Goal: Task Accomplishment & Management: Manage account settings

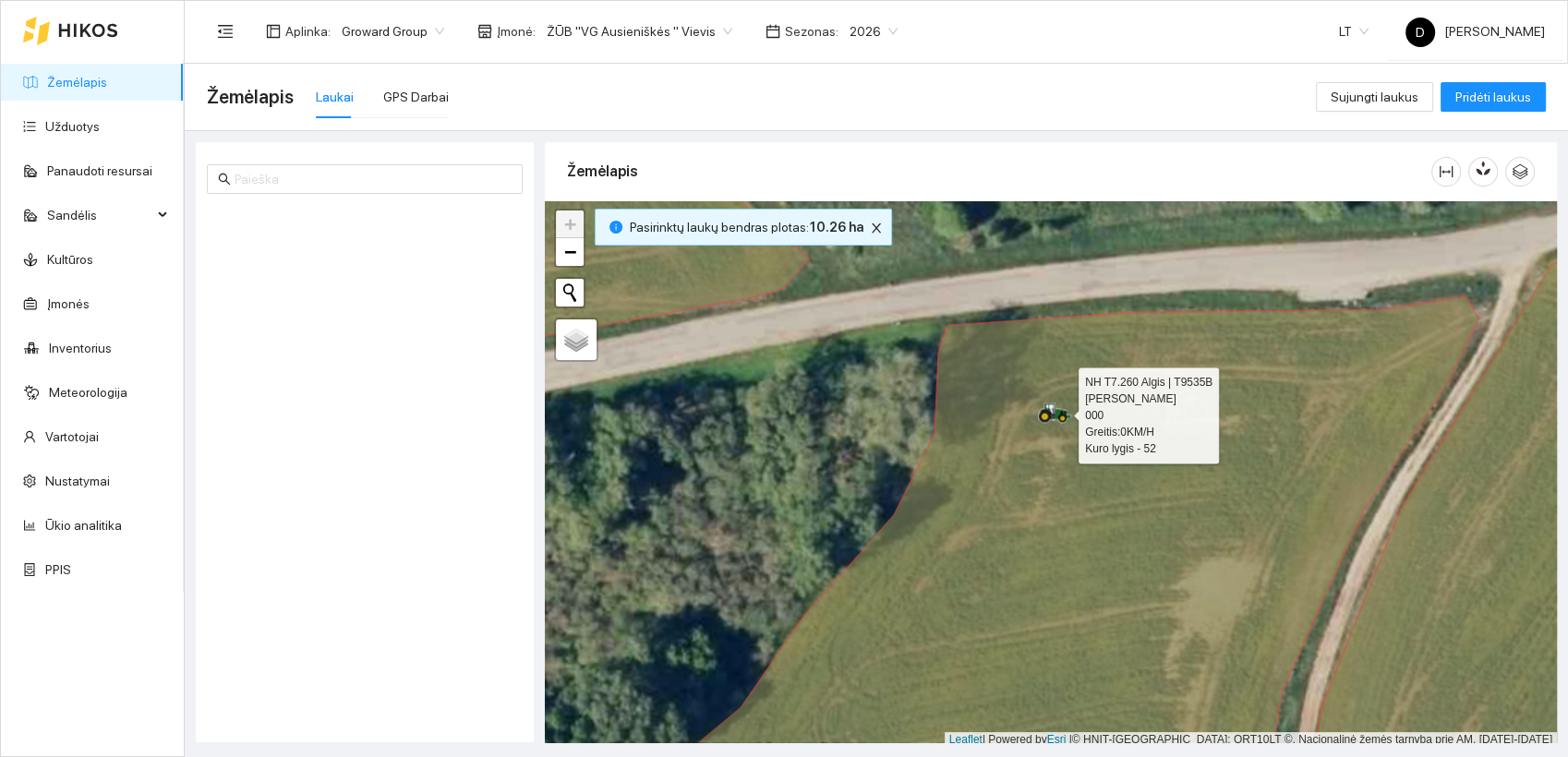
scroll to position [5, 0]
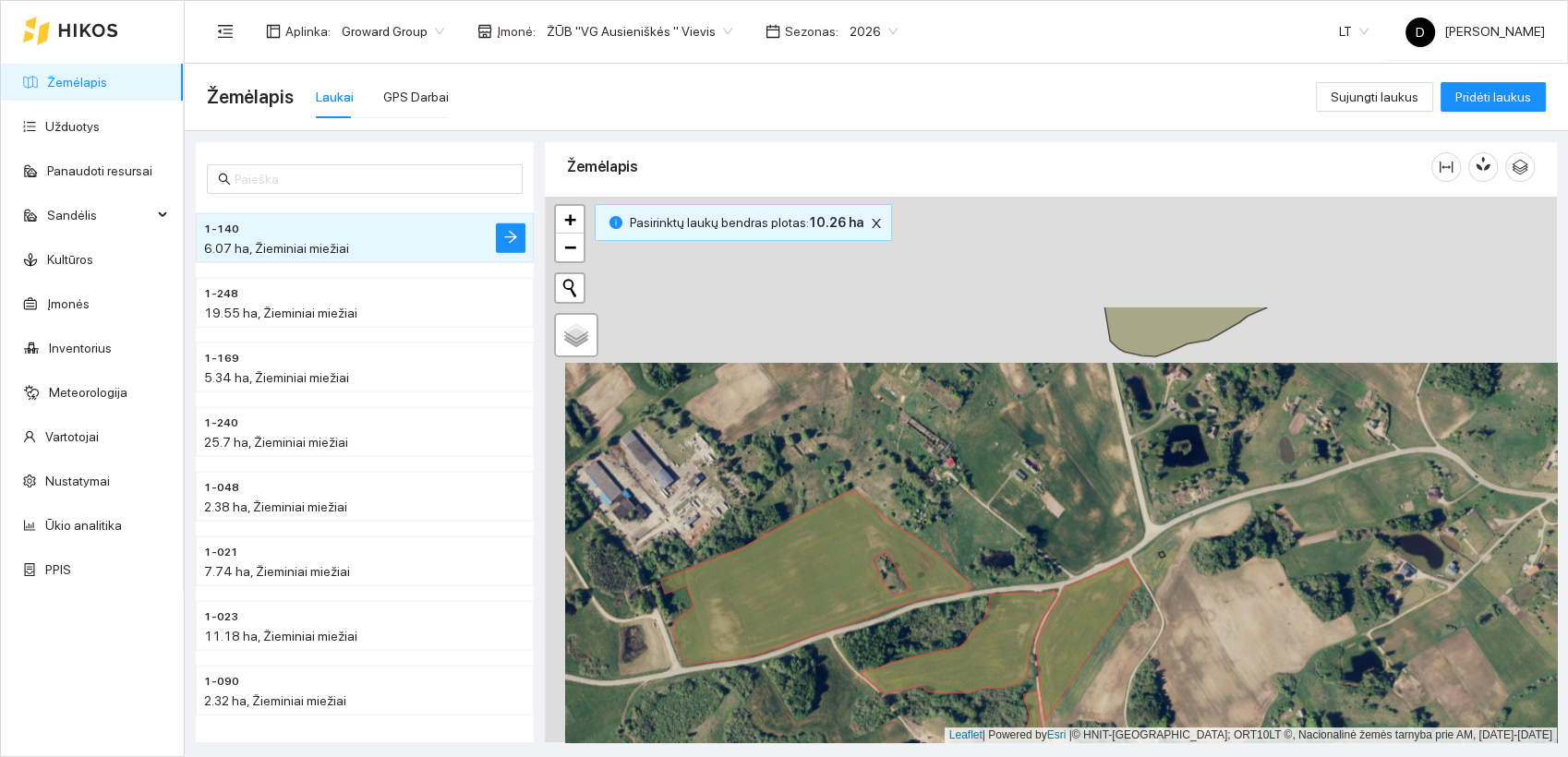
drag, startPoint x: 968, startPoint y: 310, endPoint x: 988, endPoint y: 477, distance: 168.2
click at [988, 477] on div at bounding box center [1051, 470] width 1012 height 547
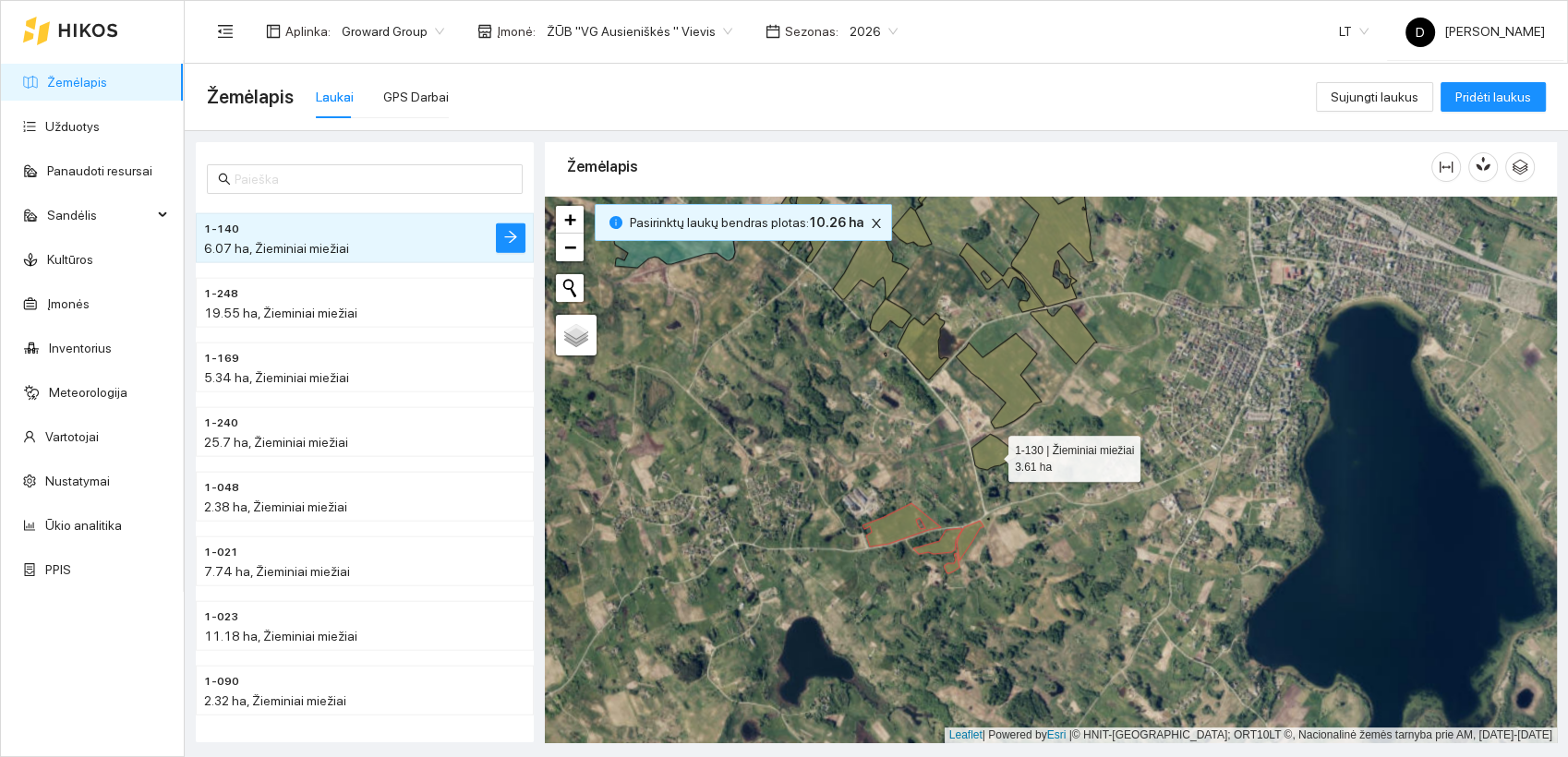
click at [992, 454] on icon at bounding box center [995, 451] width 46 height 36
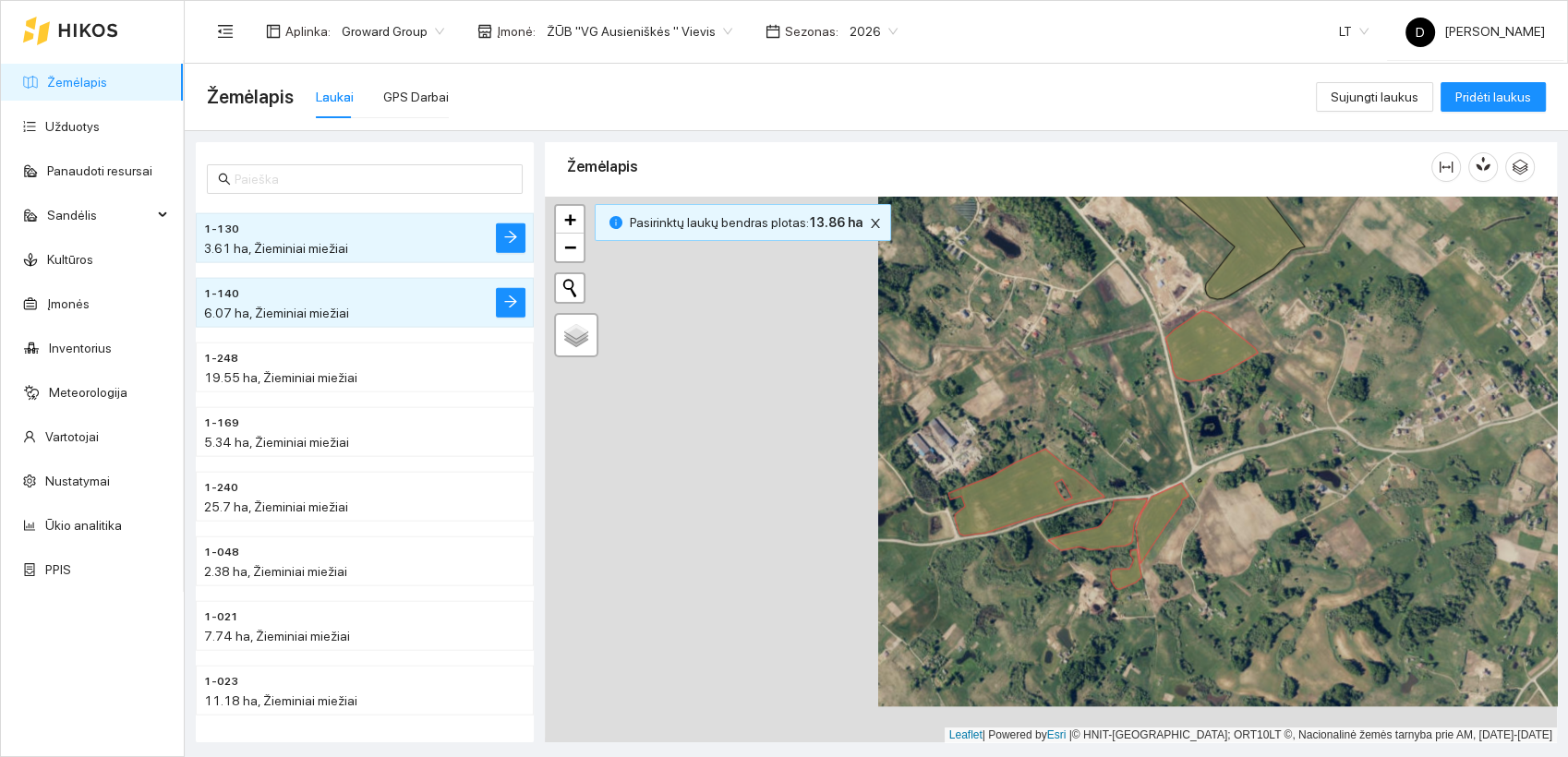
drag, startPoint x: 943, startPoint y: 515, endPoint x: 1275, endPoint y: 479, distance: 333.9
click at [1275, 479] on div at bounding box center [1051, 470] width 1012 height 547
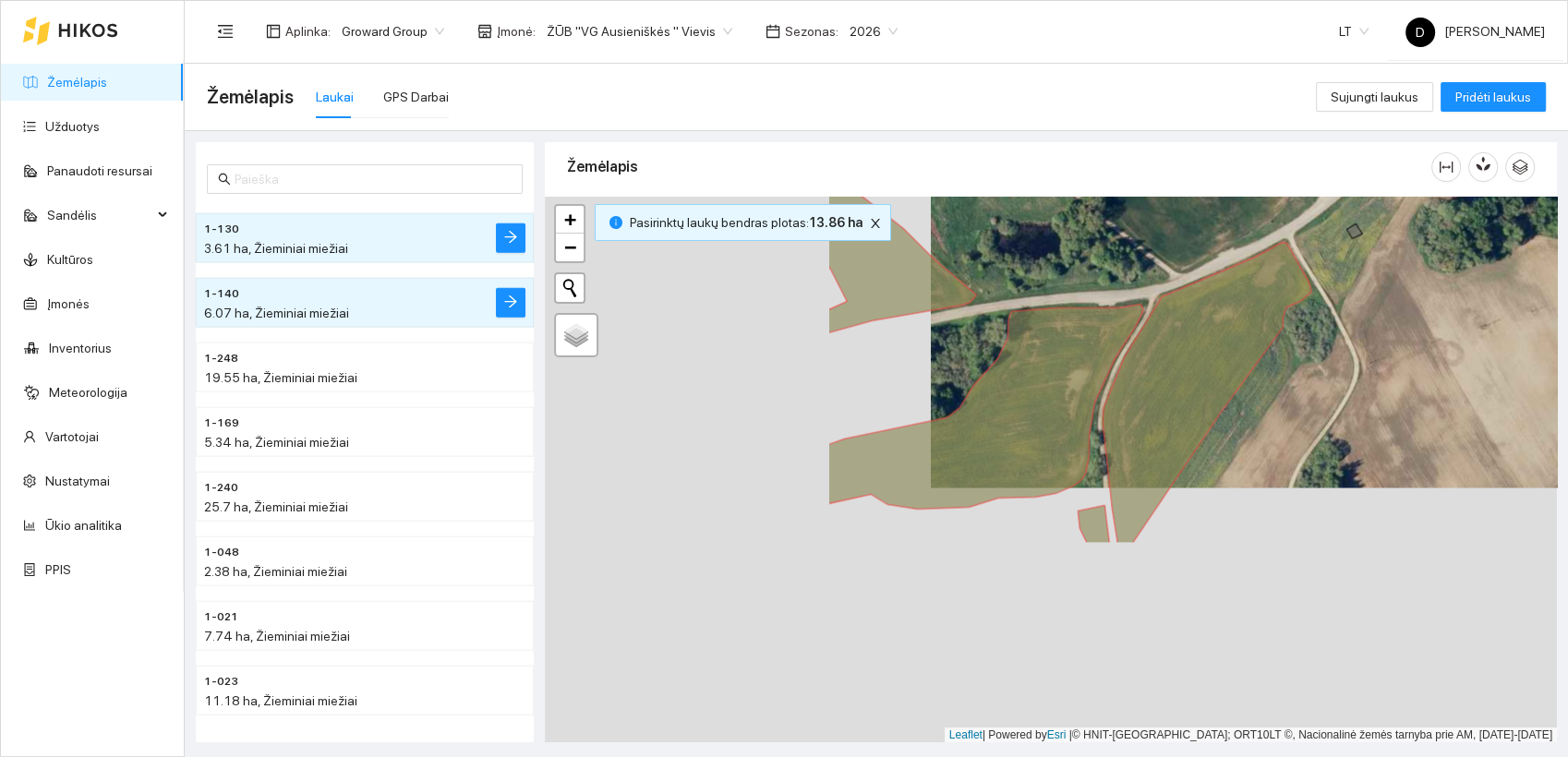
drag, startPoint x: 1057, startPoint y: 588, endPoint x: 1336, endPoint y: 406, distance: 333.1
click at [1336, 406] on div at bounding box center [1051, 470] width 1012 height 547
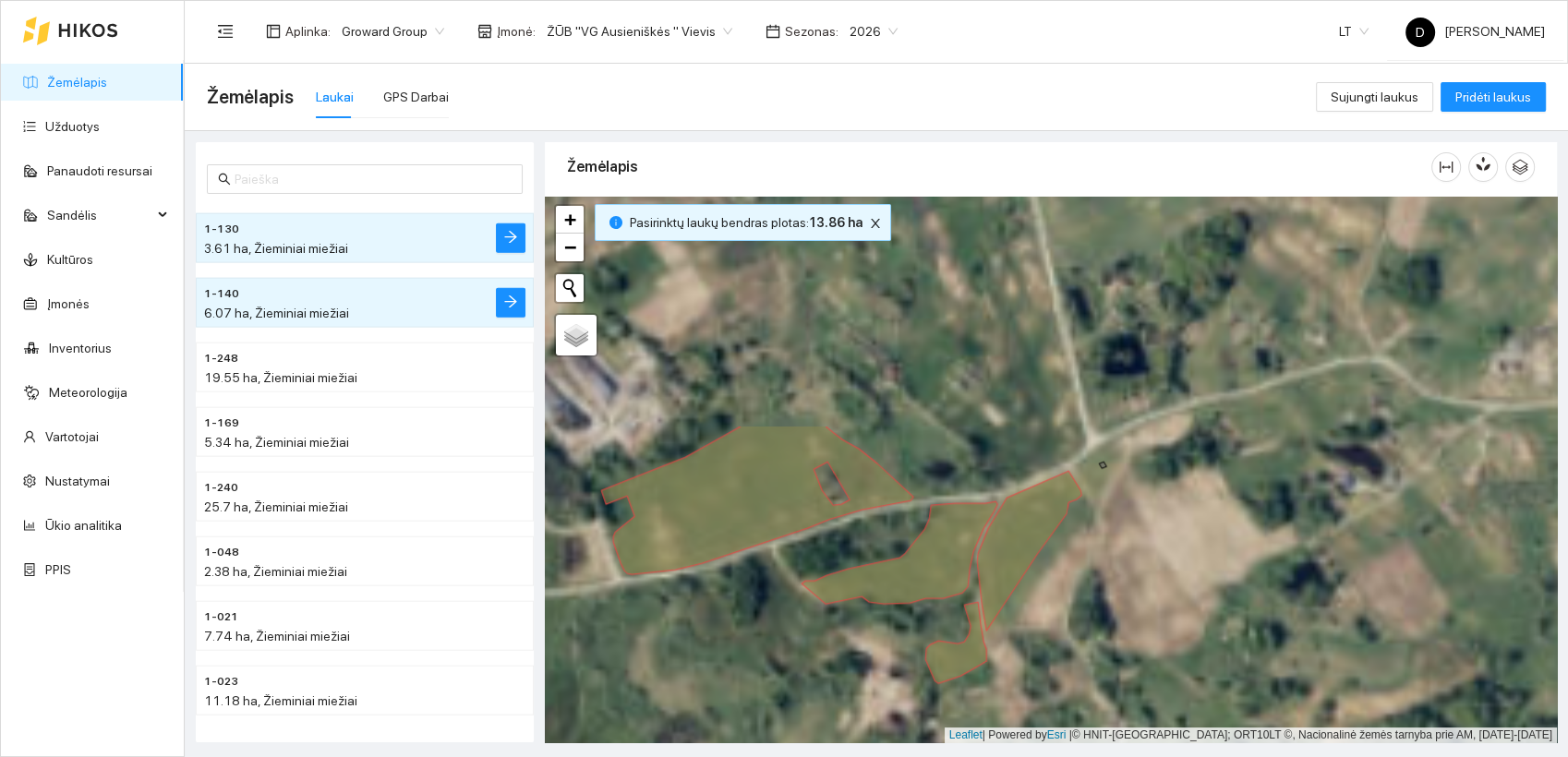
drag, startPoint x: 1067, startPoint y: 470, endPoint x: 1090, endPoint y: 747, distance: 278.0
click at [1090, 747] on main "Žemėlapis Laukai GPS Darbai Sujungti laukus Pridėti laukus 1-078 3.01 ha, Žiemi…" at bounding box center [876, 410] width 1383 height 693
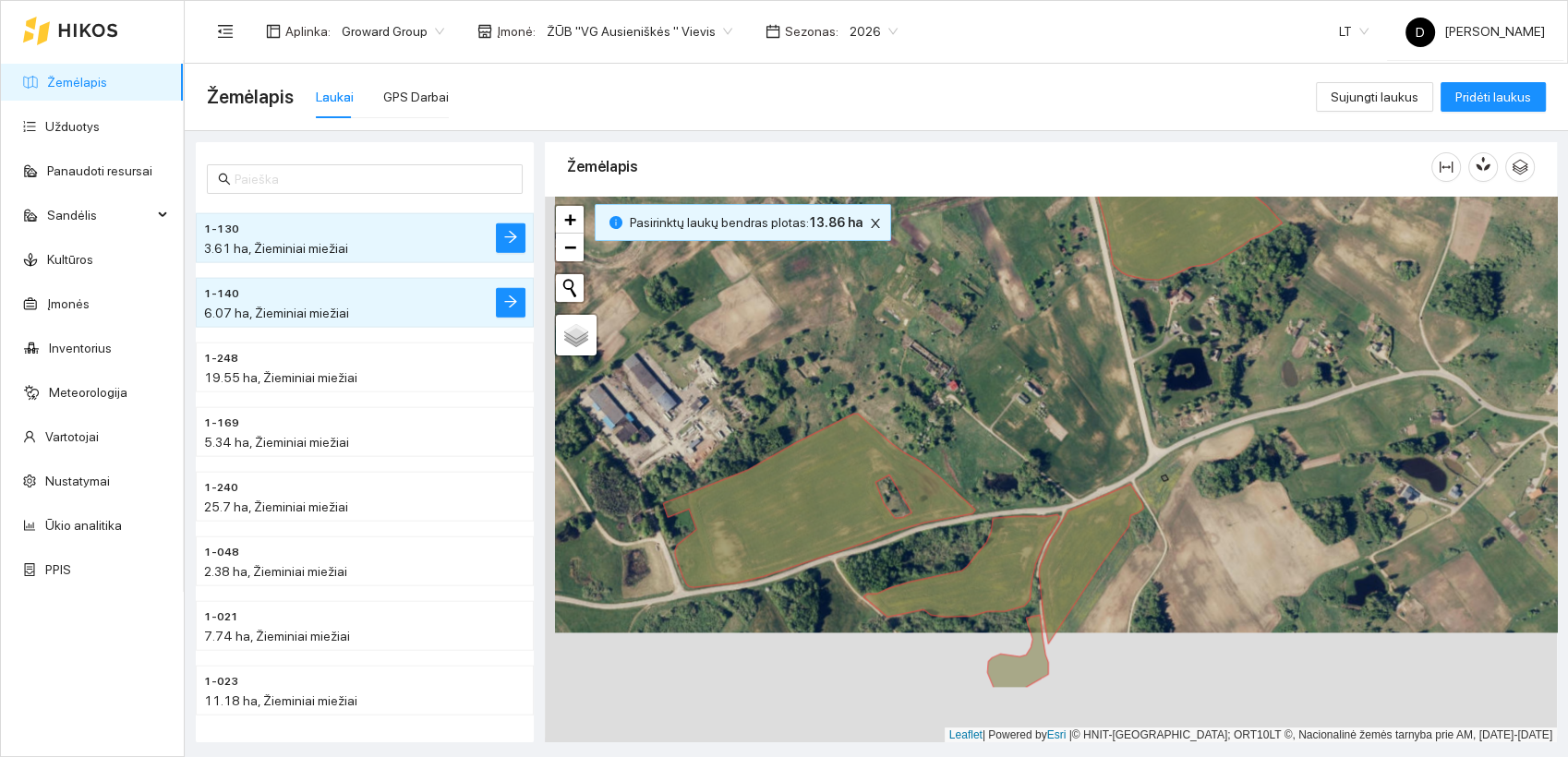
drag, startPoint x: 1047, startPoint y: 481, endPoint x: 1053, endPoint y: 404, distance: 77.2
click at [1053, 404] on div at bounding box center [1051, 470] width 1012 height 547
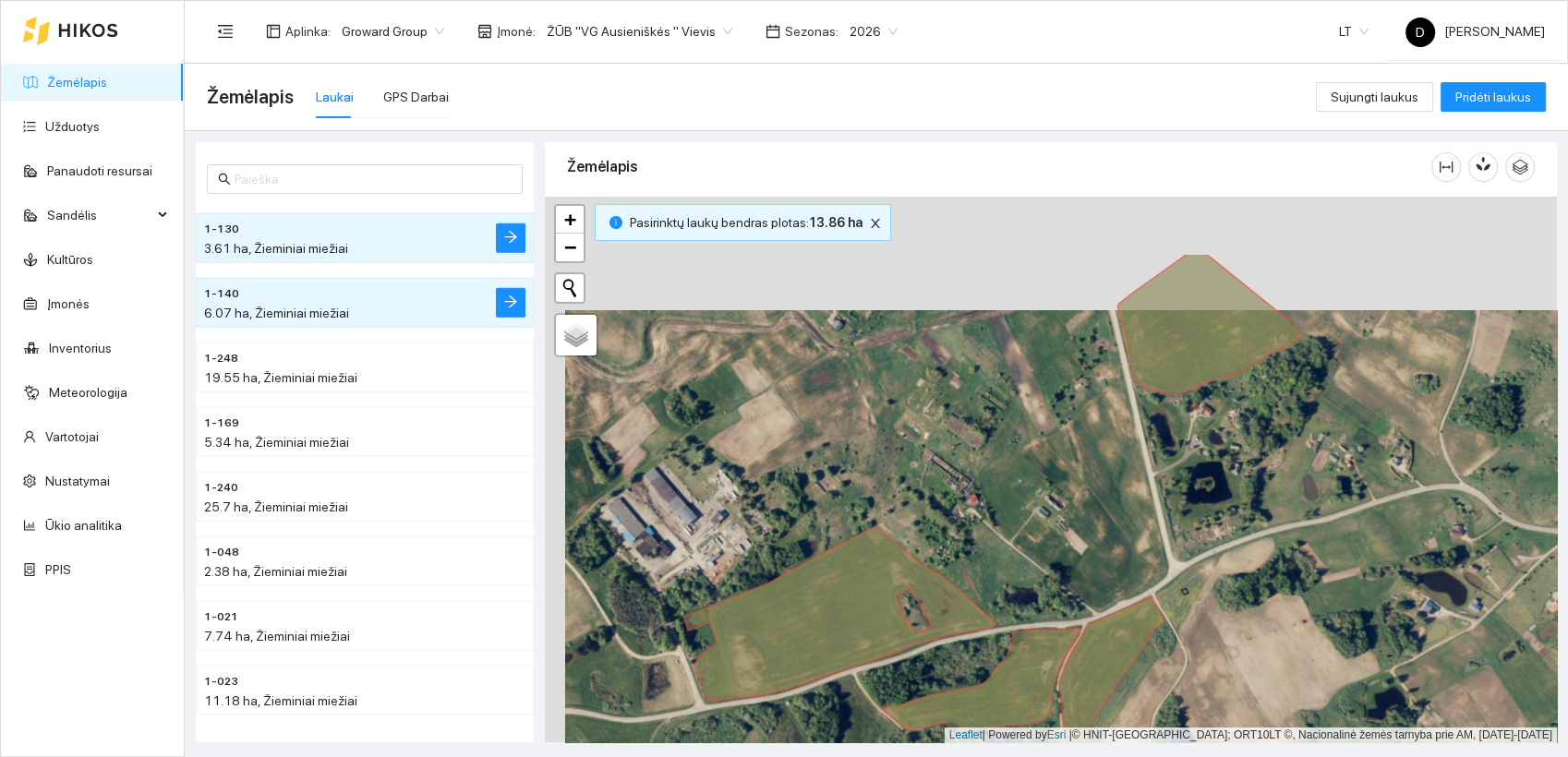
drag, startPoint x: 1053, startPoint y: 404, endPoint x: 1076, endPoint y: 509, distance: 107.5
click at [1075, 510] on div at bounding box center [1051, 470] width 1012 height 547
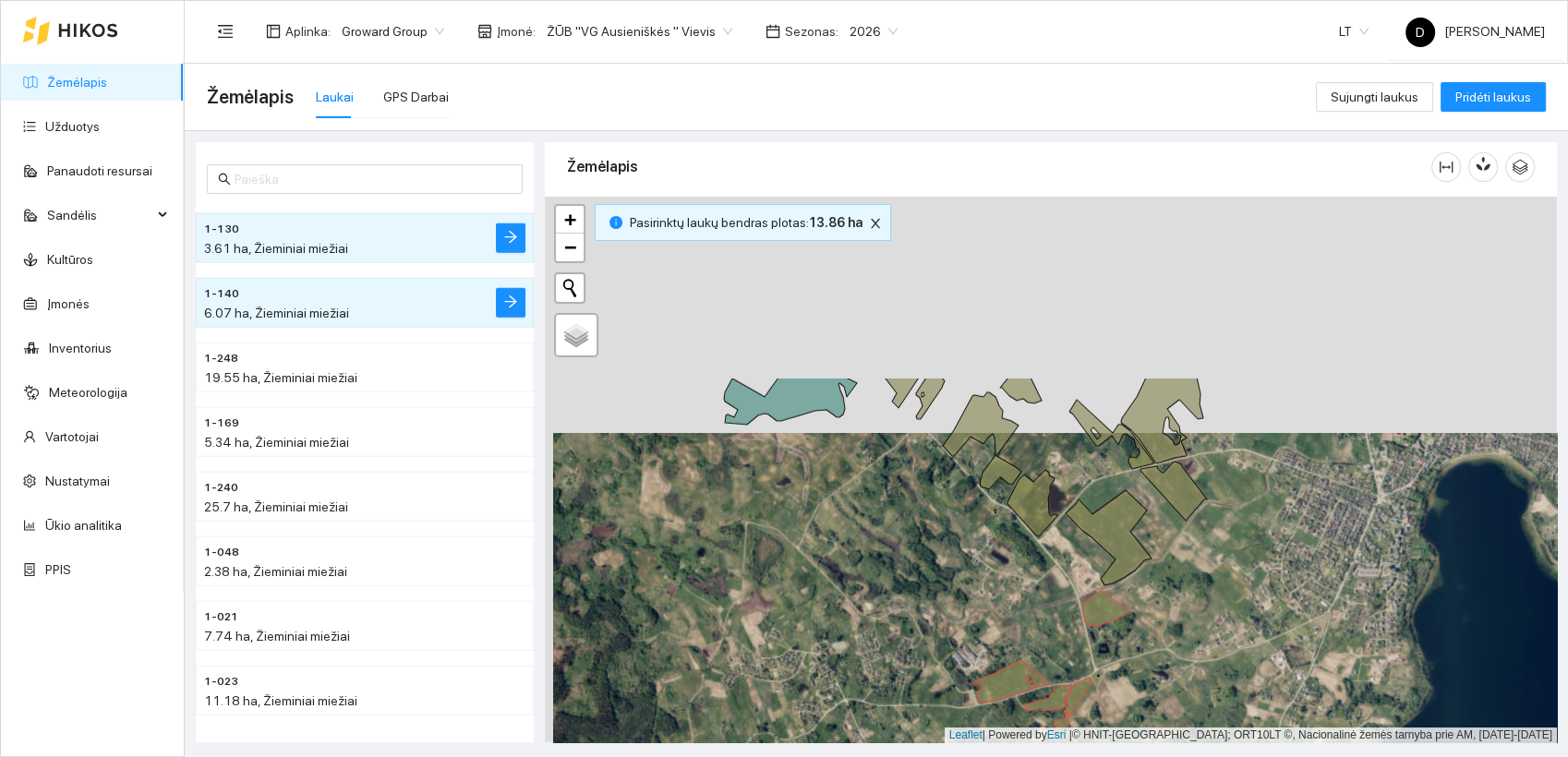
drag, startPoint x: 1183, startPoint y: 477, endPoint x: 1184, endPoint y: 744, distance: 267.0
click at [1186, 744] on main "Žemėlapis Laukai GPS Darbai Sujungti laukus Pridėti laukus 1-078 3.01 ha, Žiemi…" at bounding box center [876, 410] width 1383 height 693
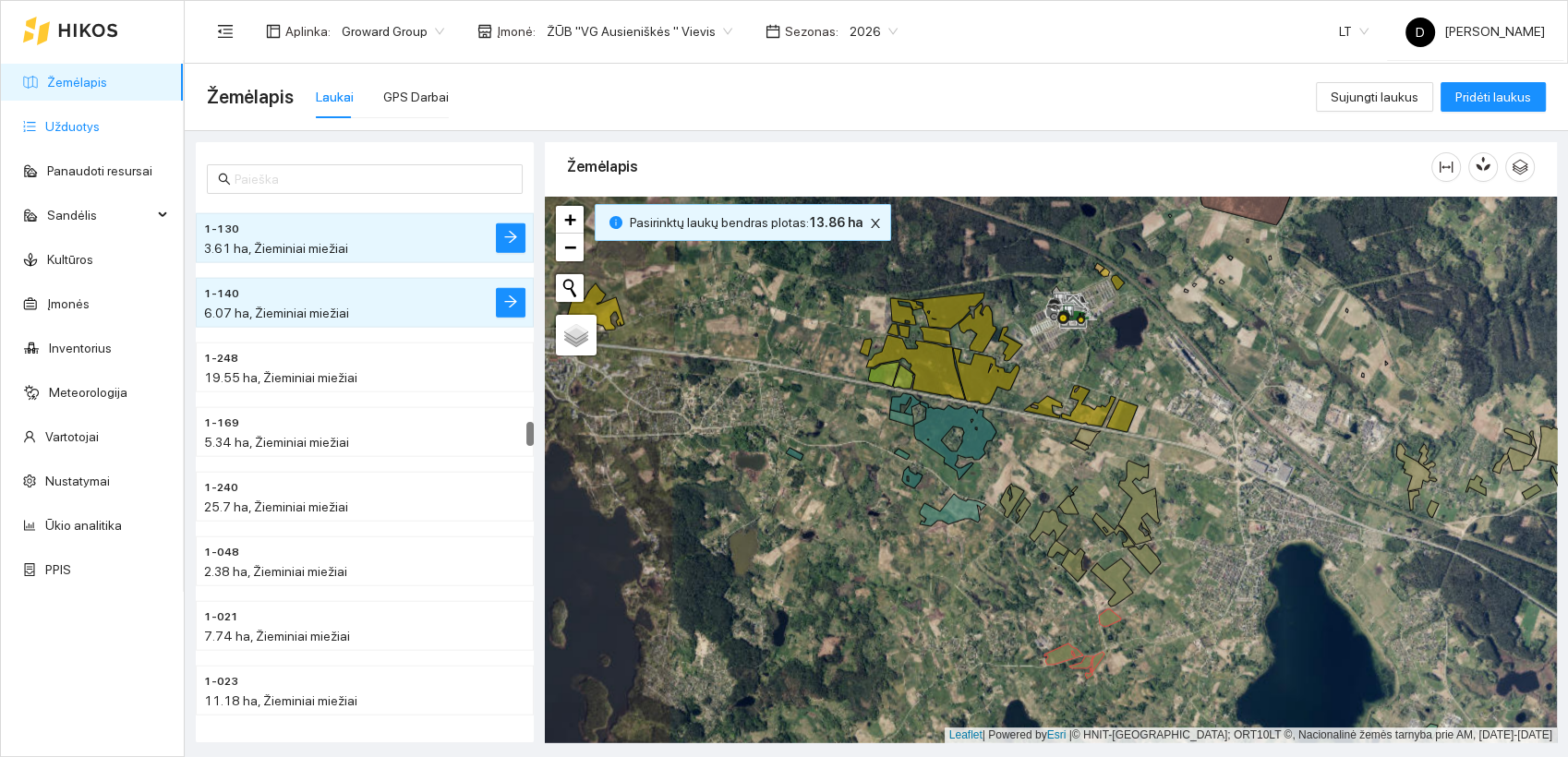
click at [82, 122] on link "Užduotys" at bounding box center [73, 126] width 54 height 15
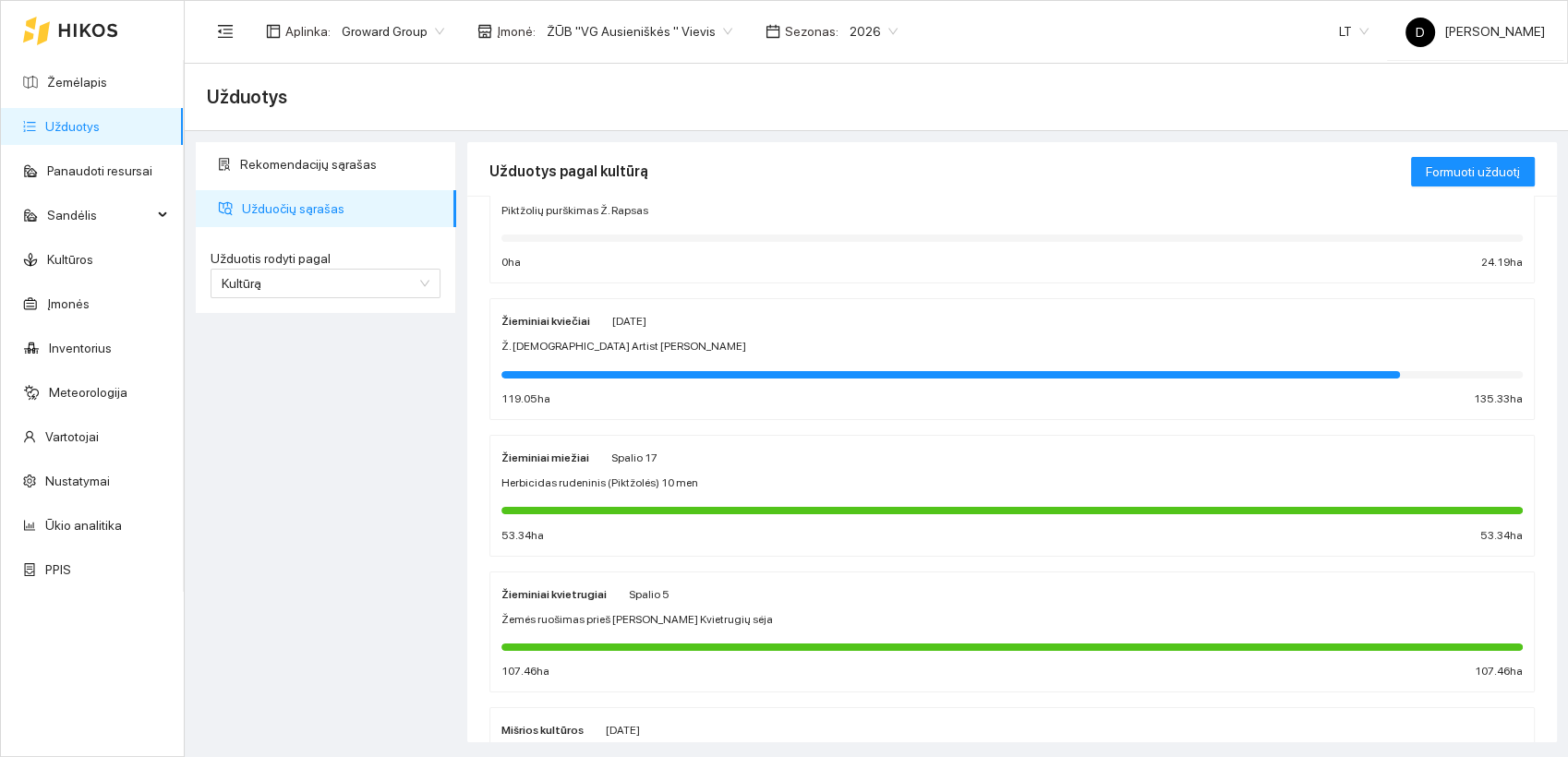
scroll to position [307, 0]
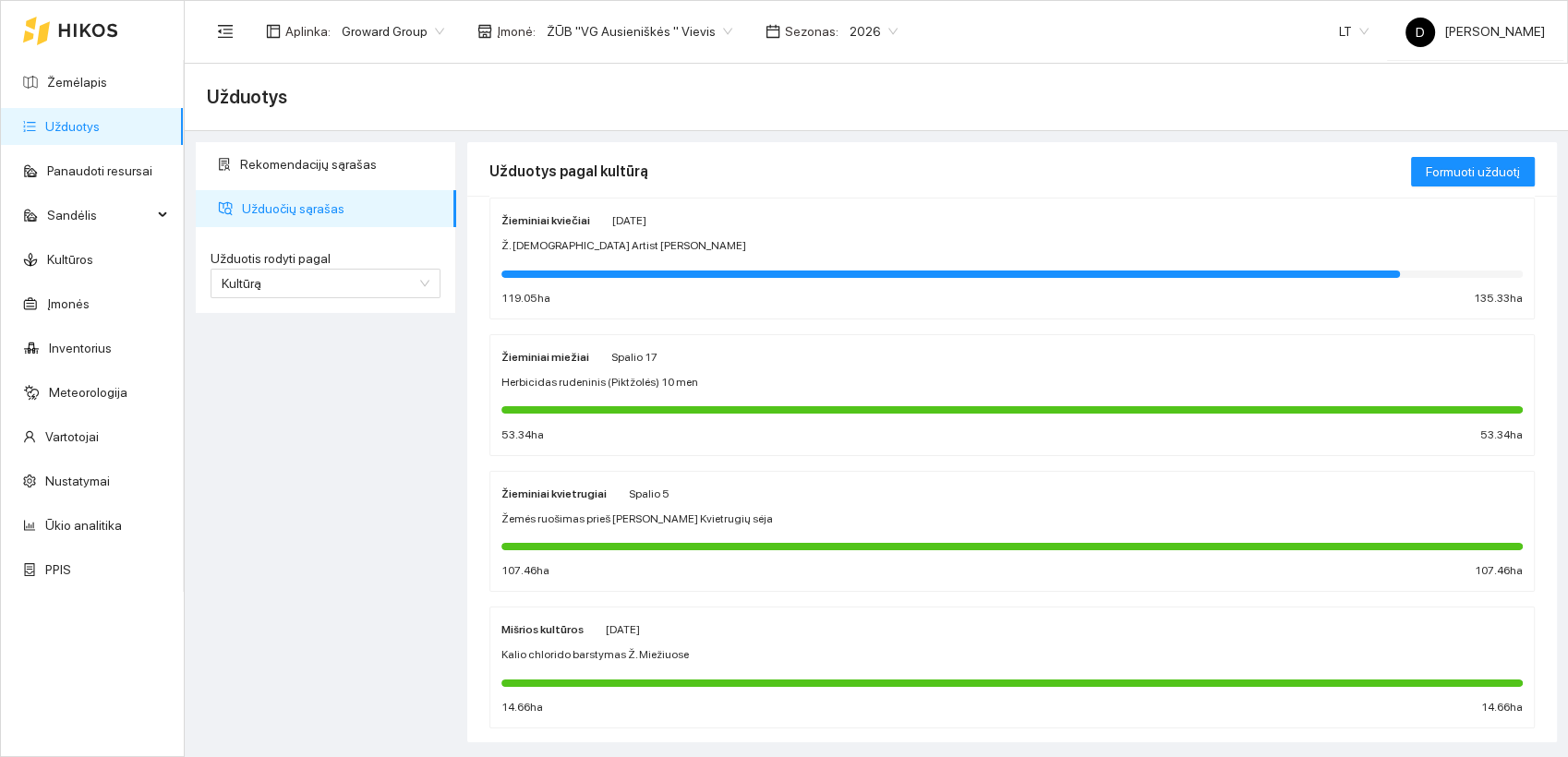
click at [553, 489] on strong "Žieminiai kvietrugiai" at bounding box center [554, 493] width 105 height 13
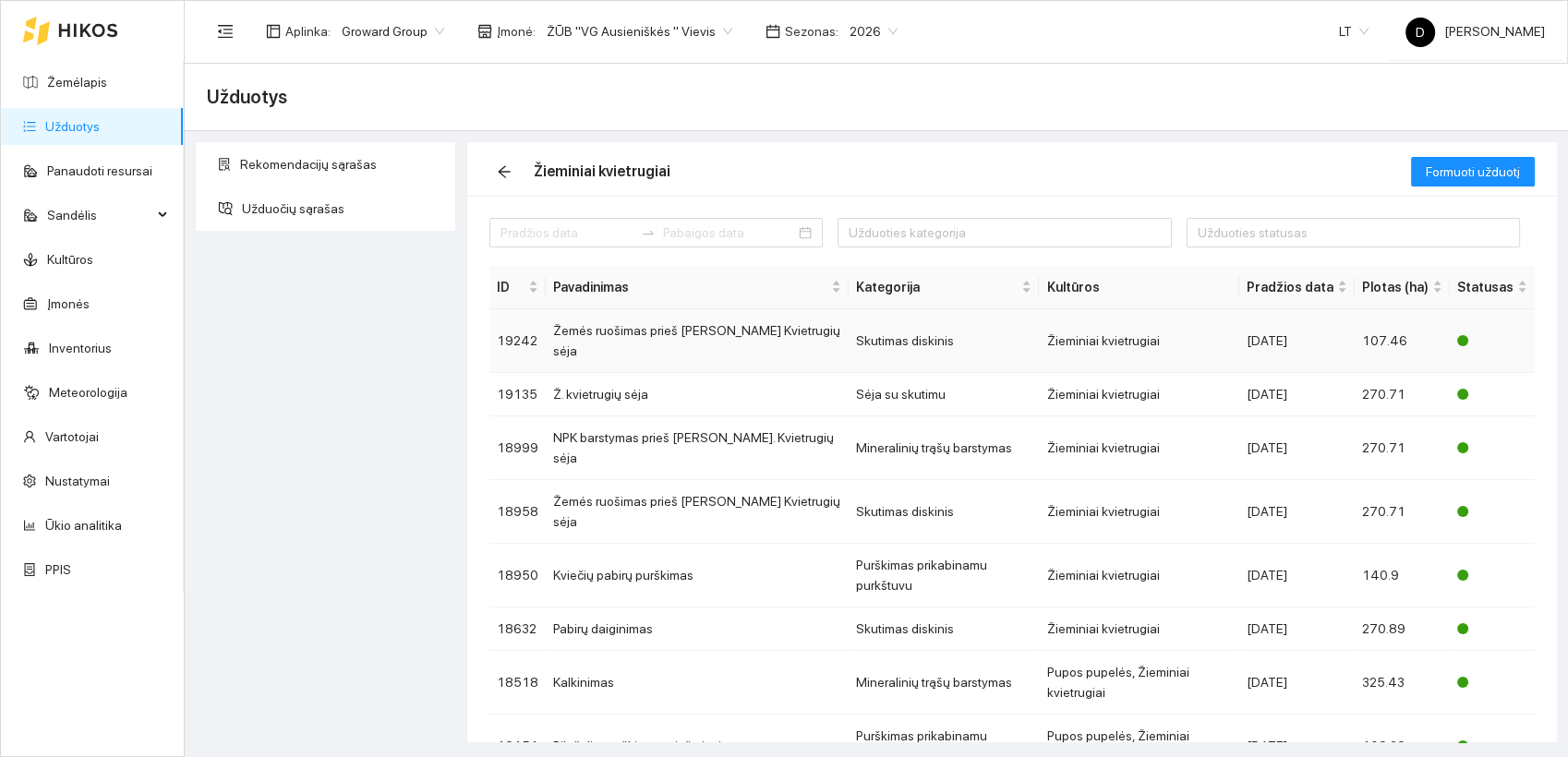
click at [661, 330] on td "Žemės ruošimas prieš [PERSON_NAME] Kvietrugių sėja" at bounding box center [697, 341] width 303 height 64
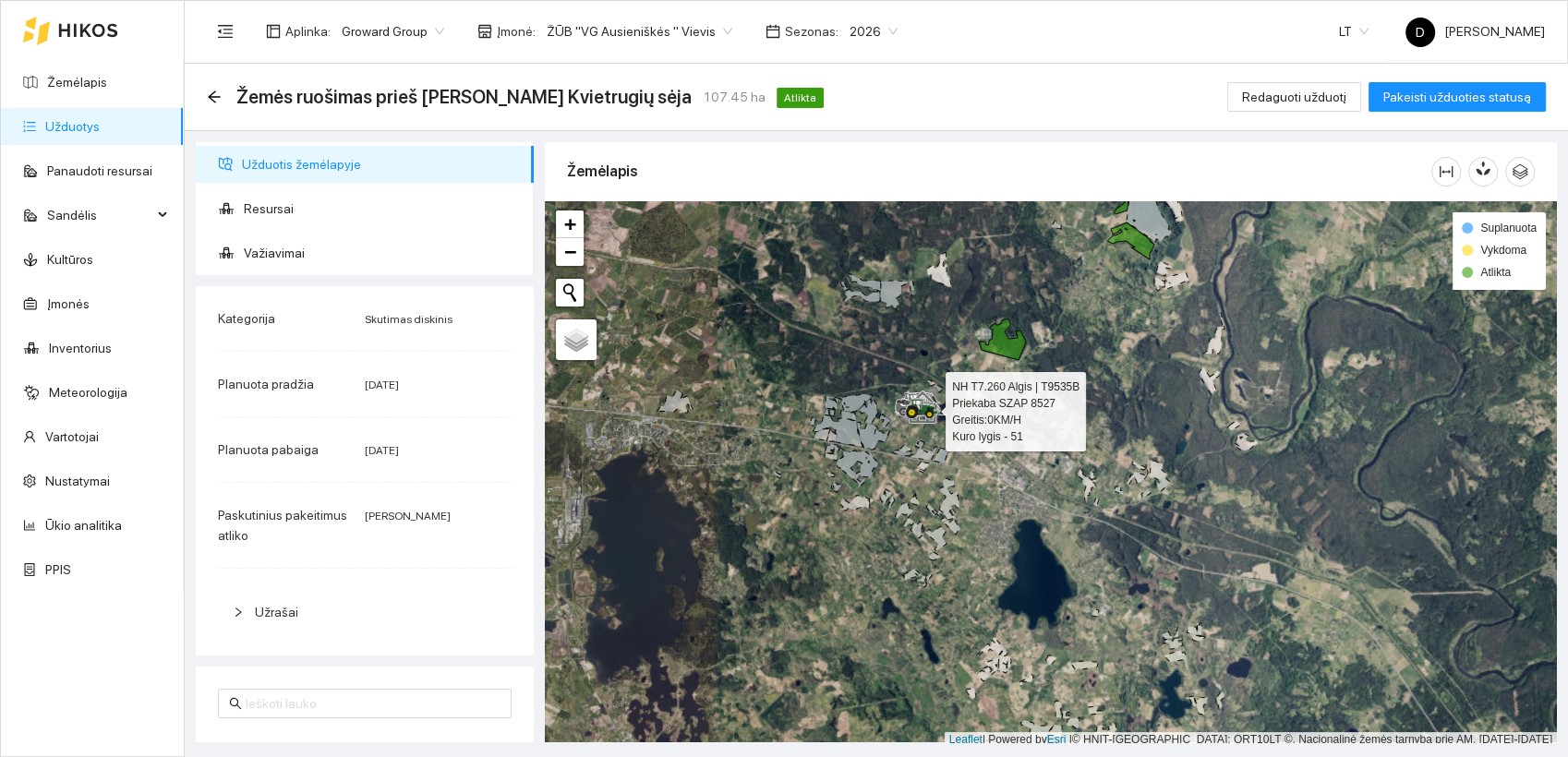
scroll to position [5, 0]
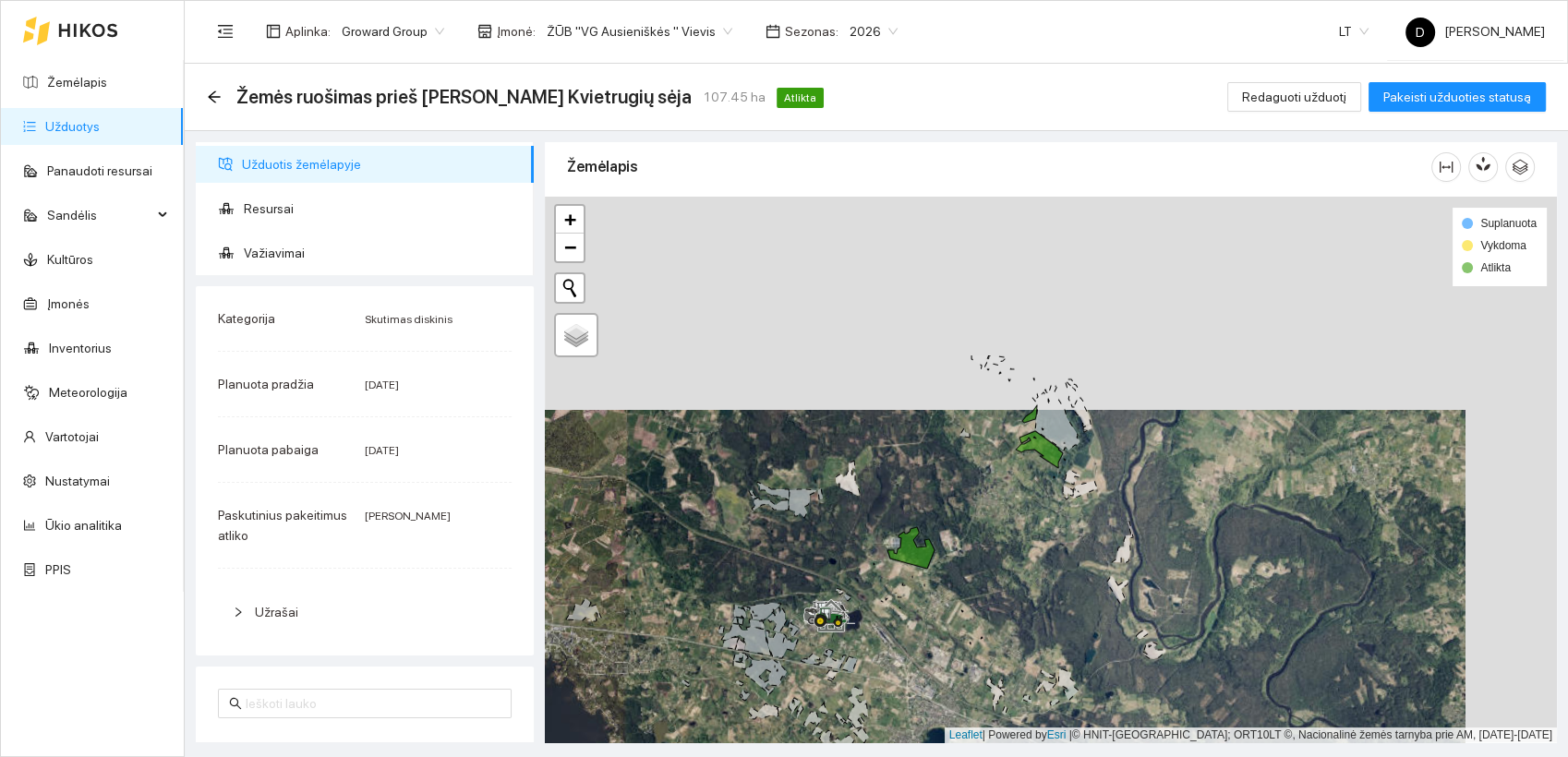
drag, startPoint x: 926, startPoint y: 412, endPoint x: 827, endPoint y: 611, distance: 222.3
click at [815, 628] on icon at bounding box center [830, 618] width 33 height 20
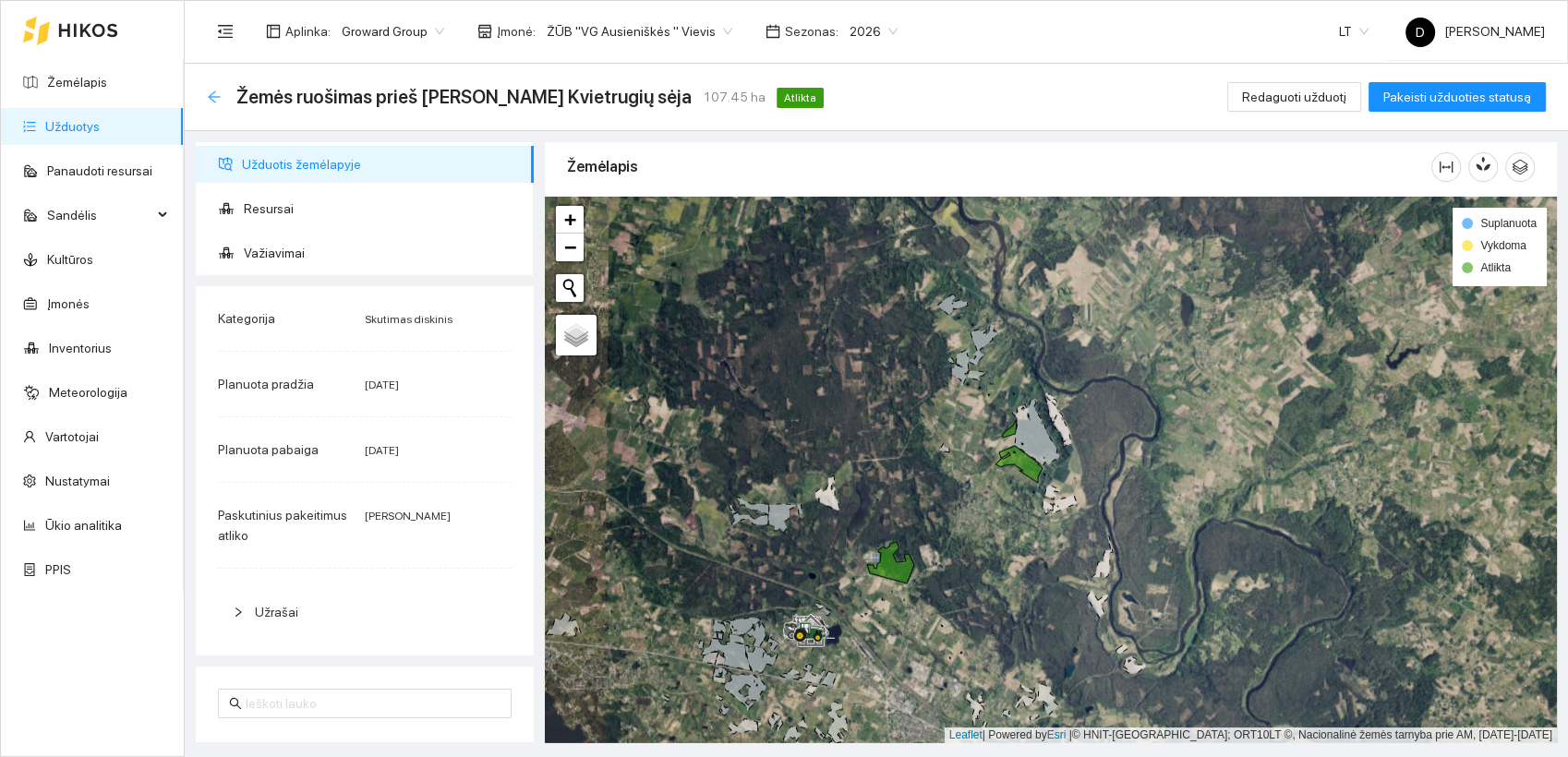
click at [219, 101] on icon "arrow-left" at bounding box center [214, 97] width 15 height 15
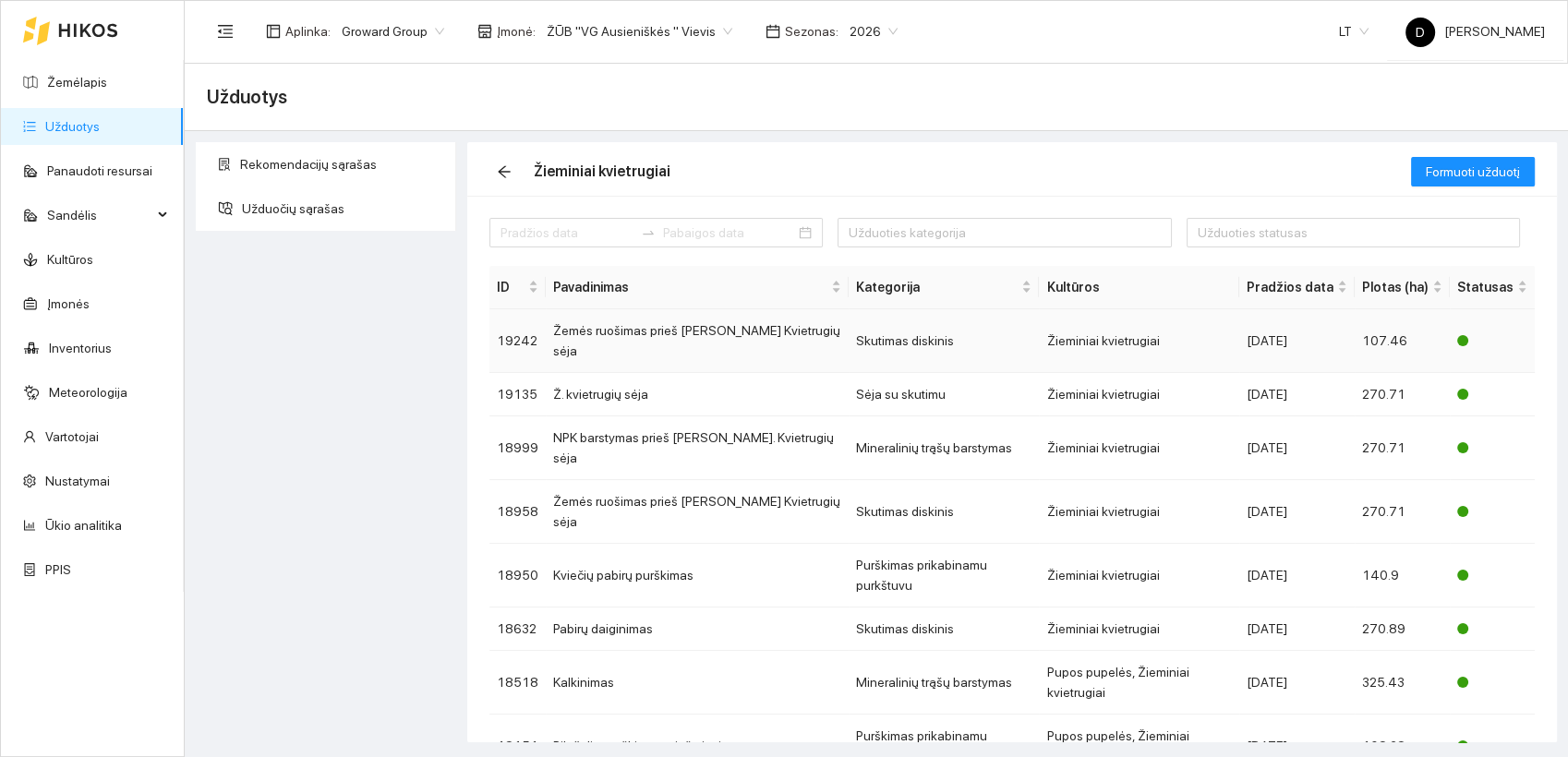
click at [624, 332] on td "Žemės ruošimas prieš [PERSON_NAME] Kvietrugių sėja" at bounding box center [697, 341] width 303 height 64
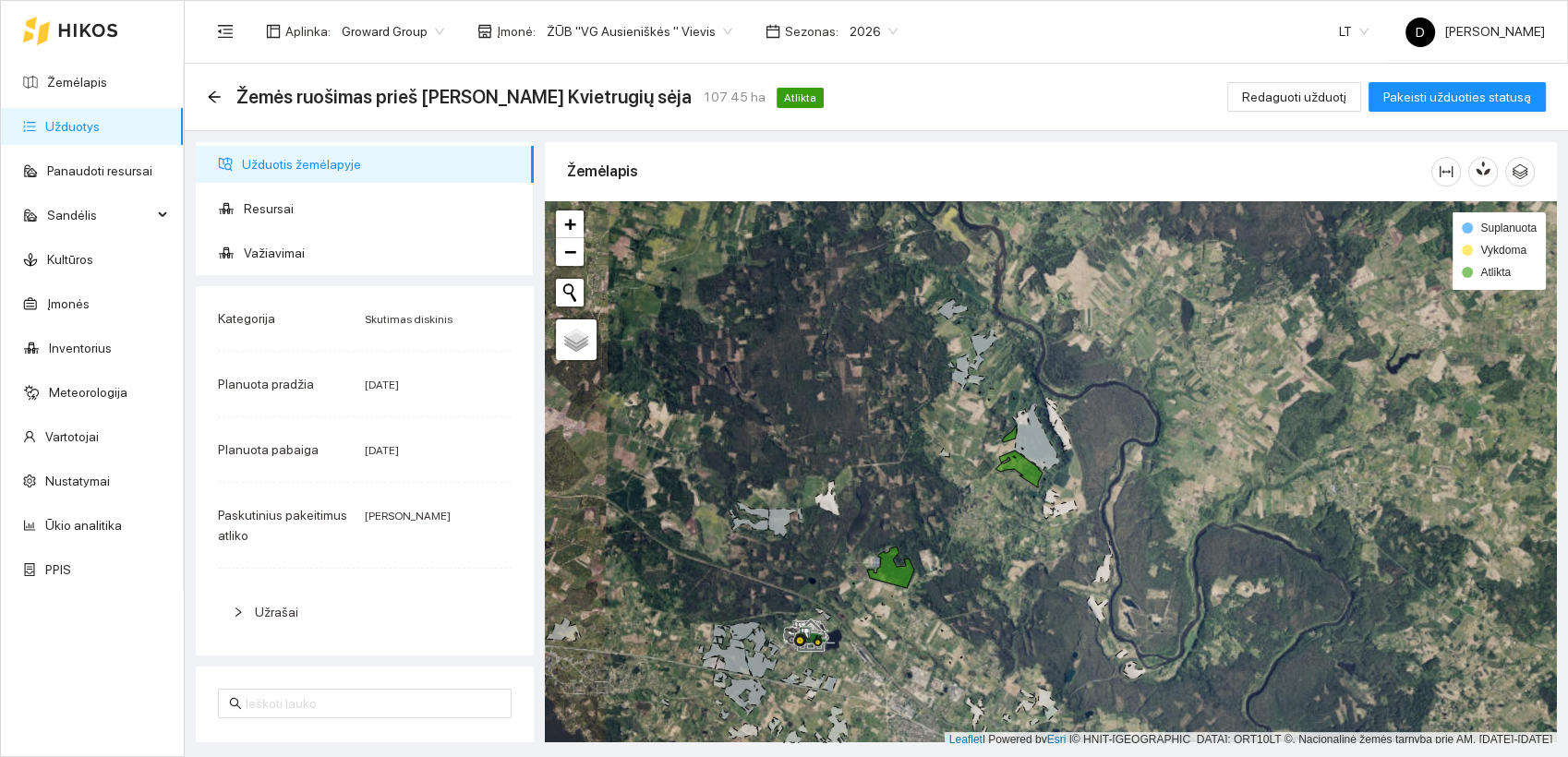
click at [371, 581] on div "Kategorija Skutimas diskinis Planuota pradžia [DATE] Planuota pabaiga [DATE] Pa…" at bounding box center [365, 471] width 338 height 369
click at [210, 98] on icon "arrow-left" at bounding box center [214, 97] width 12 height 12
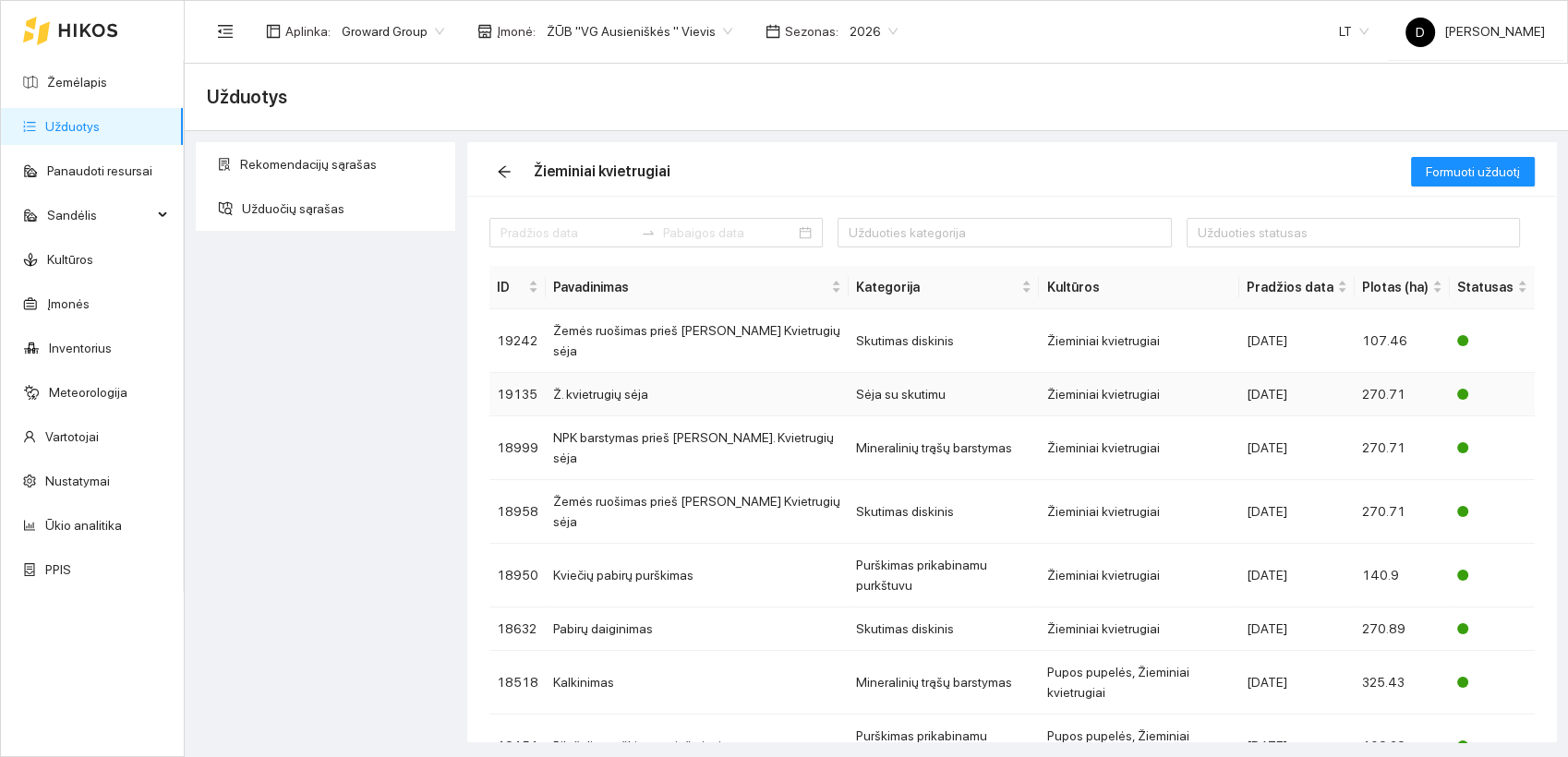
click at [613, 373] on td "Ž. kvietrugių sėja" at bounding box center [697, 394] width 303 height 44
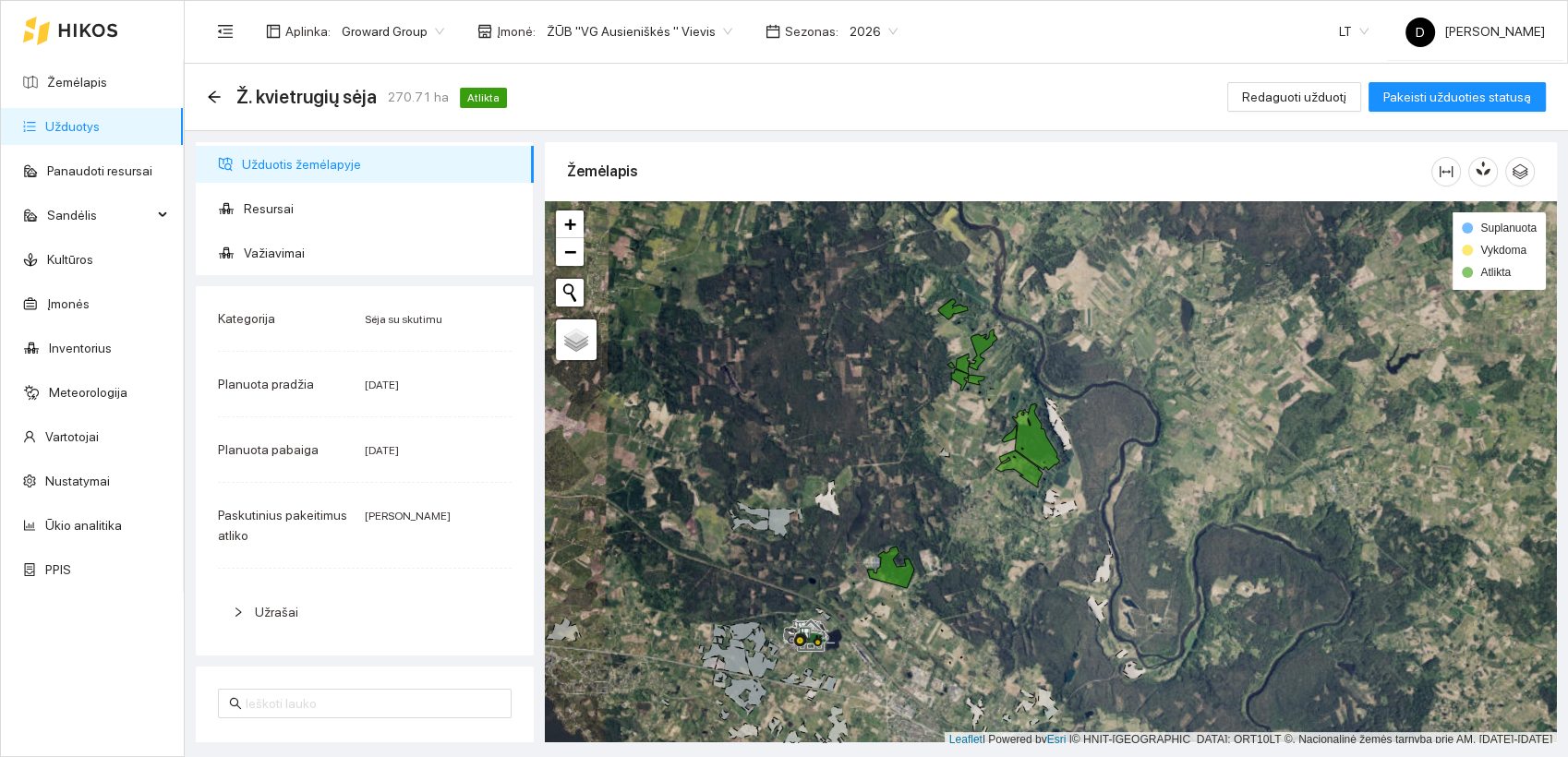
click at [221, 95] on div "Ž. kvietrugių sėja 270.71 ha Atlikta" at bounding box center [361, 97] width 307 height 30
click at [215, 93] on icon "arrow-left" at bounding box center [214, 97] width 15 height 15
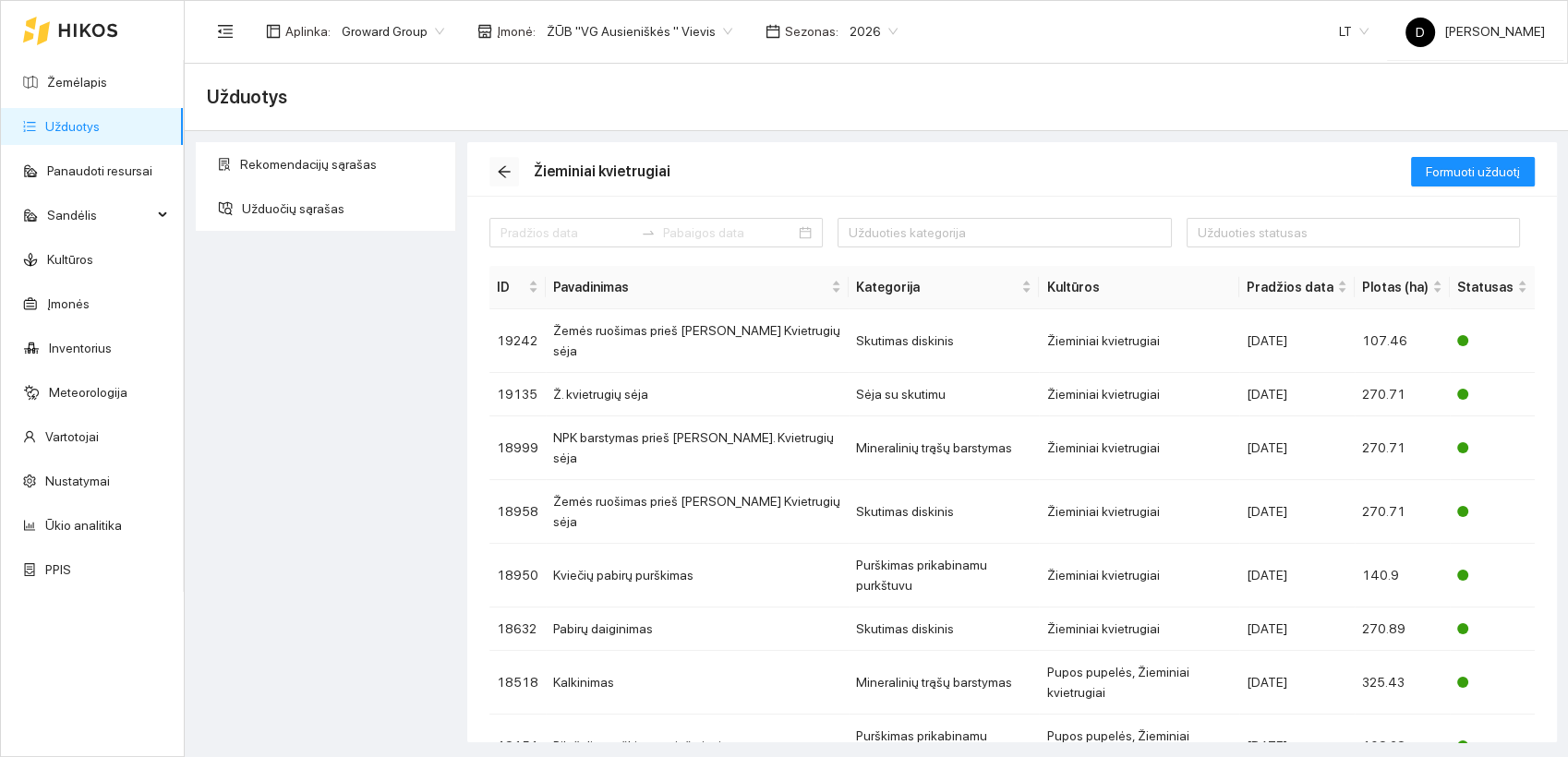
click at [509, 174] on icon "arrow-left" at bounding box center [504, 171] width 15 height 15
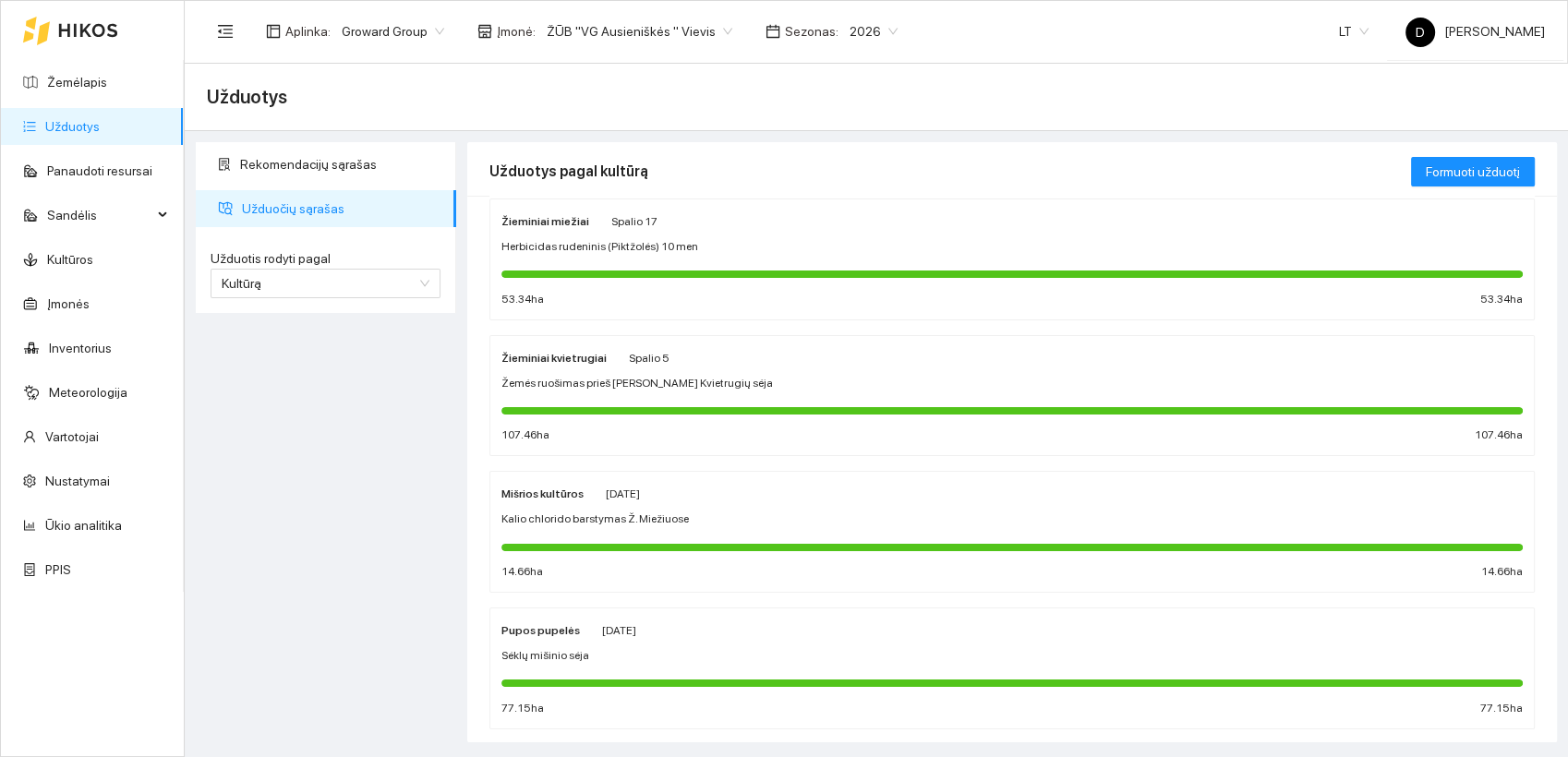
scroll to position [238, 0]
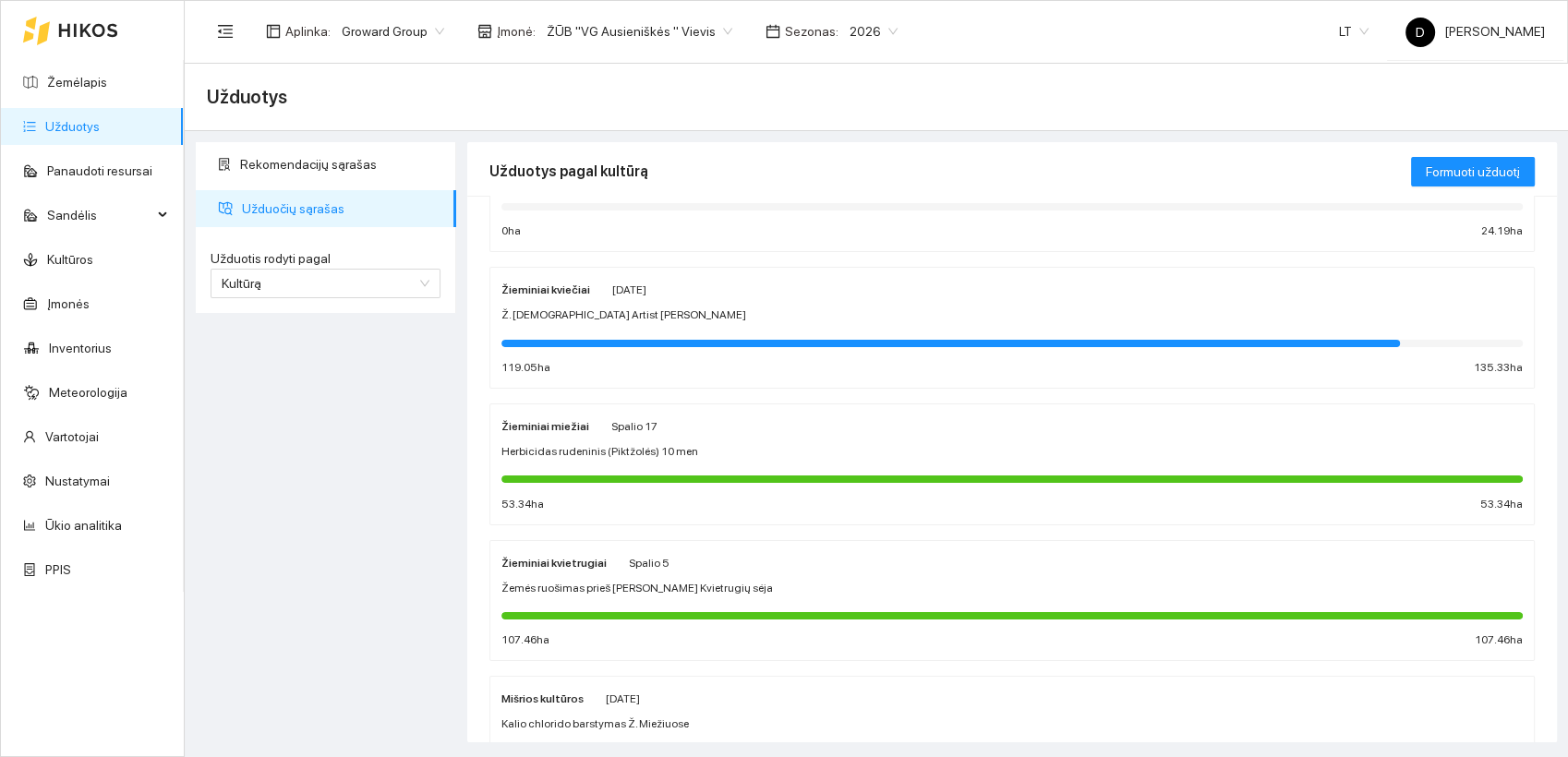
click at [558, 300] on div "Žieminiai kviečiai [DATE] Ž. [DEMOGRAPHIC_DATA] Artist sėja 119.05 ha 135.33 ha" at bounding box center [1012, 327] width 1022 height 98
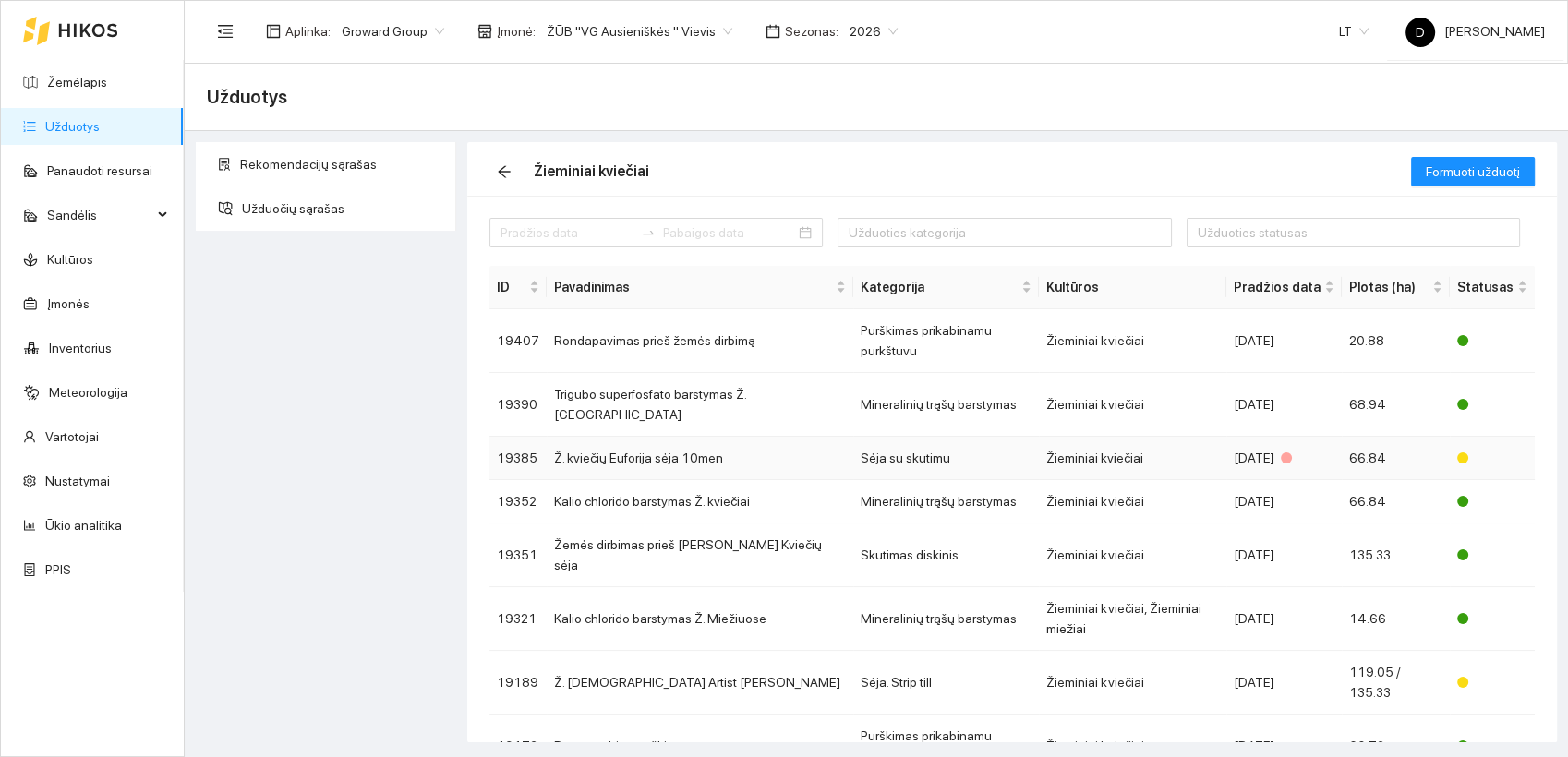
click at [680, 437] on td "Ž. kviečių Euforija sėja 10men" at bounding box center [700, 458] width 306 height 44
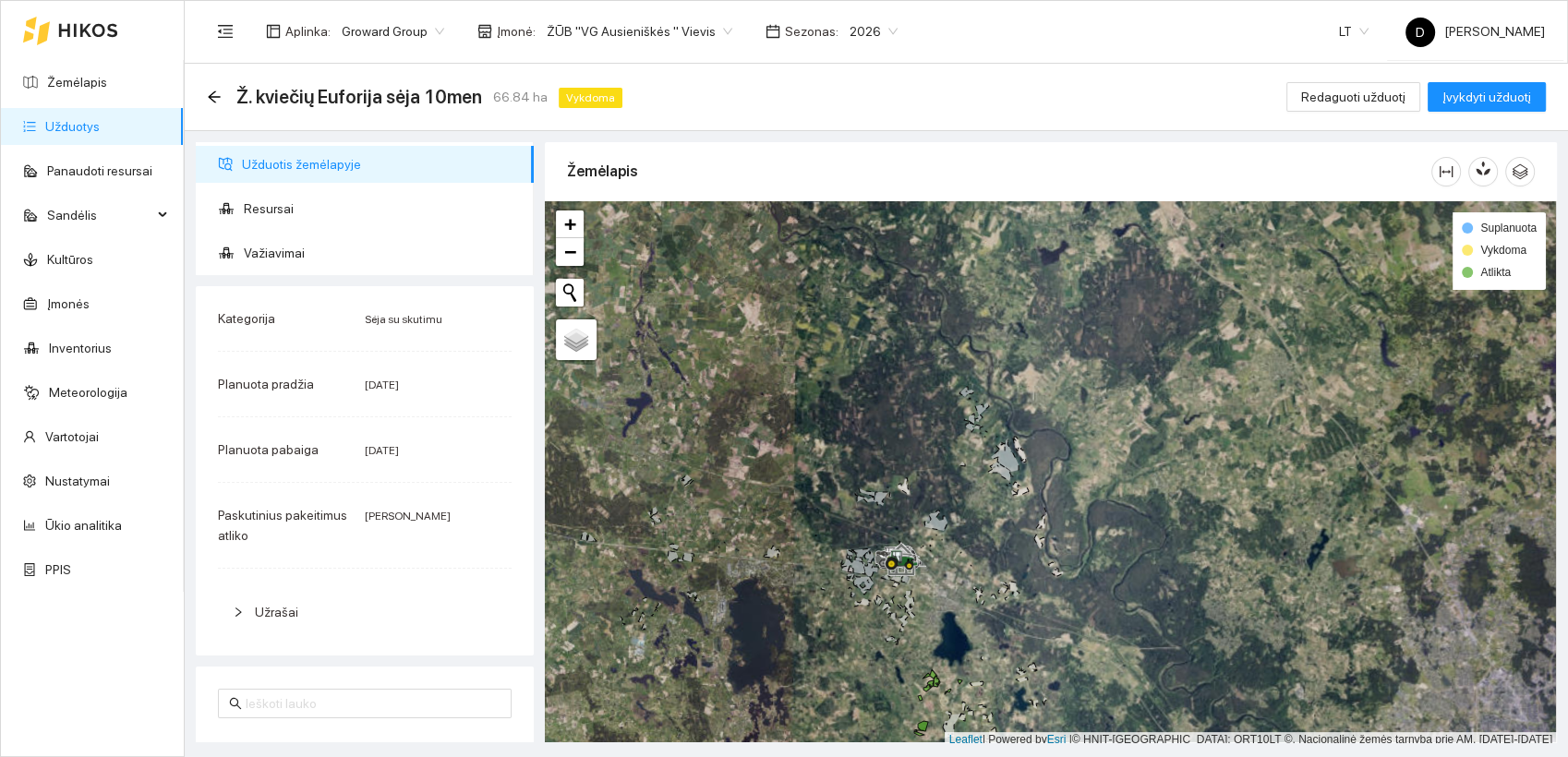
scroll to position [5, 0]
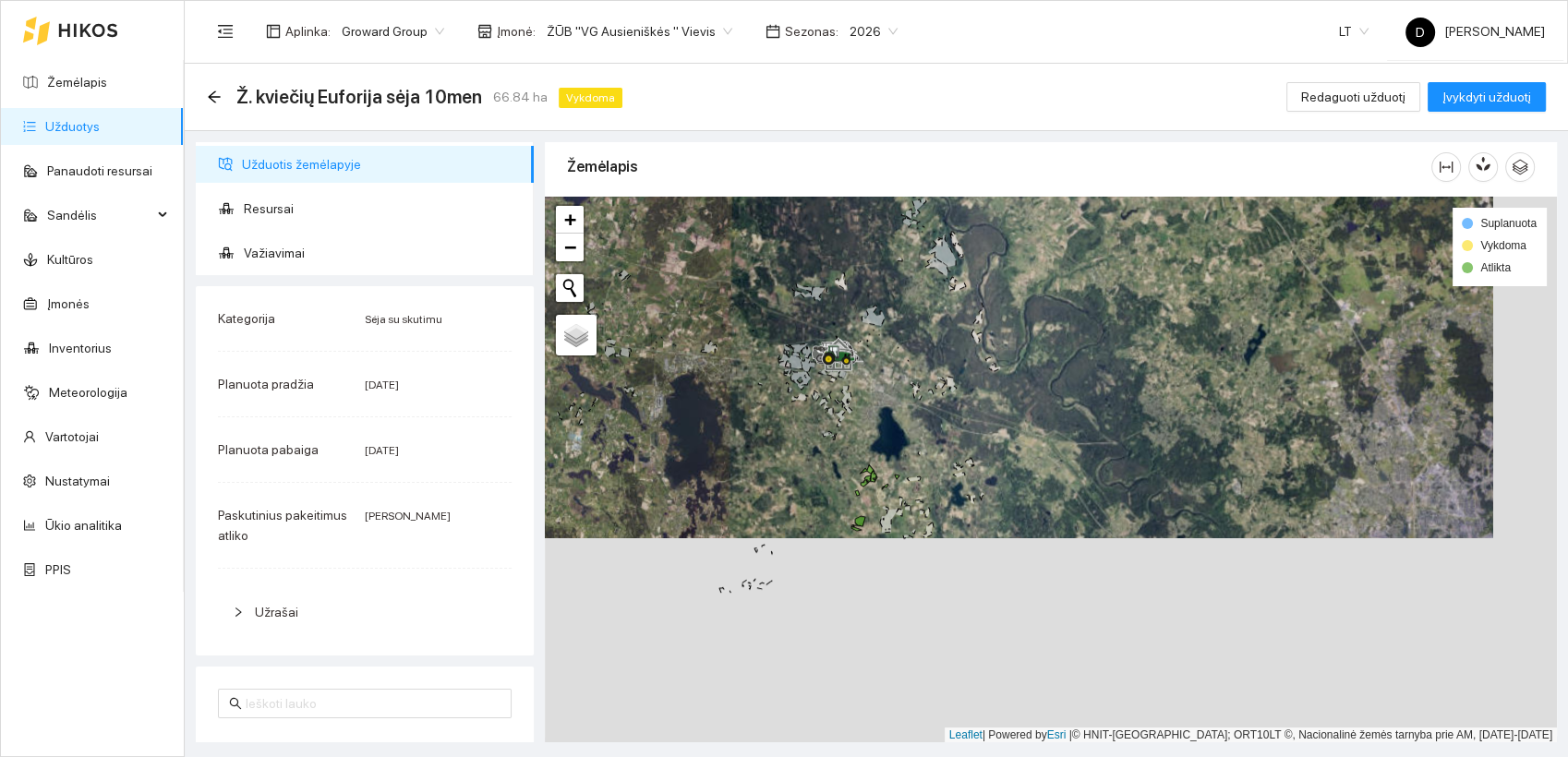
drag, startPoint x: 822, startPoint y: 666, endPoint x: 758, endPoint y: 458, distance: 217.6
click at [758, 458] on div at bounding box center [1051, 470] width 1012 height 547
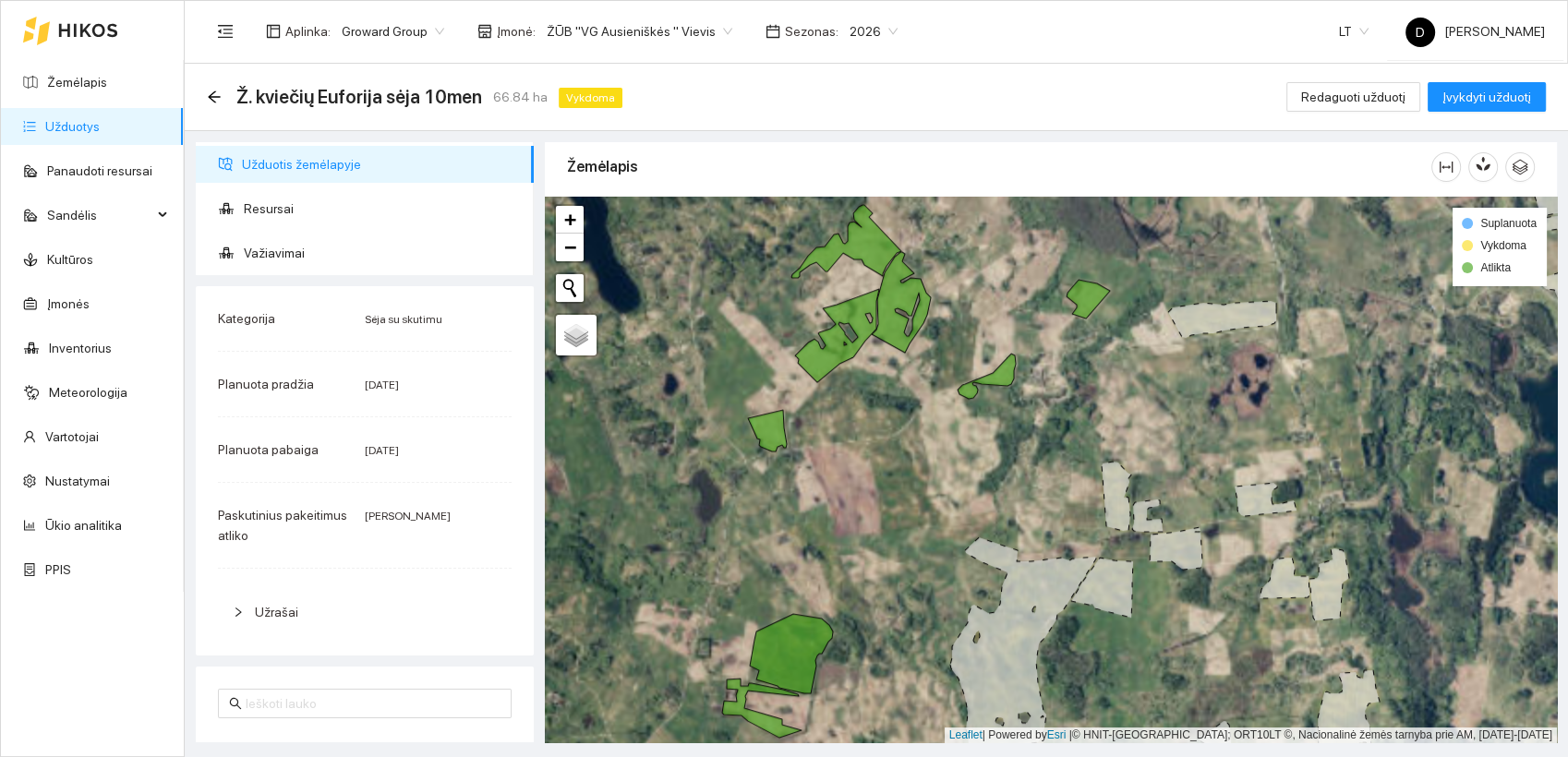
drag, startPoint x: 800, startPoint y: 504, endPoint x: 975, endPoint y: 483, distance: 176.3
click at [975, 483] on div at bounding box center [1051, 470] width 1012 height 547
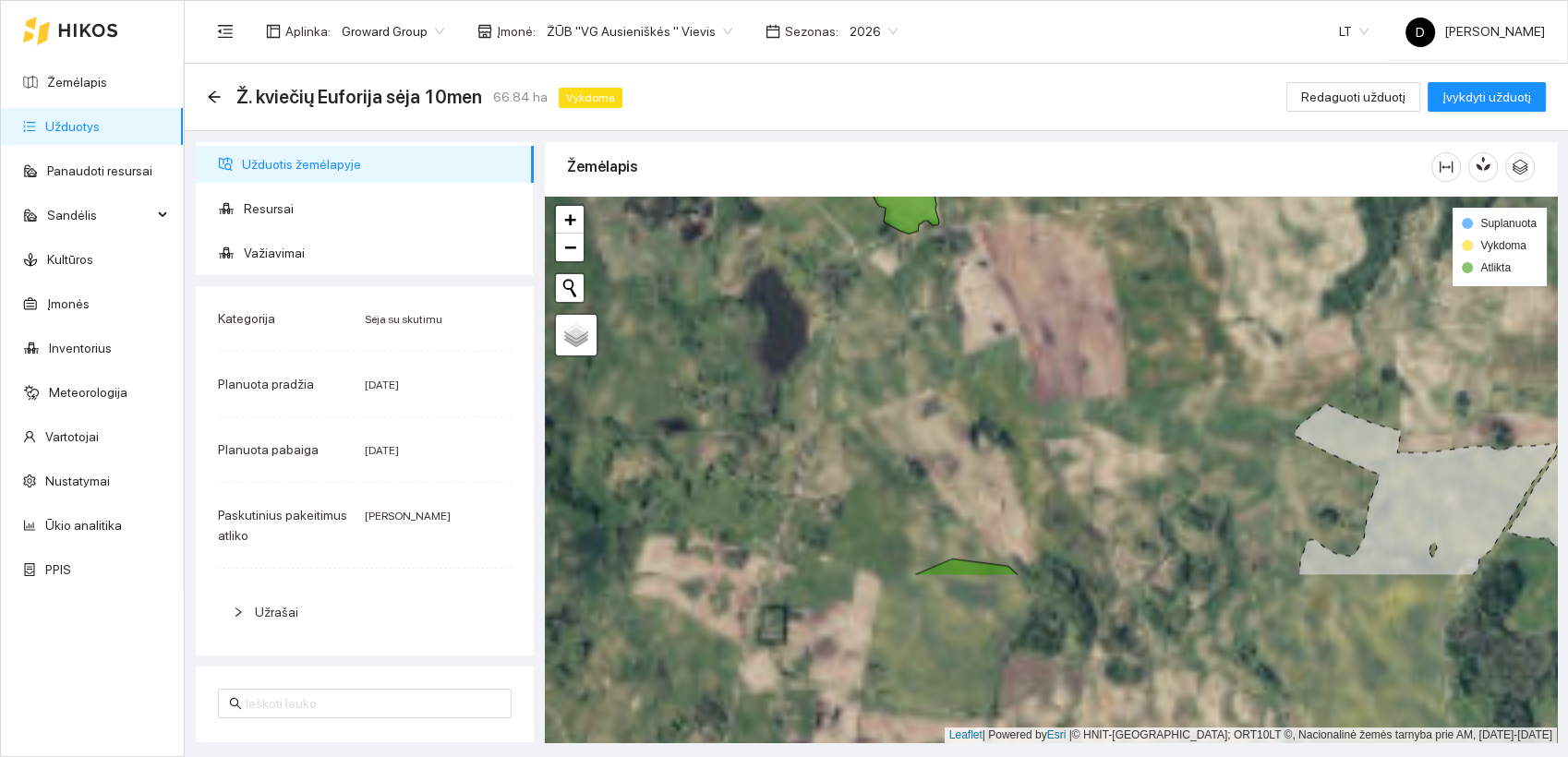
drag, startPoint x: 869, startPoint y: 581, endPoint x: 785, endPoint y: 297, distance: 296.2
click at [785, 297] on div at bounding box center [1051, 470] width 1012 height 547
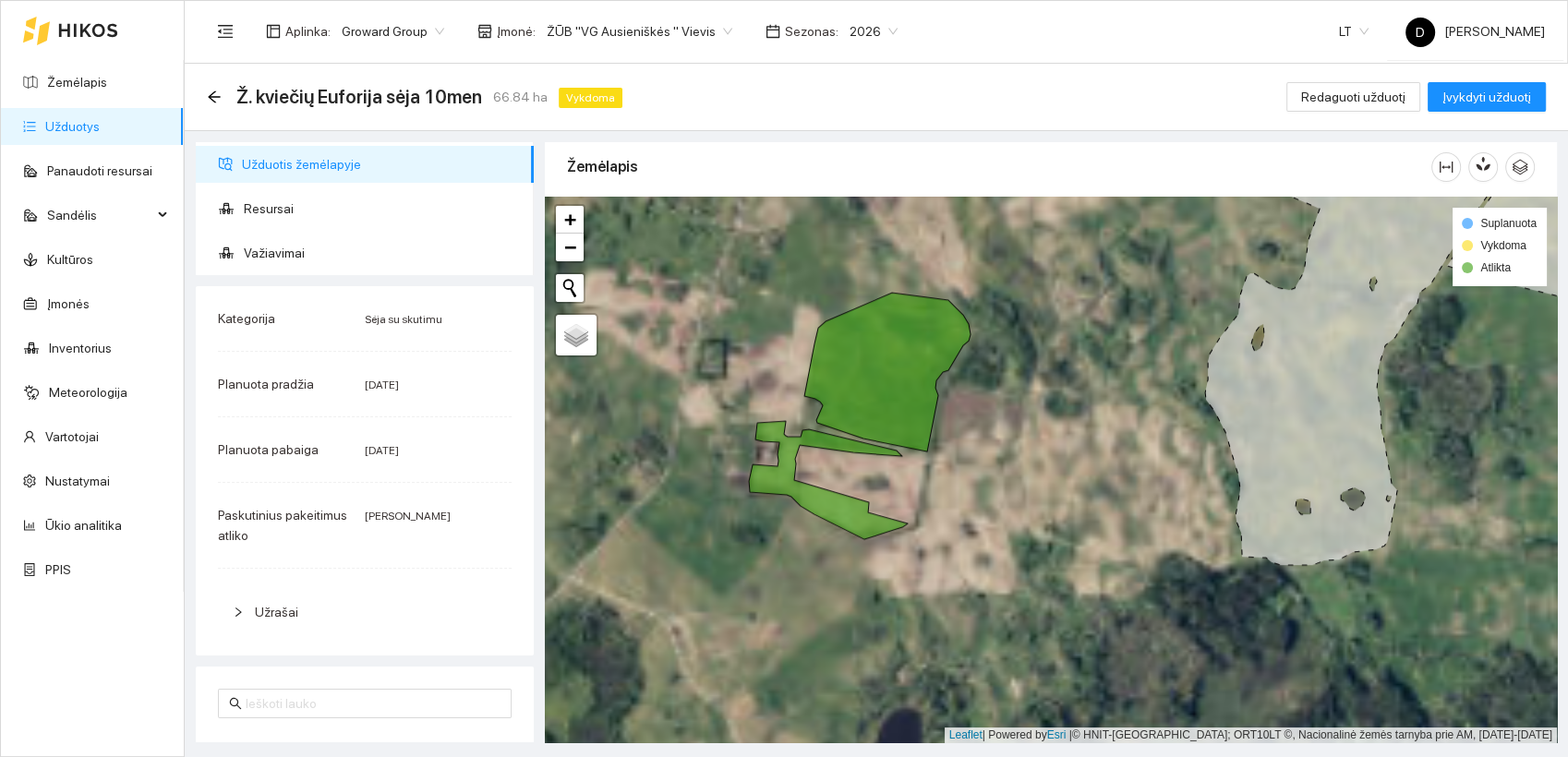
drag, startPoint x: 872, startPoint y: 491, endPoint x: 836, endPoint y: 298, distance: 196.3
click at [836, 298] on div at bounding box center [1051, 470] width 1012 height 547
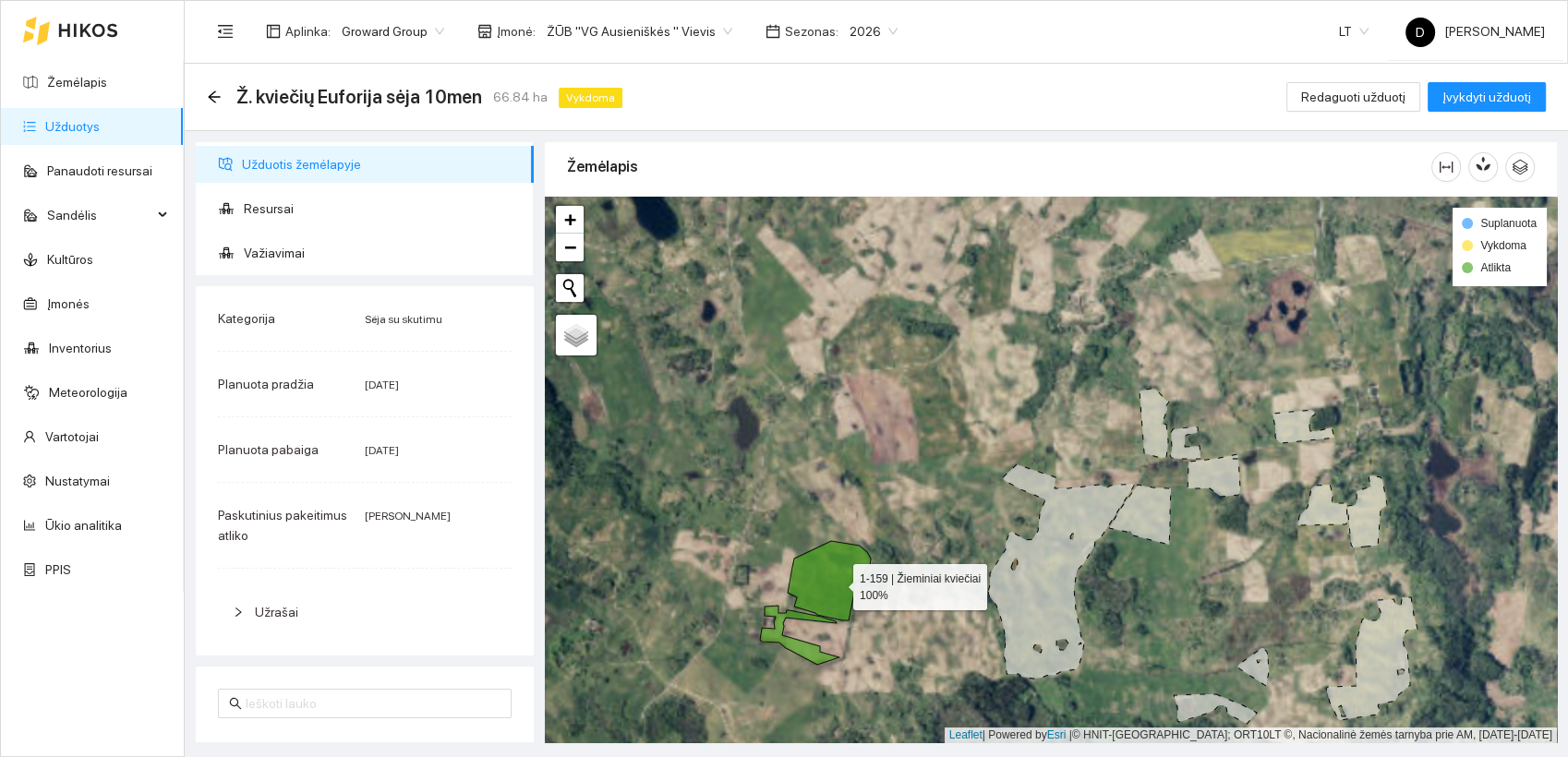
drag, startPoint x: 873, startPoint y: 336, endPoint x: 838, endPoint y: 581, distance: 247.5
click at [838, 581] on icon at bounding box center [829, 581] width 83 height 79
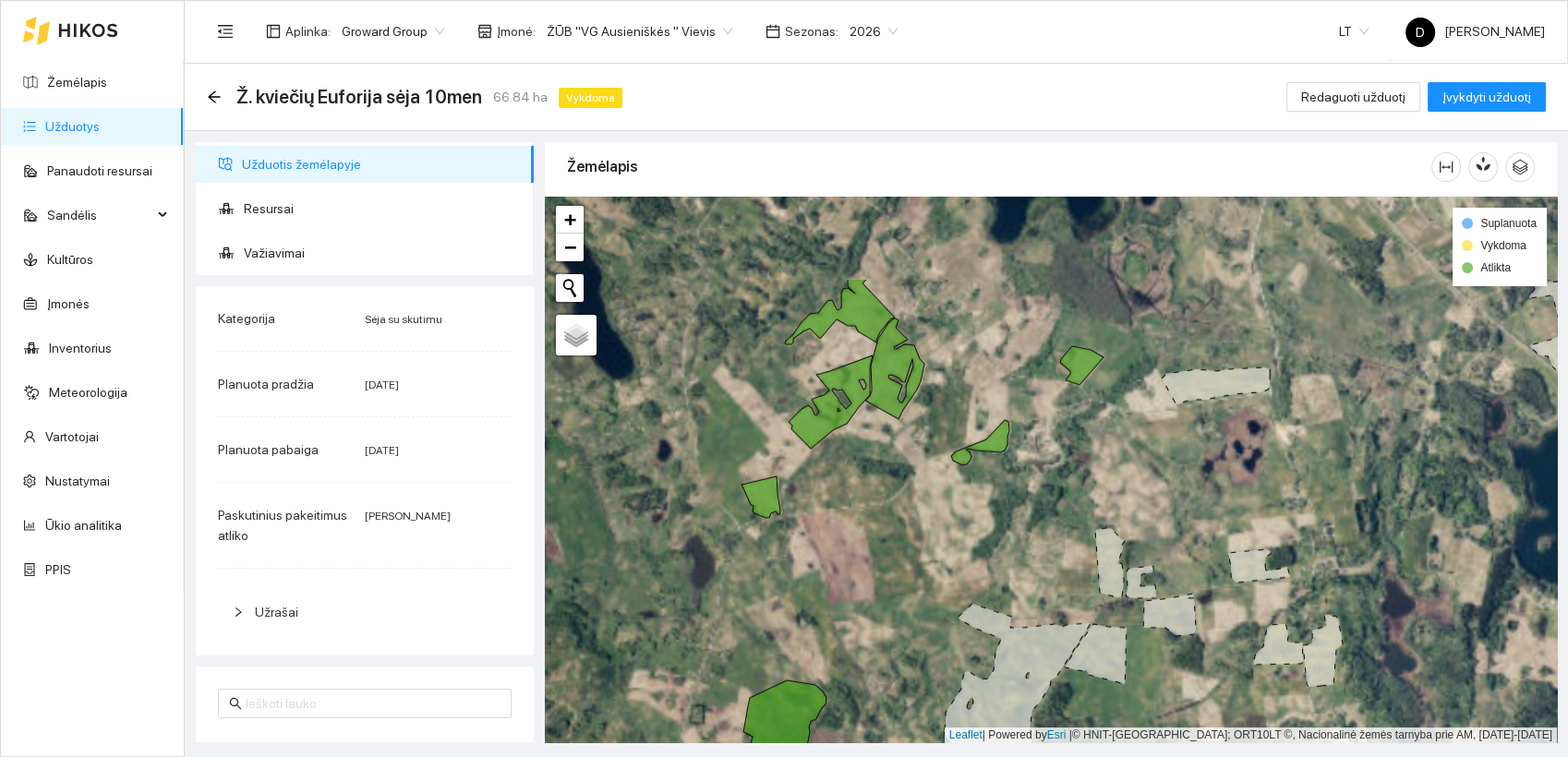
drag, startPoint x: 905, startPoint y: 355, endPoint x: 859, endPoint y: 491, distance: 143.6
click at [859, 491] on div at bounding box center [1051, 470] width 1012 height 547
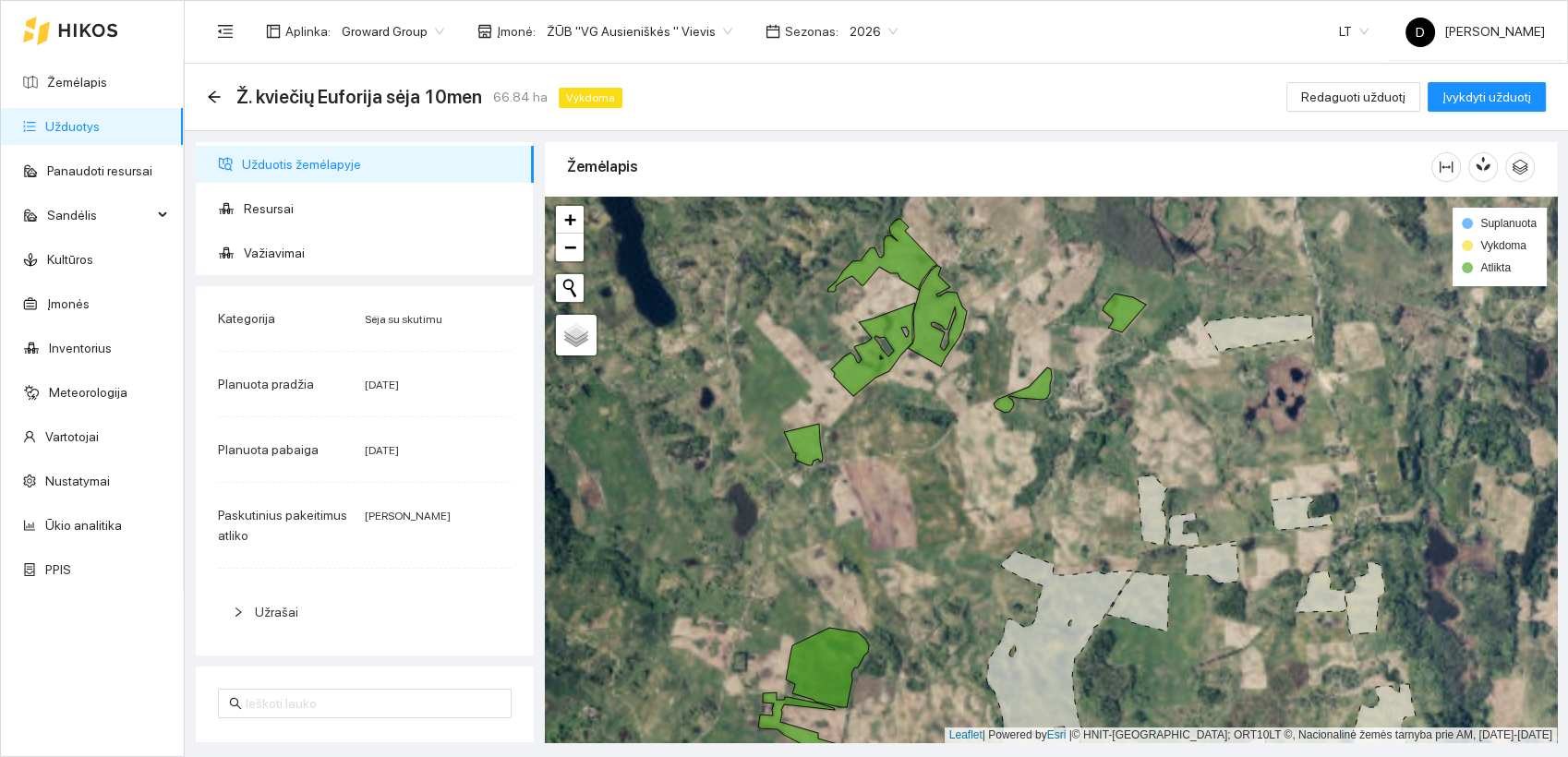
drag, startPoint x: 859, startPoint y: 491, endPoint x: 904, endPoint y: 440, distance: 68.0
click at [904, 440] on div at bounding box center [1051, 470] width 1012 height 547
click at [274, 208] on span "Resursai" at bounding box center [381, 209] width 276 height 37
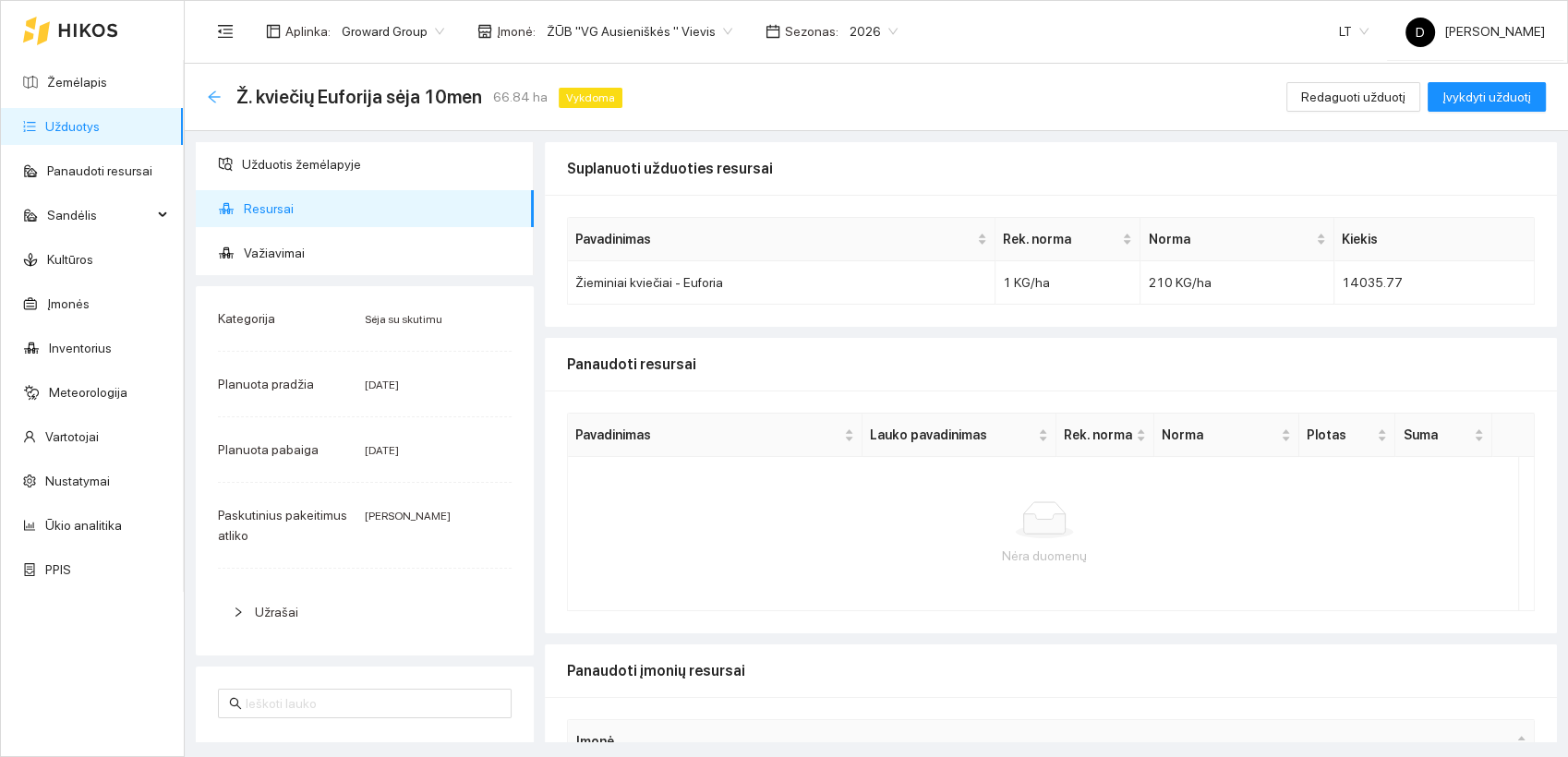
click at [217, 95] on icon "arrow-left" at bounding box center [214, 97] width 15 height 15
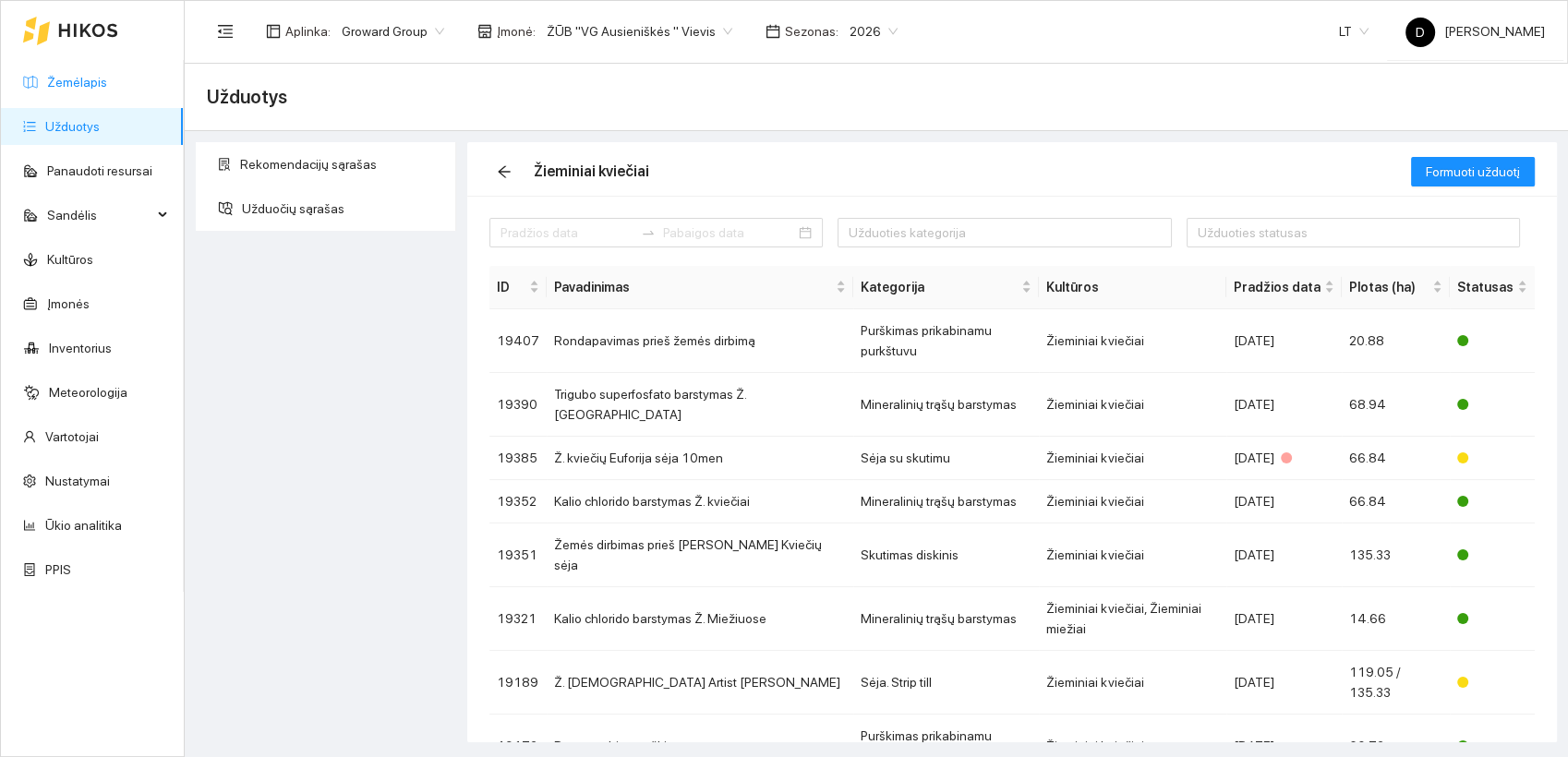
click at [92, 85] on link "Žemėlapis" at bounding box center [77, 81] width 60 height 15
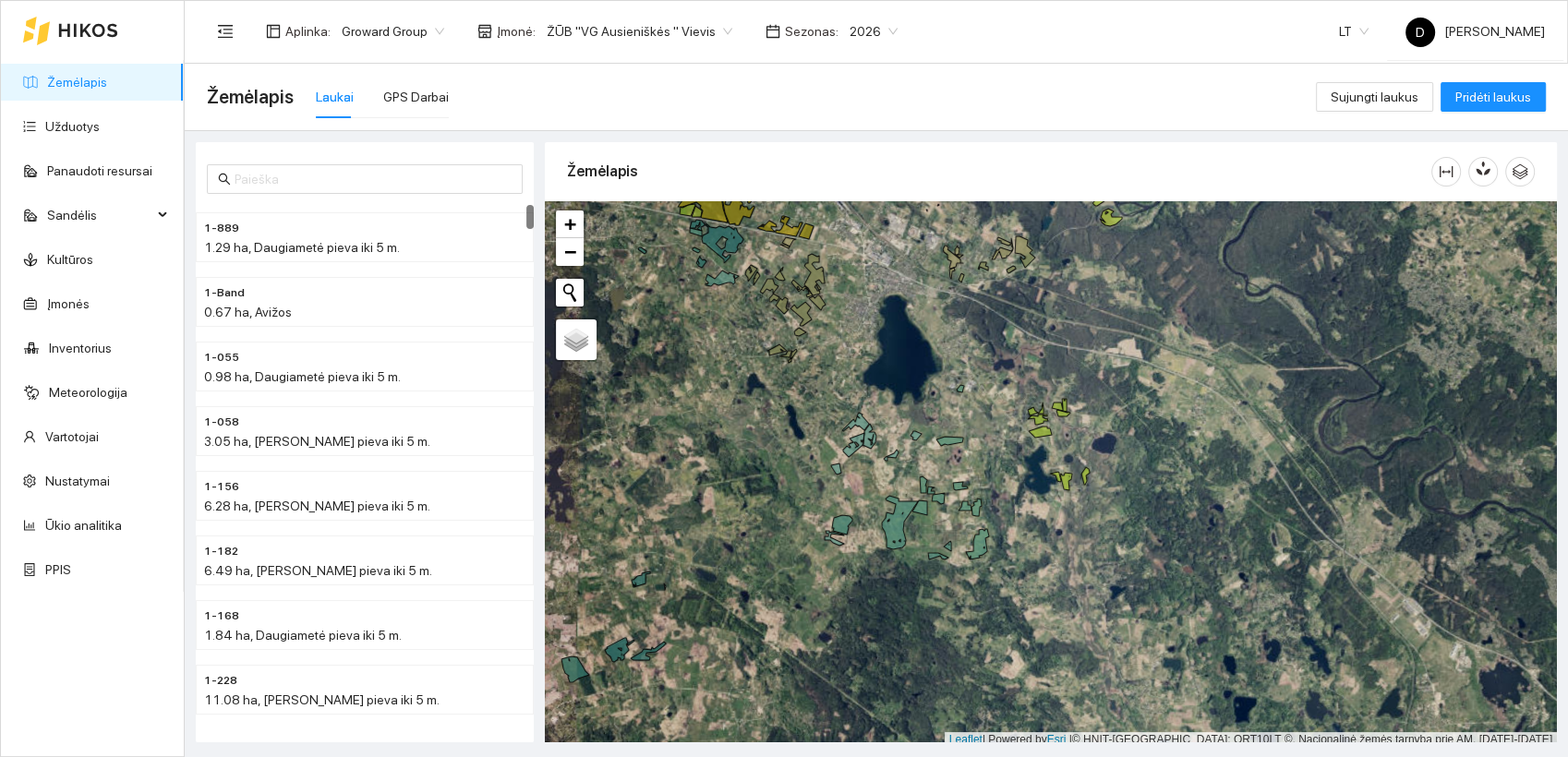
scroll to position [5, 0]
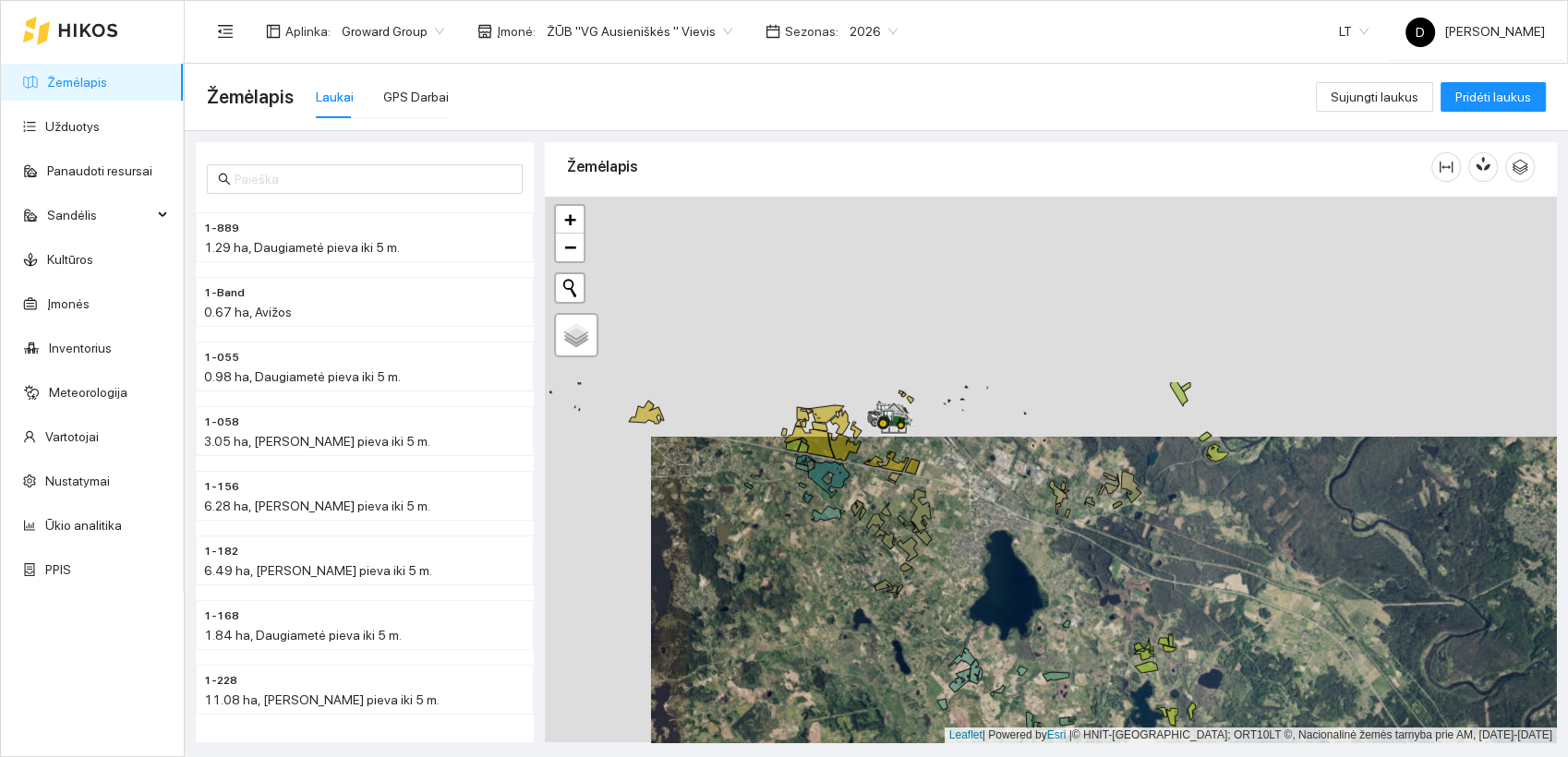
drag, startPoint x: 853, startPoint y: 327, endPoint x: 1048, endPoint y: 662, distance: 387.6
click at [1048, 662] on div at bounding box center [1051, 470] width 1012 height 547
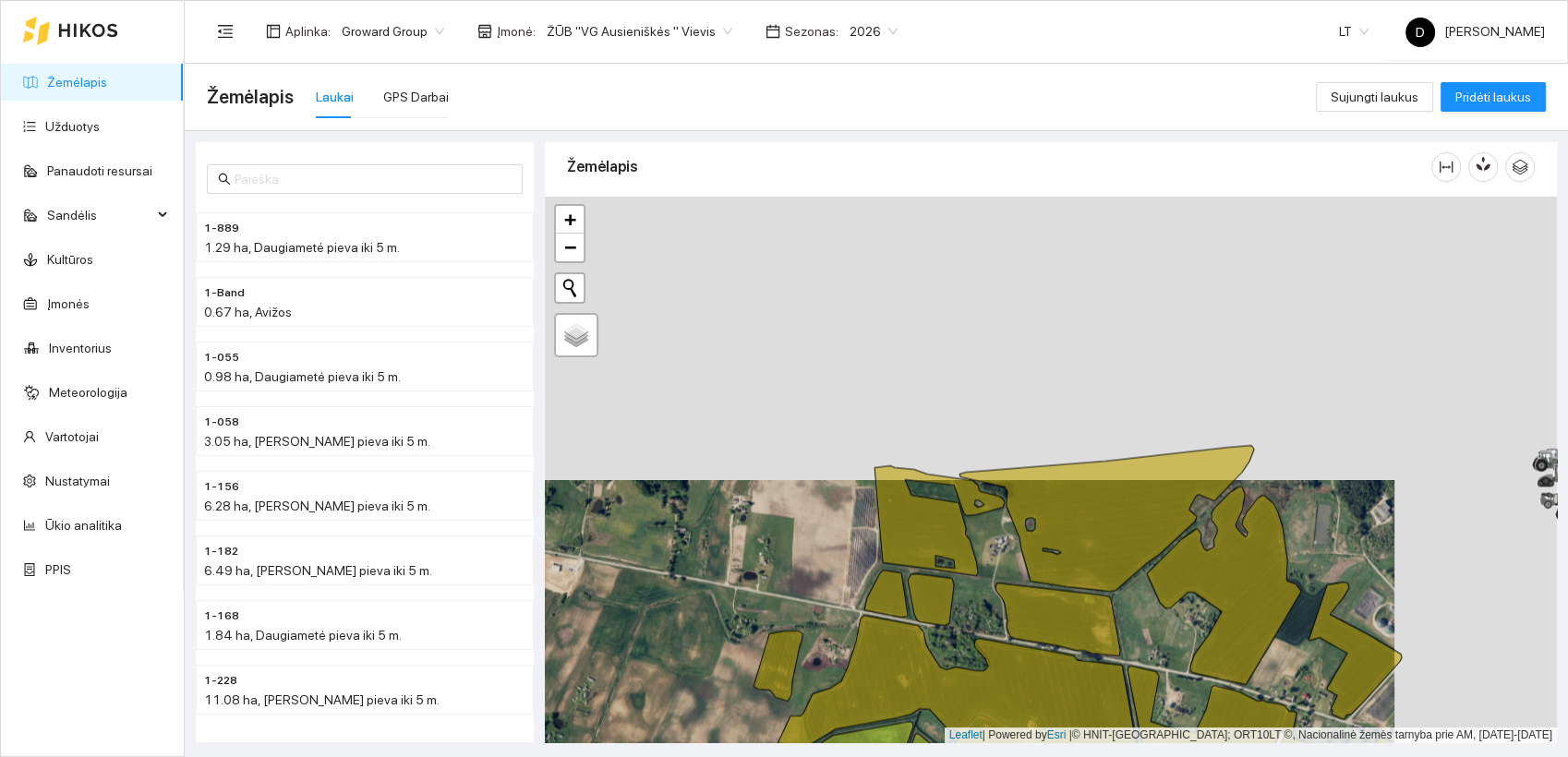
drag, startPoint x: 1008, startPoint y: 355, endPoint x: 846, endPoint y: 638, distance: 326.1
click at [846, 638] on div at bounding box center [1051, 470] width 1012 height 547
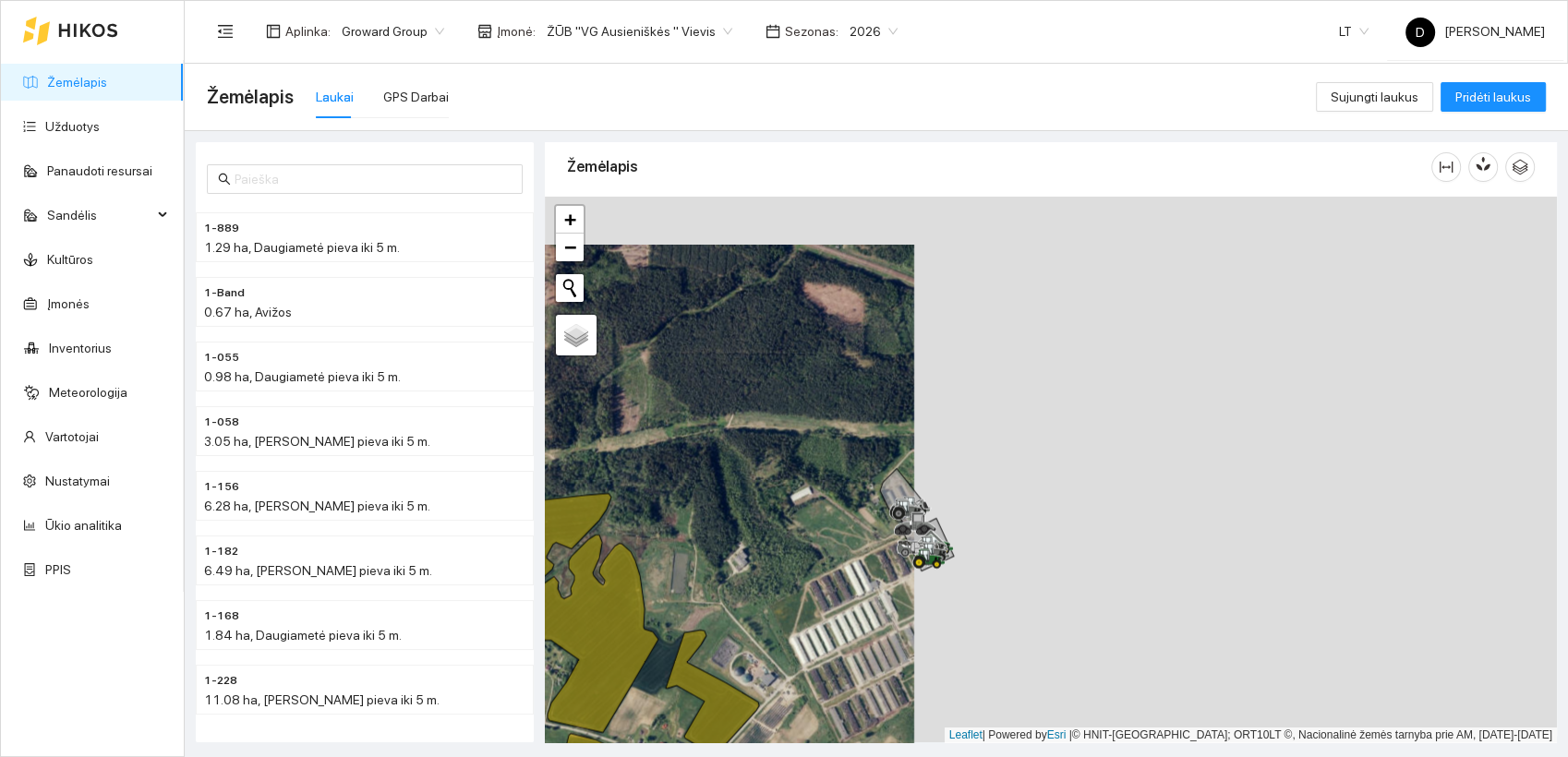
drag, startPoint x: 1345, startPoint y: 527, endPoint x: 654, endPoint y: 609, distance: 695.8
click at [654, 611] on div at bounding box center [1051, 470] width 1012 height 547
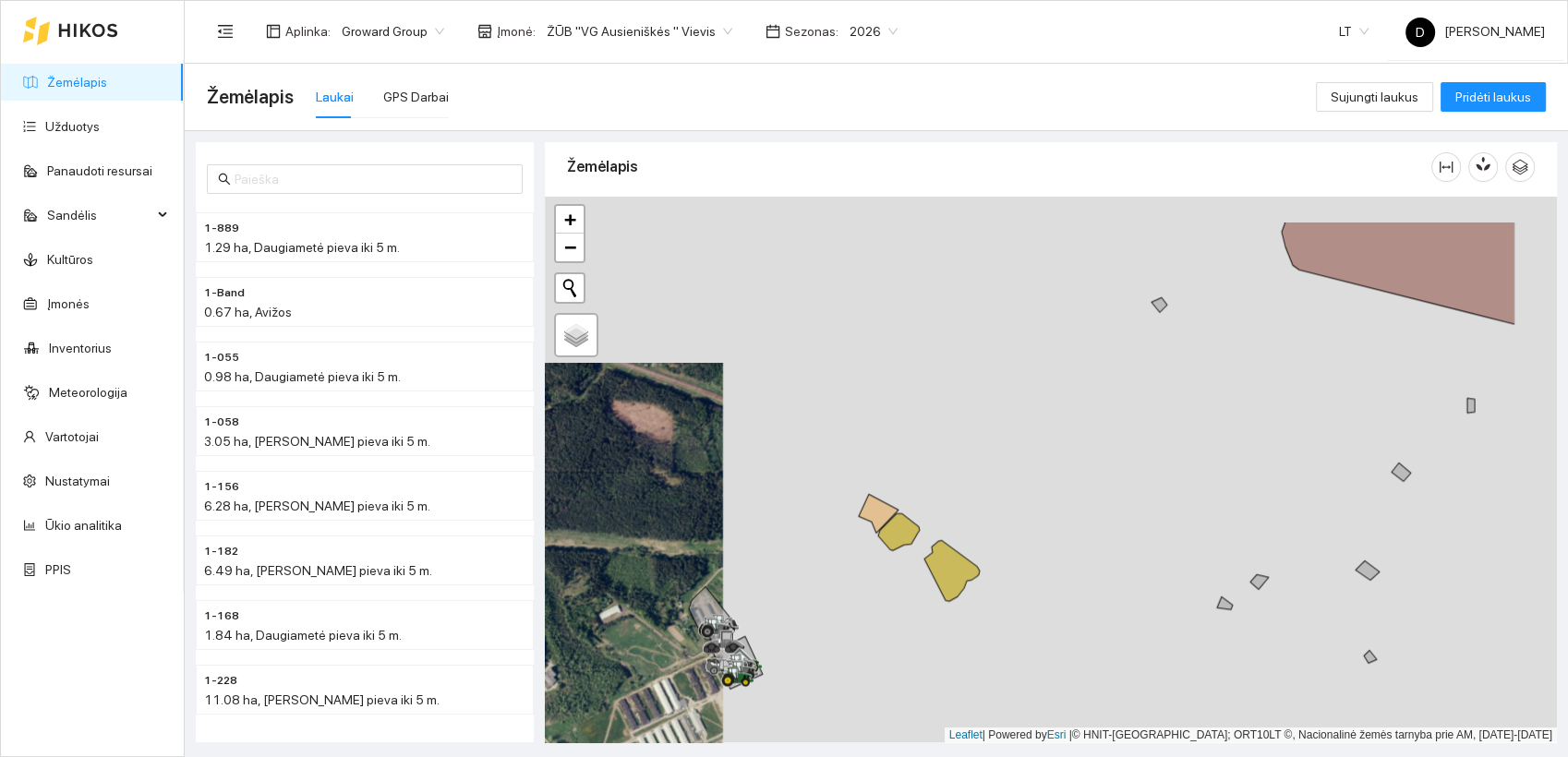
drag, startPoint x: 1019, startPoint y: 469, endPoint x: 873, endPoint y: 556, distance: 170.0
click at [875, 551] on div at bounding box center [1051, 470] width 1012 height 547
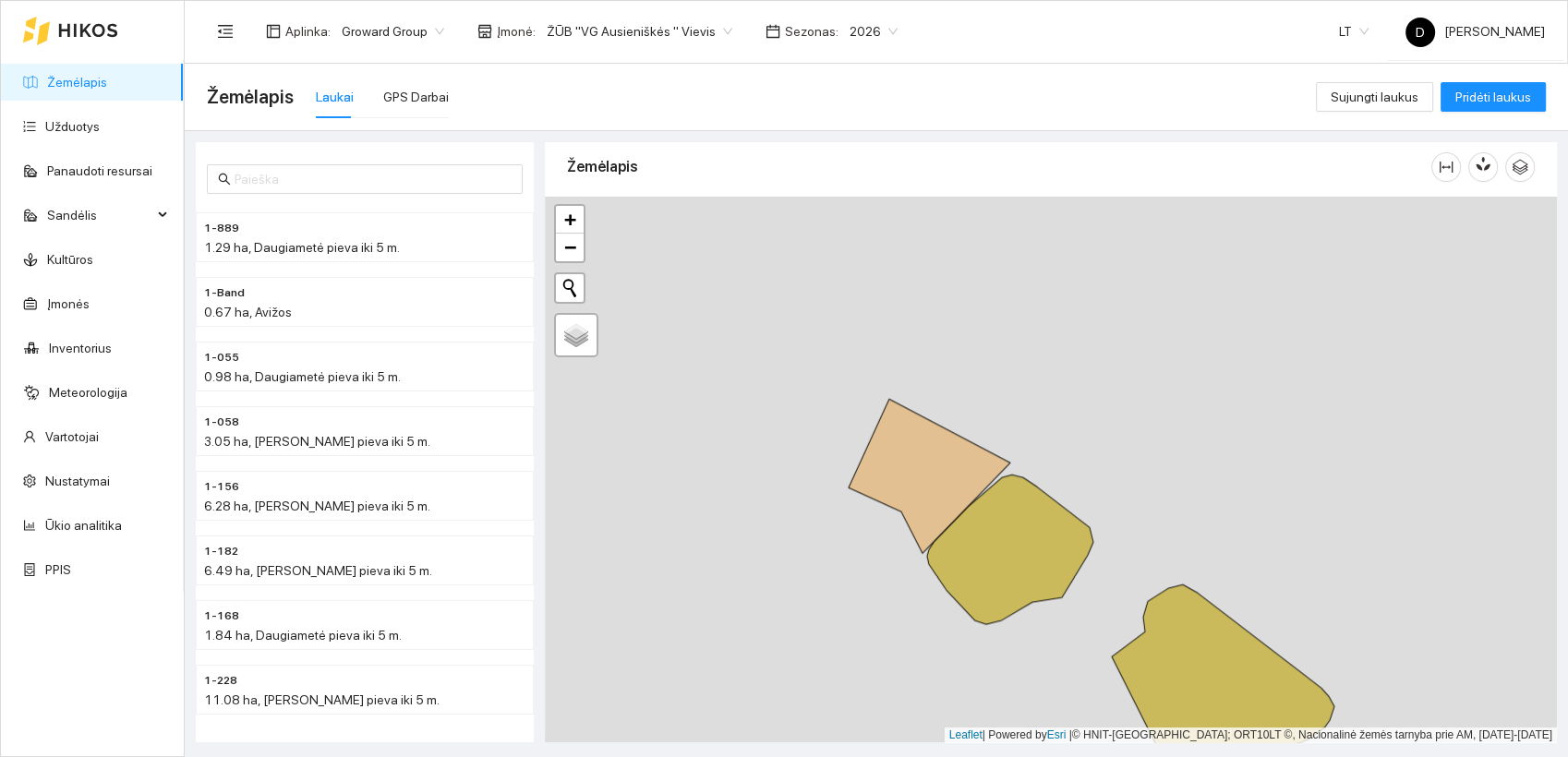
drag, startPoint x: 843, startPoint y: 513, endPoint x: 889, endPoint y: 609, distance: 106.5
click at [889, 609] on div at bounding box center [1051, 470] width 1012 height 547
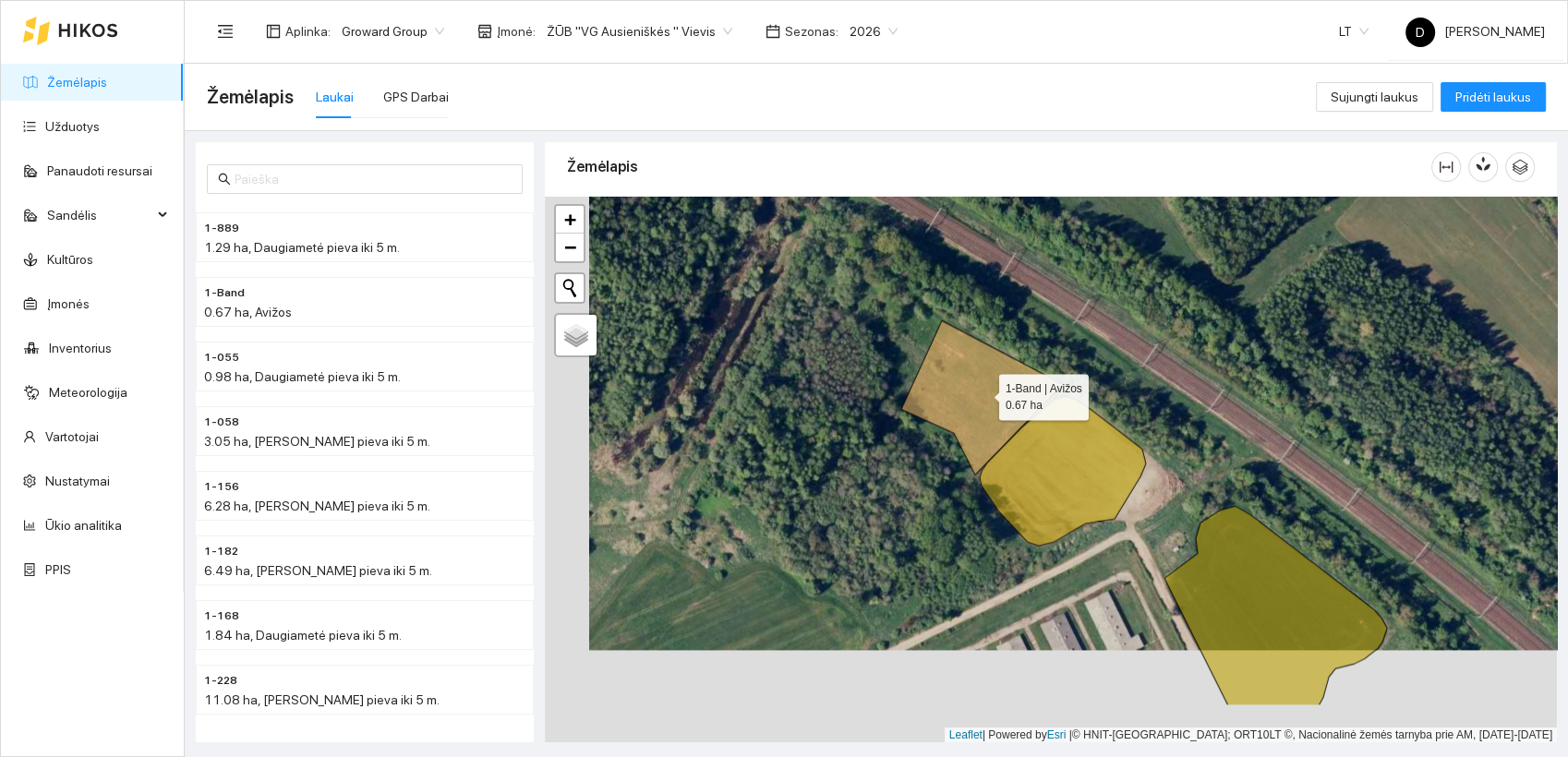
drag, startPoint x: 939, startPoint y: 486, endPoint x: 982, endPoint y: 393, distance: 102.5
click at [982, 393] on icon at bounding box center [981, 397] width 161 height 155
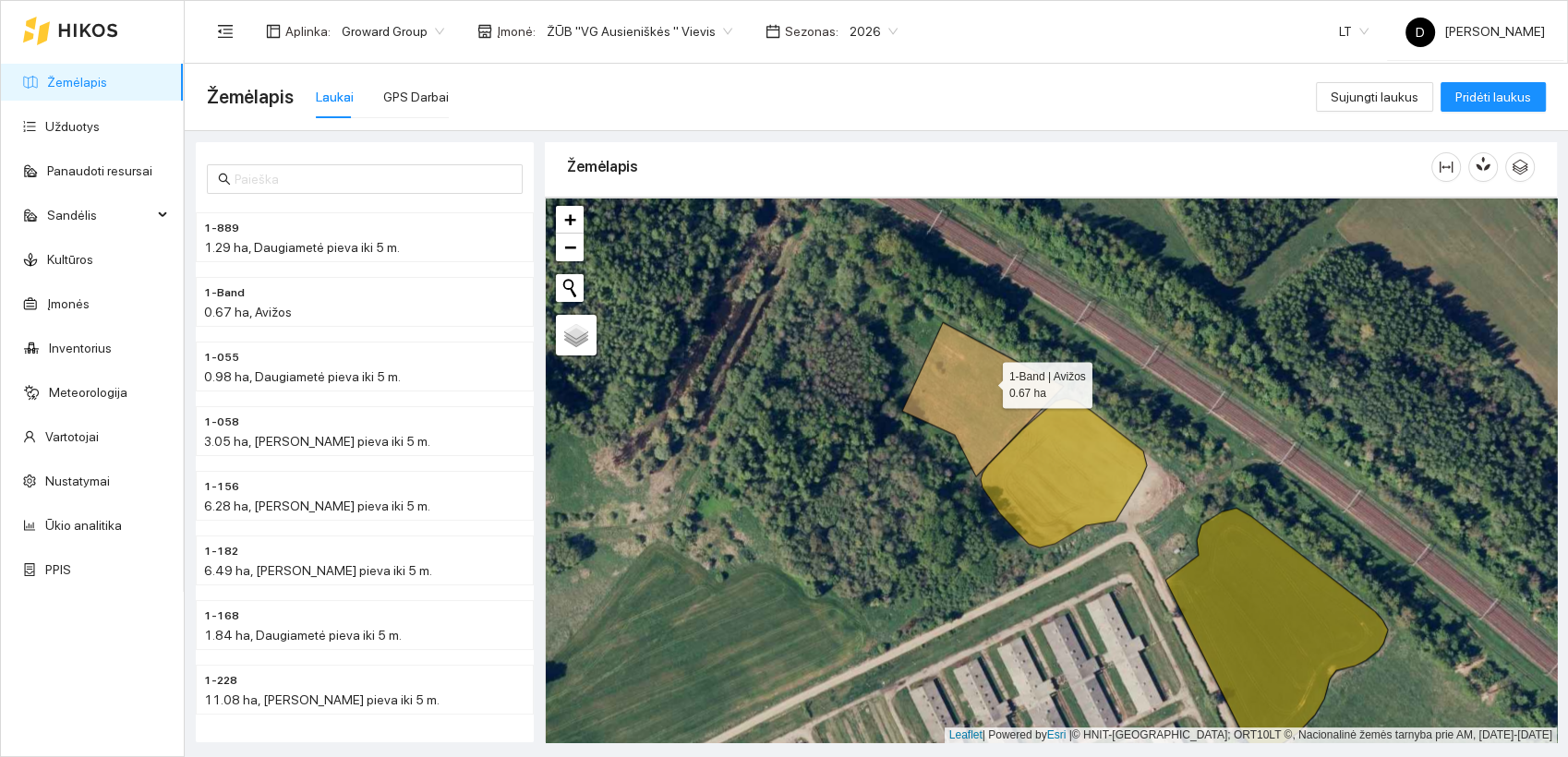
click at [985, 379] on icon at bounding box center [982, 399] width 161 height 155
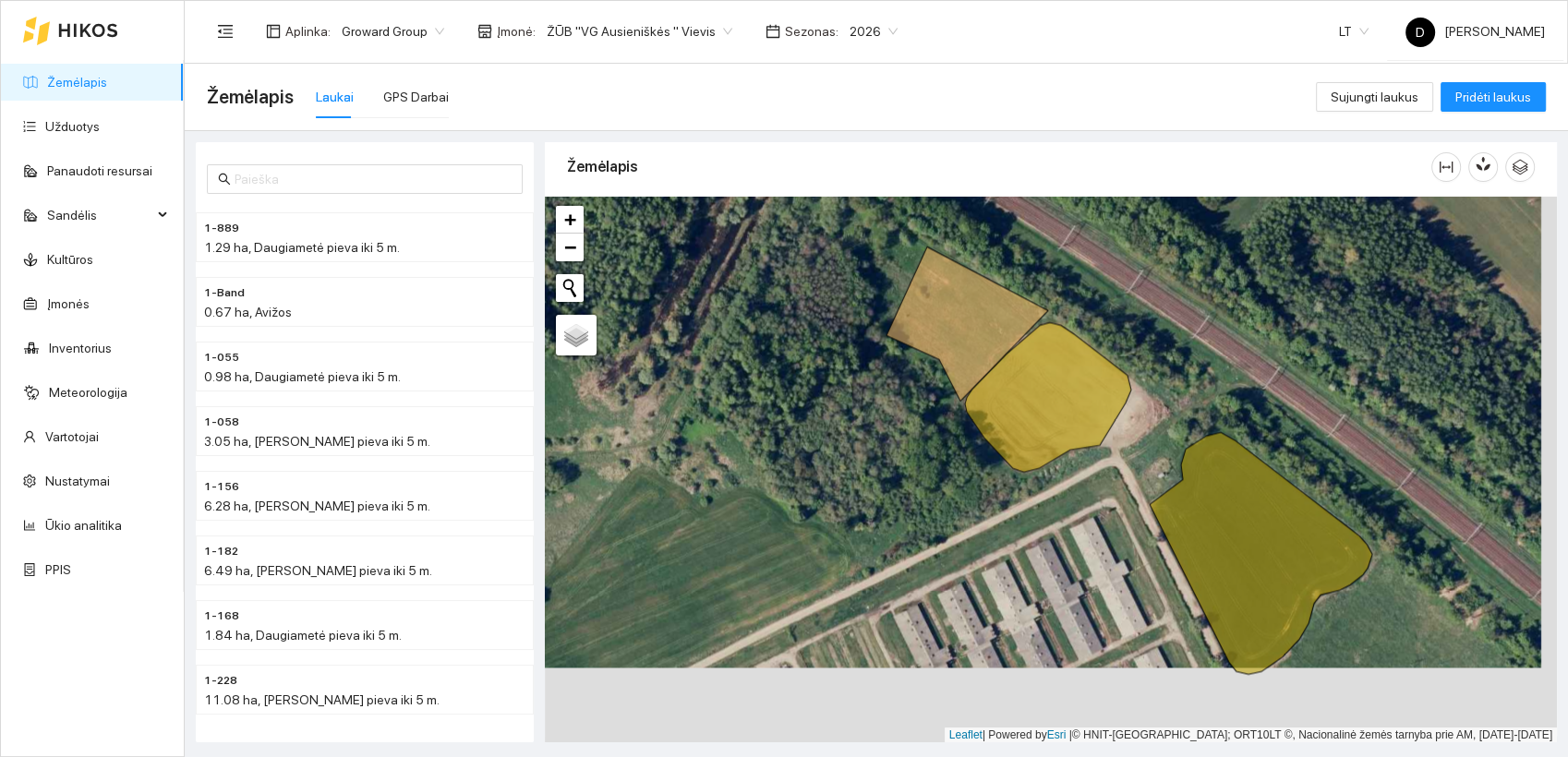
drag, startPoint x: 976, startPoint y: 364, endPoint x: 864, endPoint y: 198, distance: 200.2
click at [864, 198] on div at bounding box center [1051, 470] width 1012 height 547
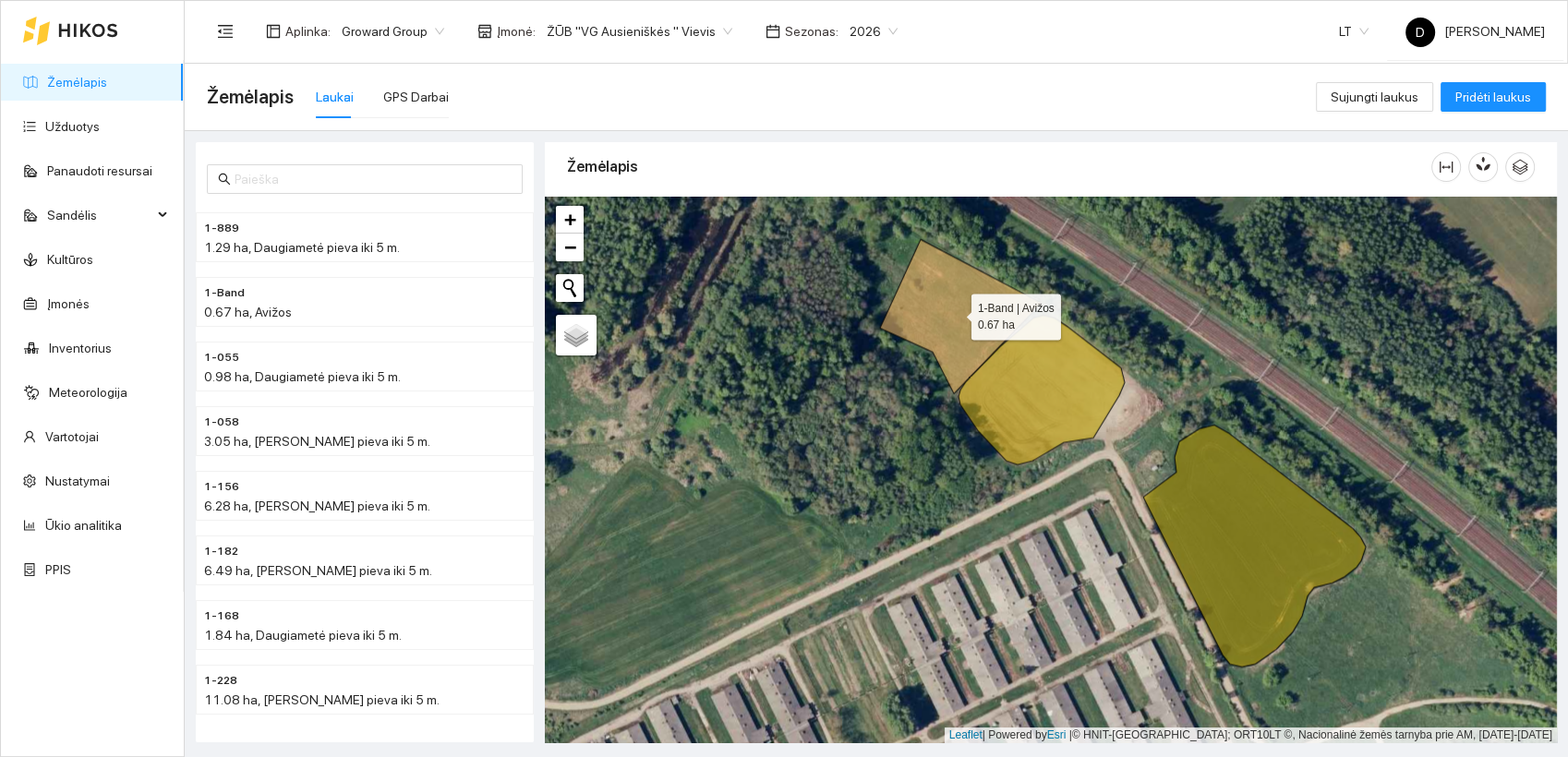
click at [944, 299] on icon at bounding box center [960, 316] width 161 height 155
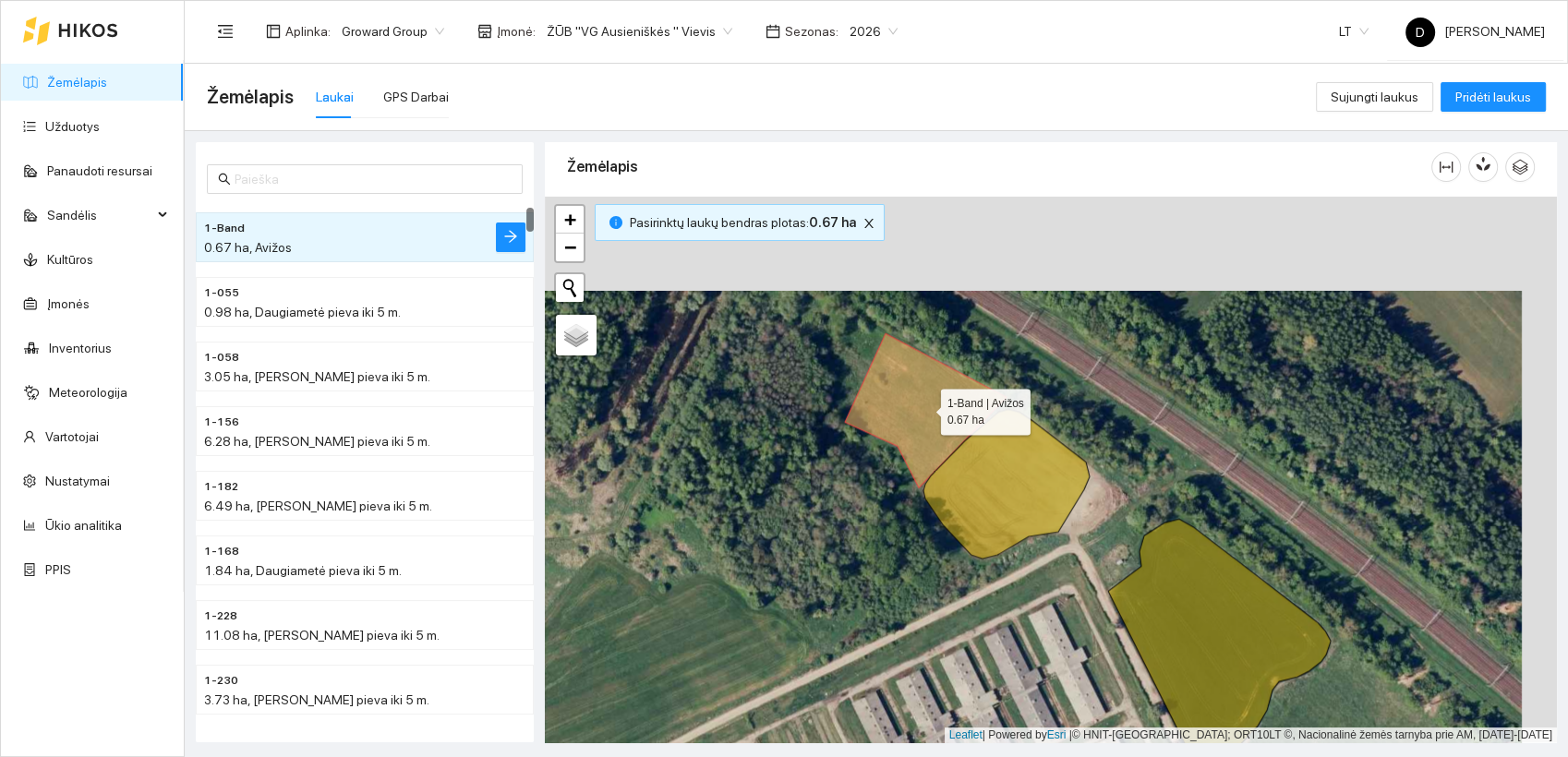
drag, startPoint x: 960, startPoint y: 311, endPoint x: 925, endPoint y: 405, distance: 100.3
click at [925, 405] on icon at bounding box center [925, 411] width 161 height 155
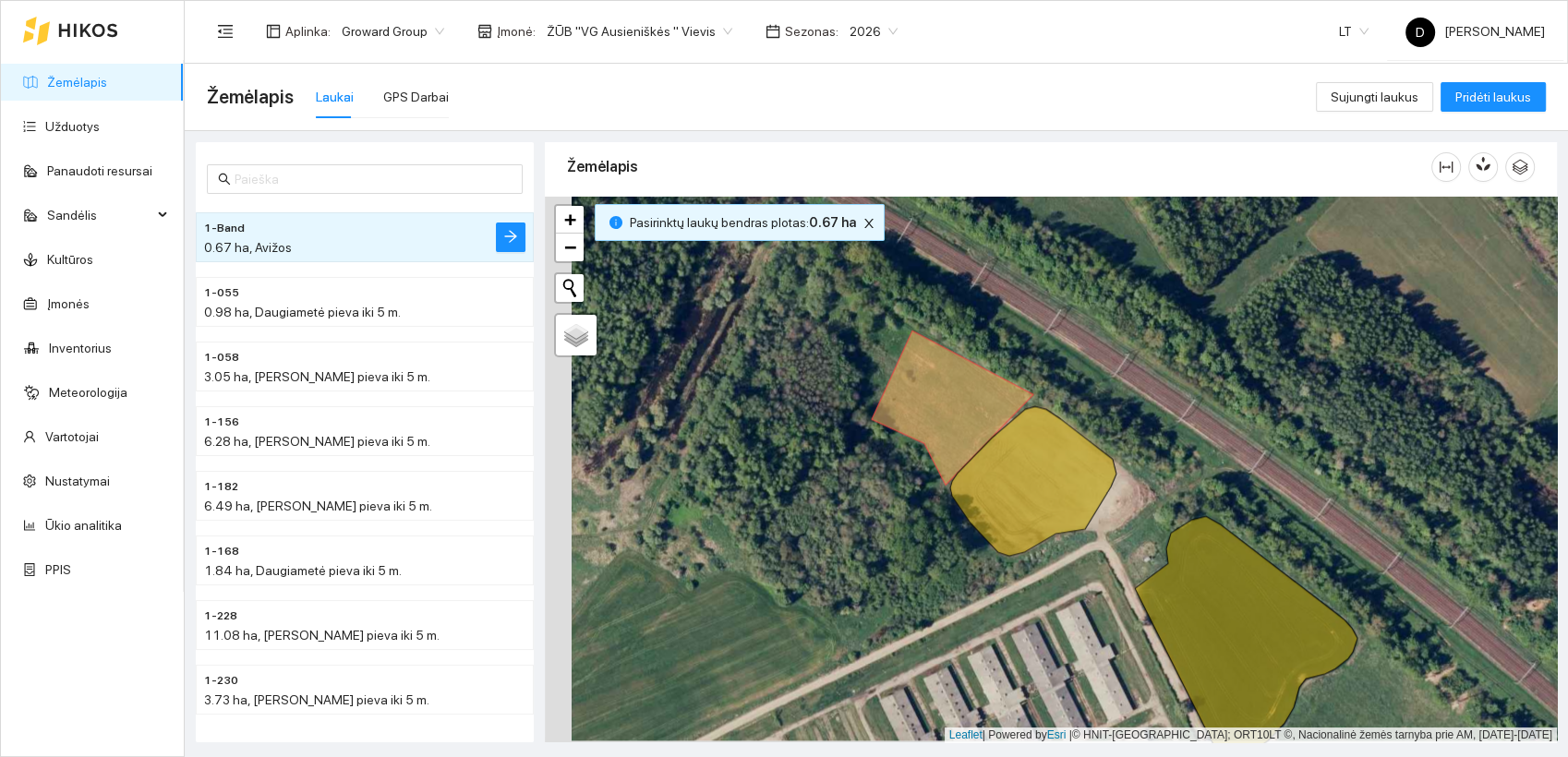
drag, startPoint x: 894, startPoint y: 382, endPoint x: 795, endPoint y: 284, distance: 139.3
click at [795, 284] on div at bounding box center [1051, 470] width 1012 height 547
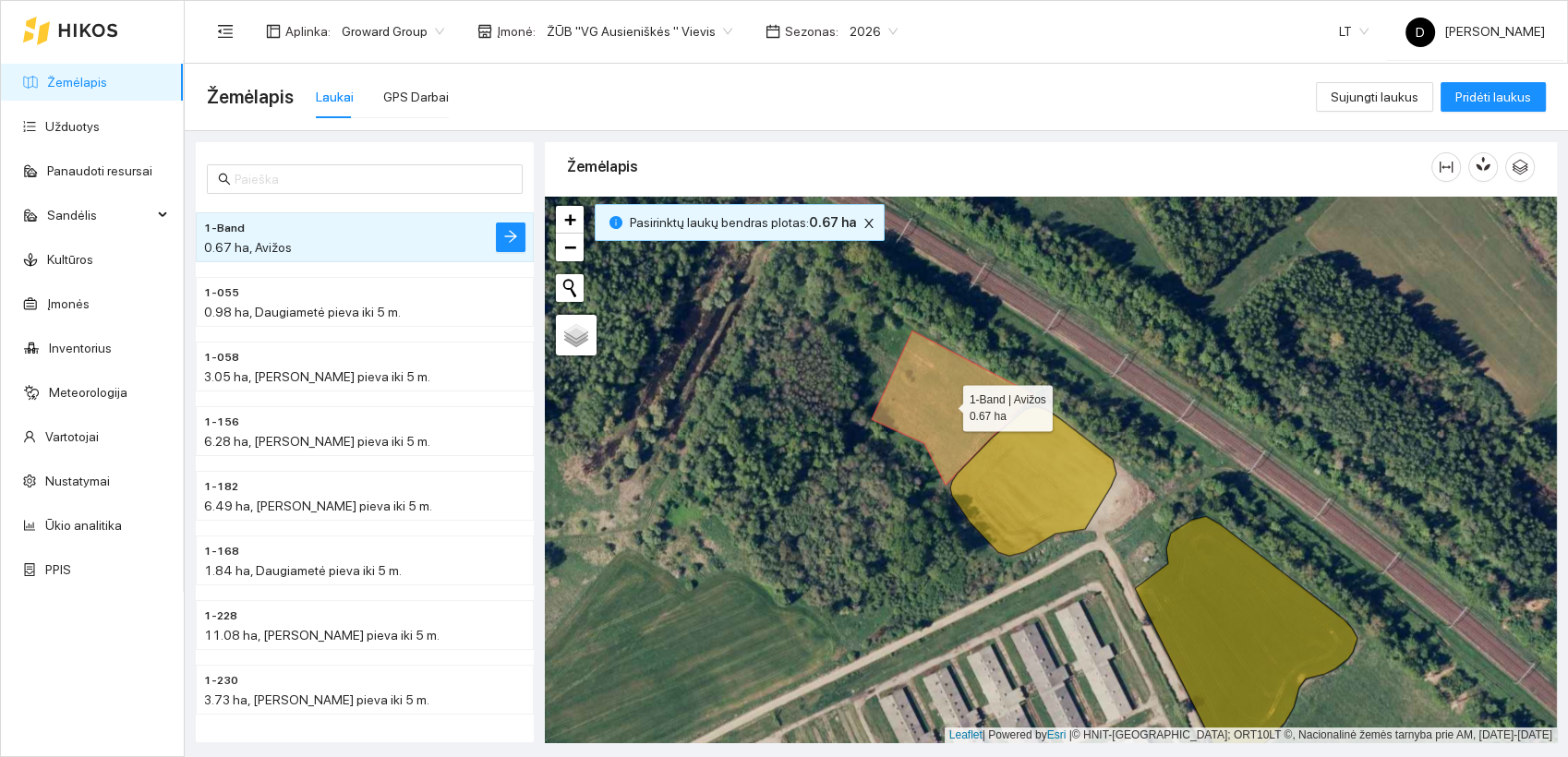
click at [966, 102] on div "Žemėlapis Laukai GPS Darbai" at bounding box center [761, 97] width 1109 height 59
click at [64, 124] on link "Užduotys" at bounding box center [73, 126] width 54 height 15
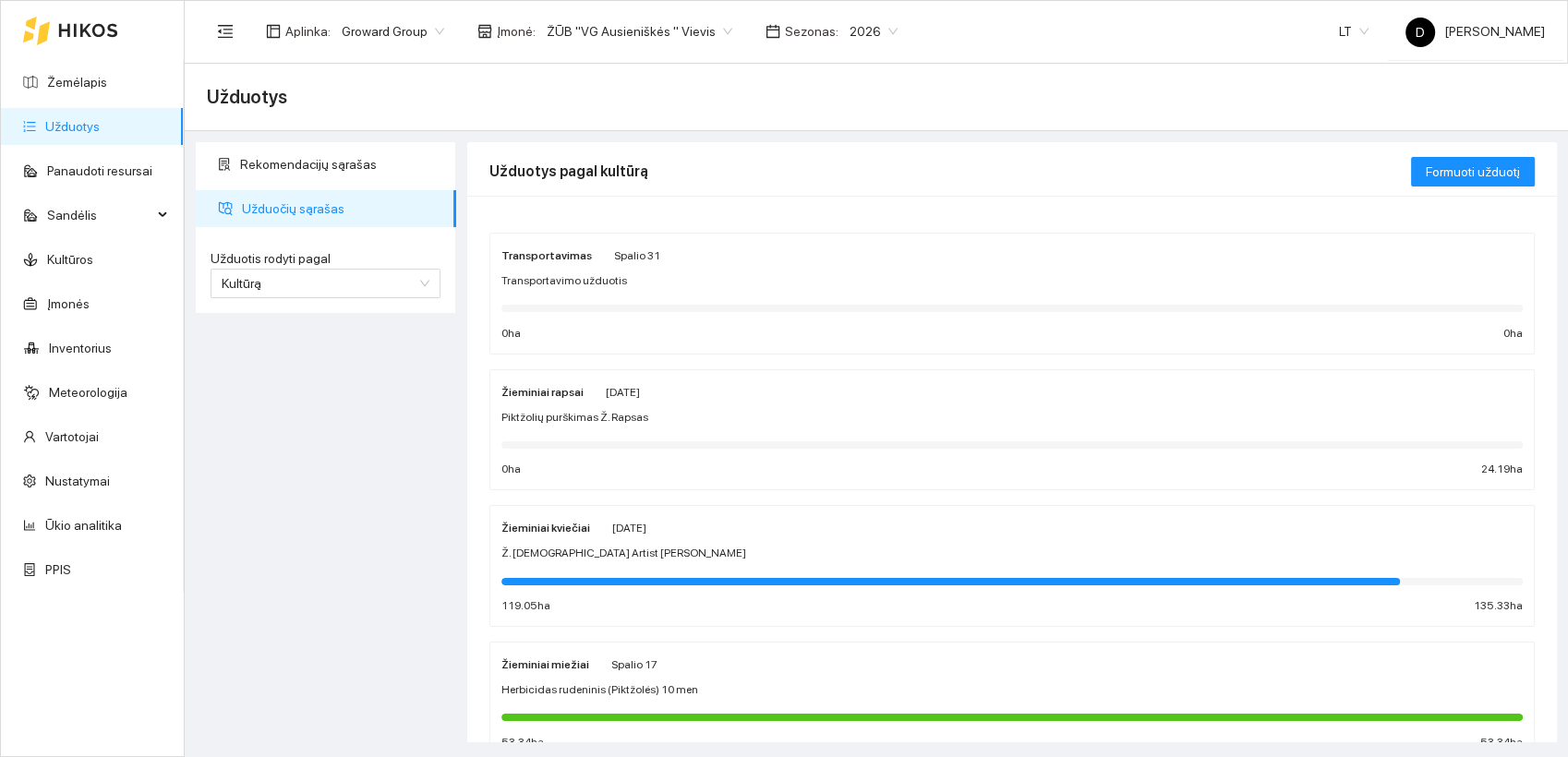
click at [574, 553] on span "Ž. [DEMOGRAPHIC_DATA] Artist [PERSON_NAME]" at bounding box center [624, 554] width 245 height 17
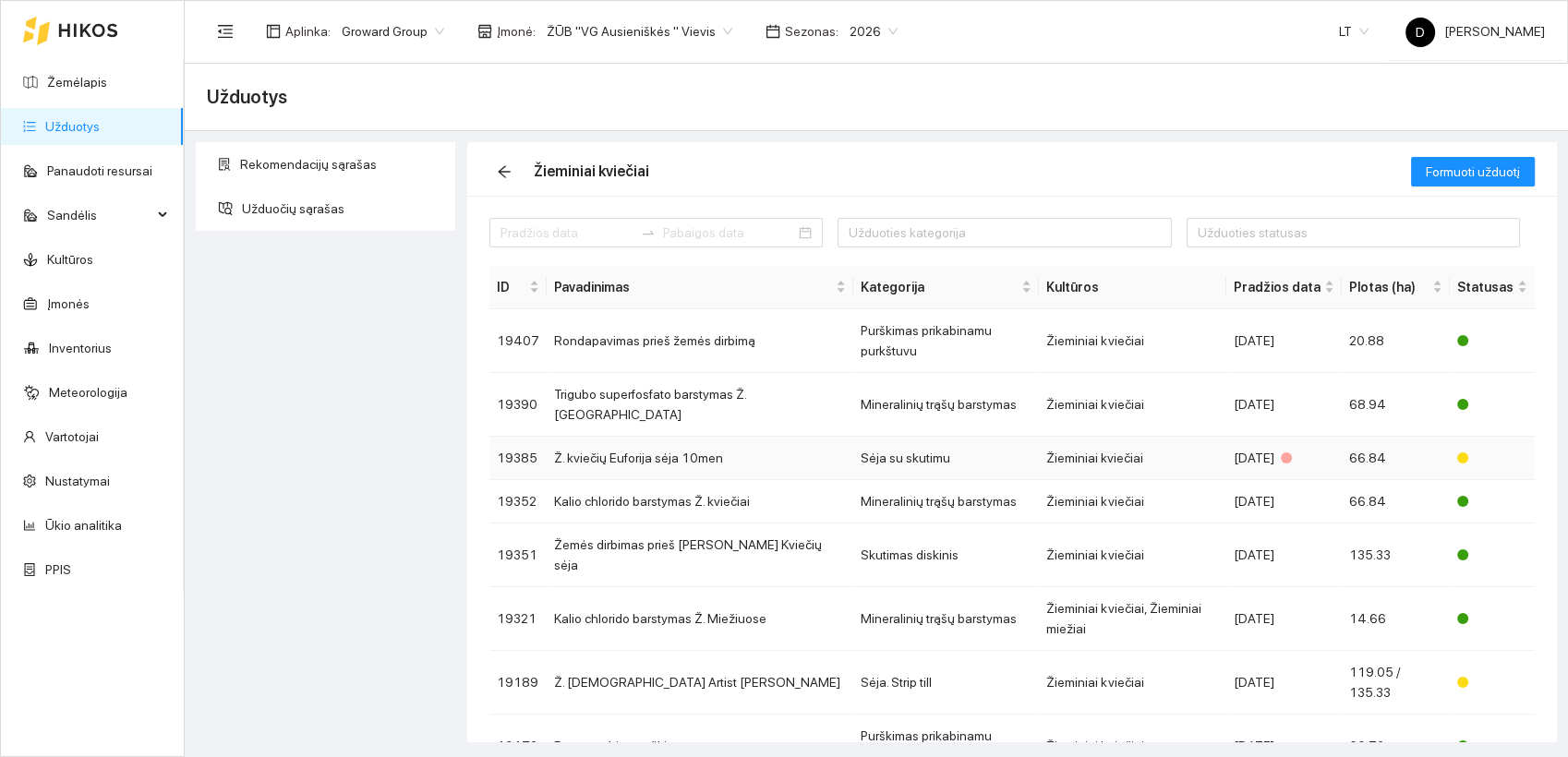
click at [650, 437] on td "Ž. kviečių Euforija sėja 10men" at bounding box center [700, 458] width 306 height 44
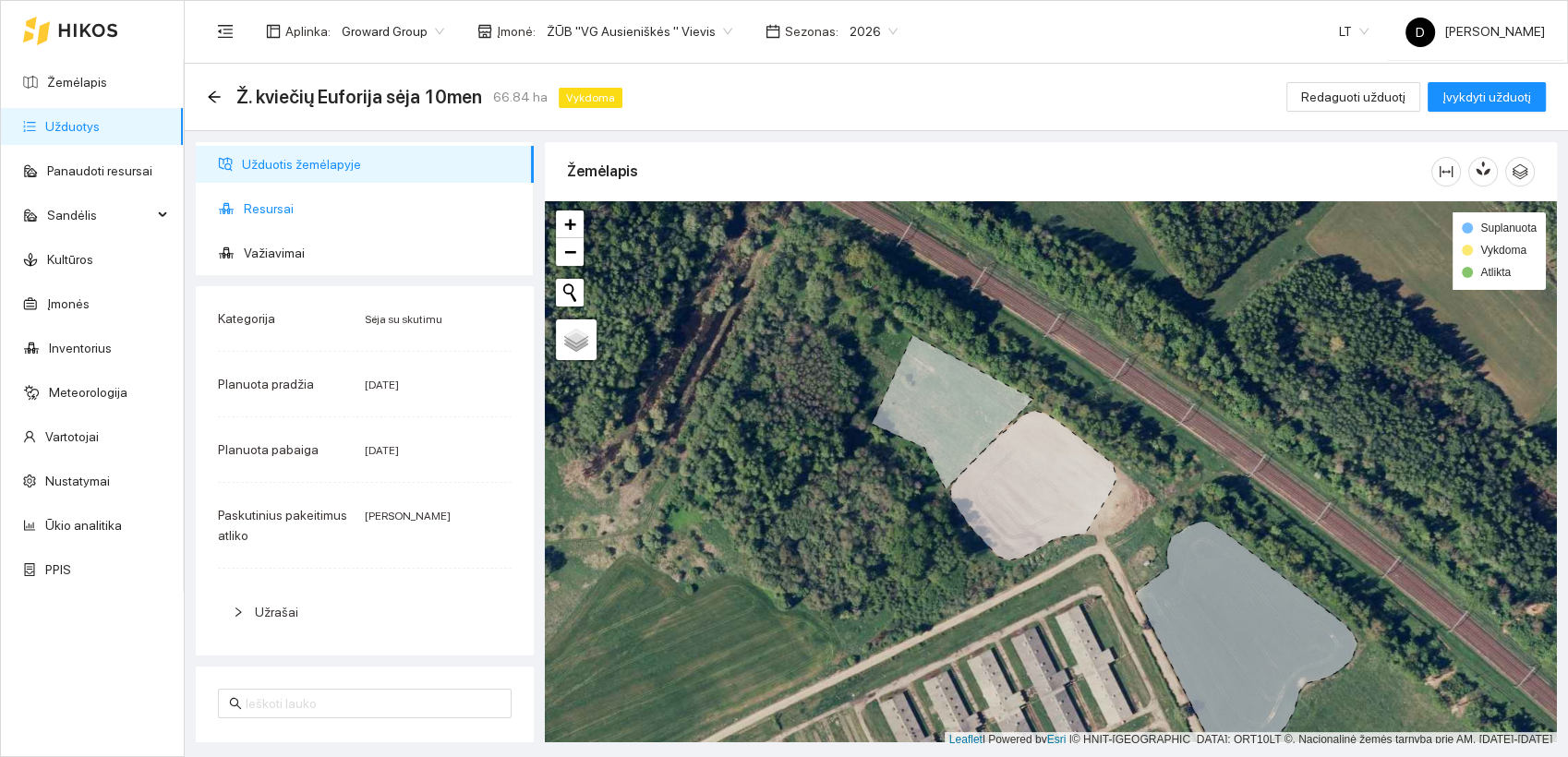
click at [262, 199] on span "Resursai" at bounding box center [381, 209] width 276 height 37
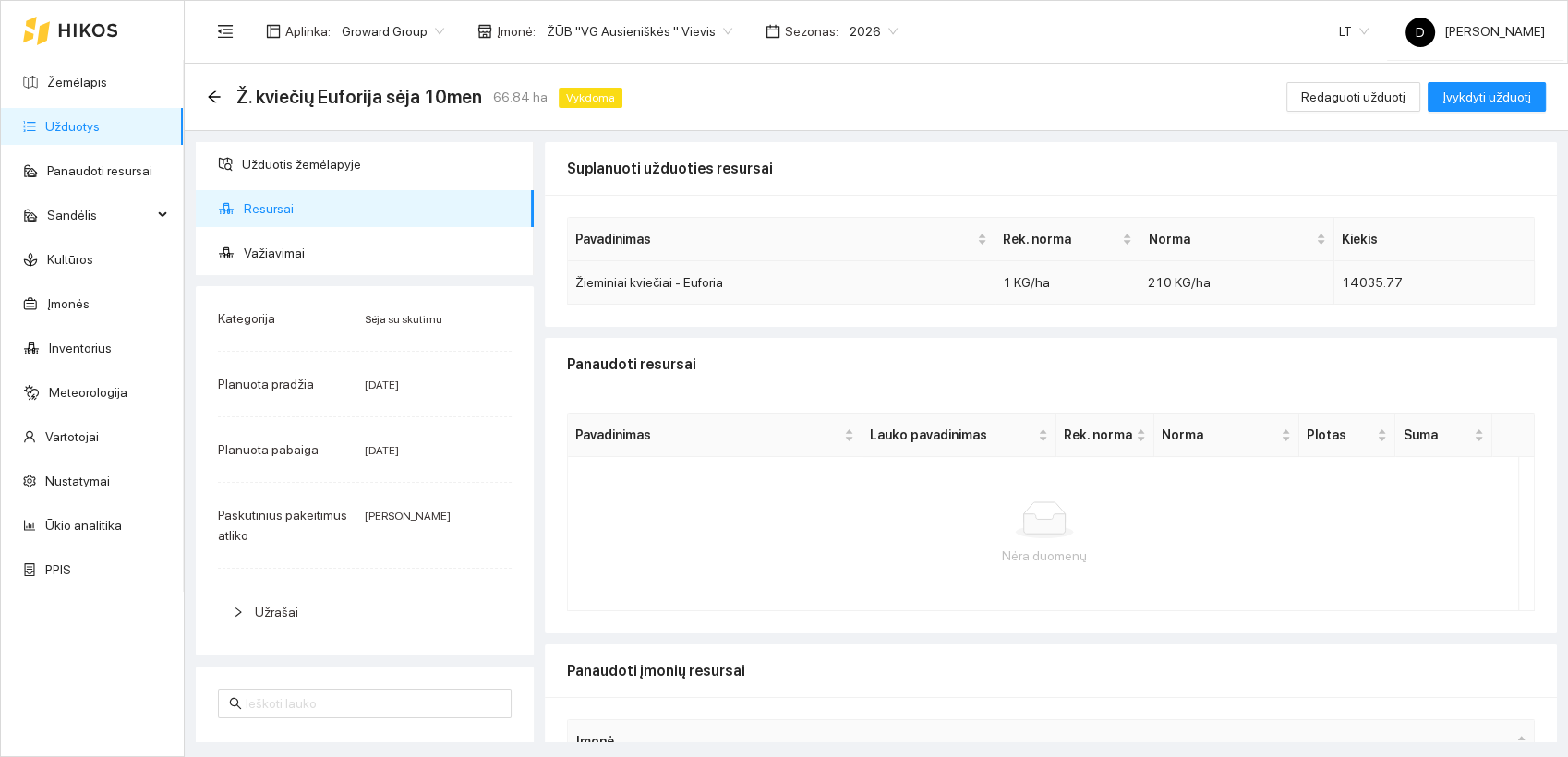
click at [1205, 283] on div "210 KG/ha" at bounding box center [1235, 282] width 177 height 20
click at [1166, 284] on span "210 KG/ha" at bounding box center [1178, 282] width 63 height 15
click at [1359, 99] on span "Redaguoti užduotį" at bounding box center [1353, 97] width 104 height 20
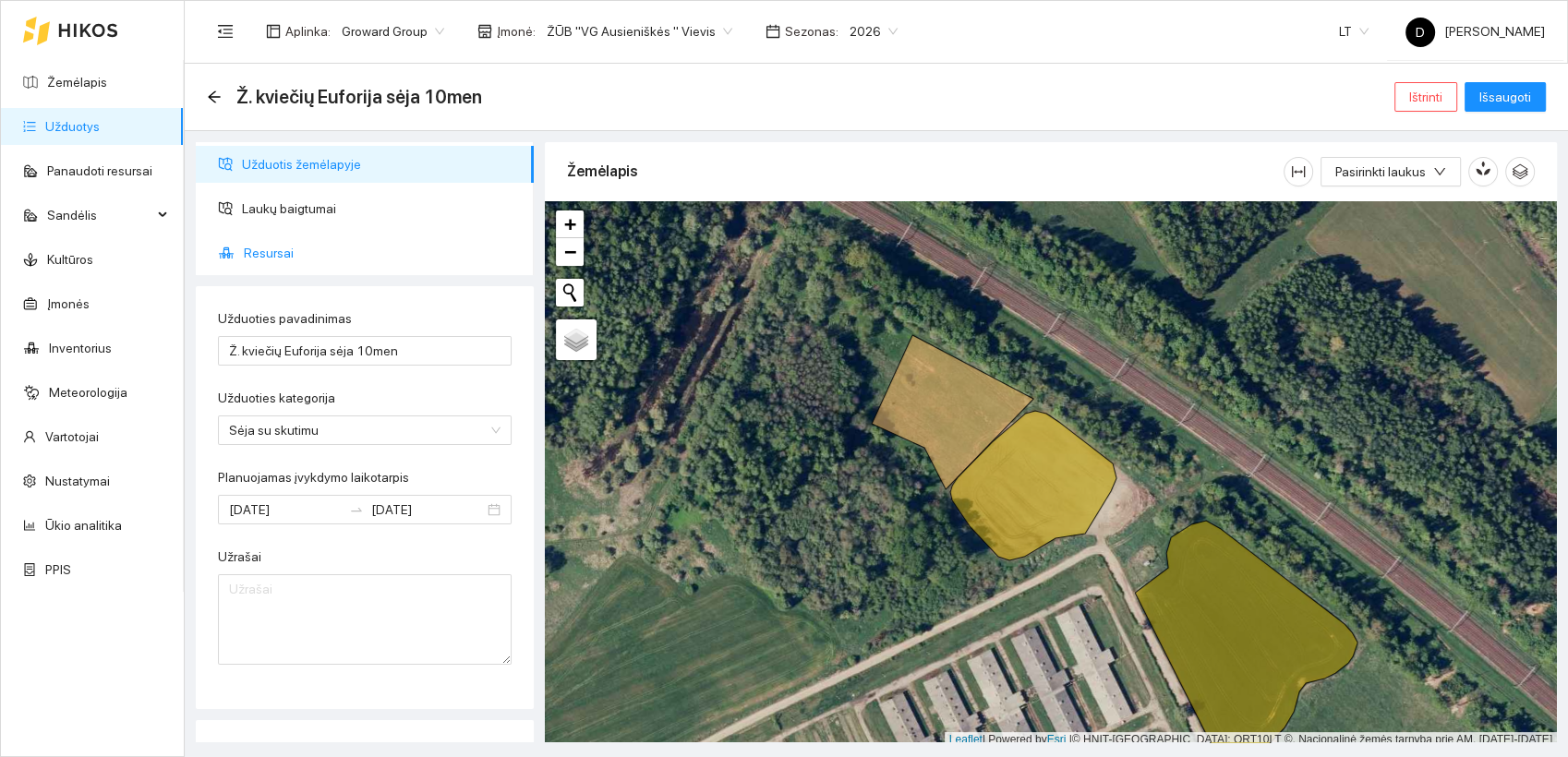
click at [266, 251] on span "Resursai" at bounding box center [381, 253] width 276 height 37
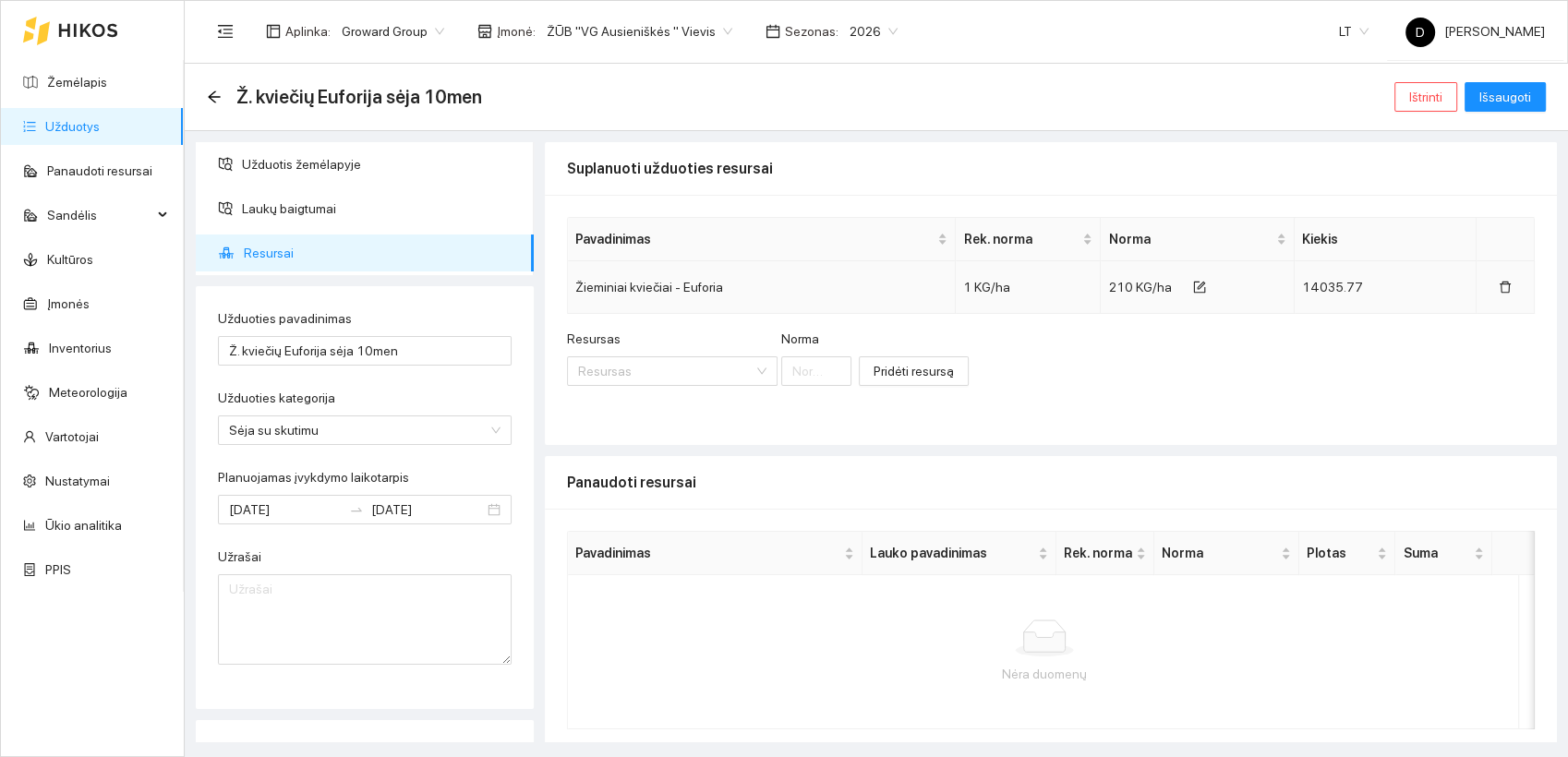
click at [1109, 284] on span "210 KG/ha" at bounding box center [1139, 286] width 63 height 15
click at [1193, 284] on icon "form" at bounding box center [1199, 286] width 13 height 13
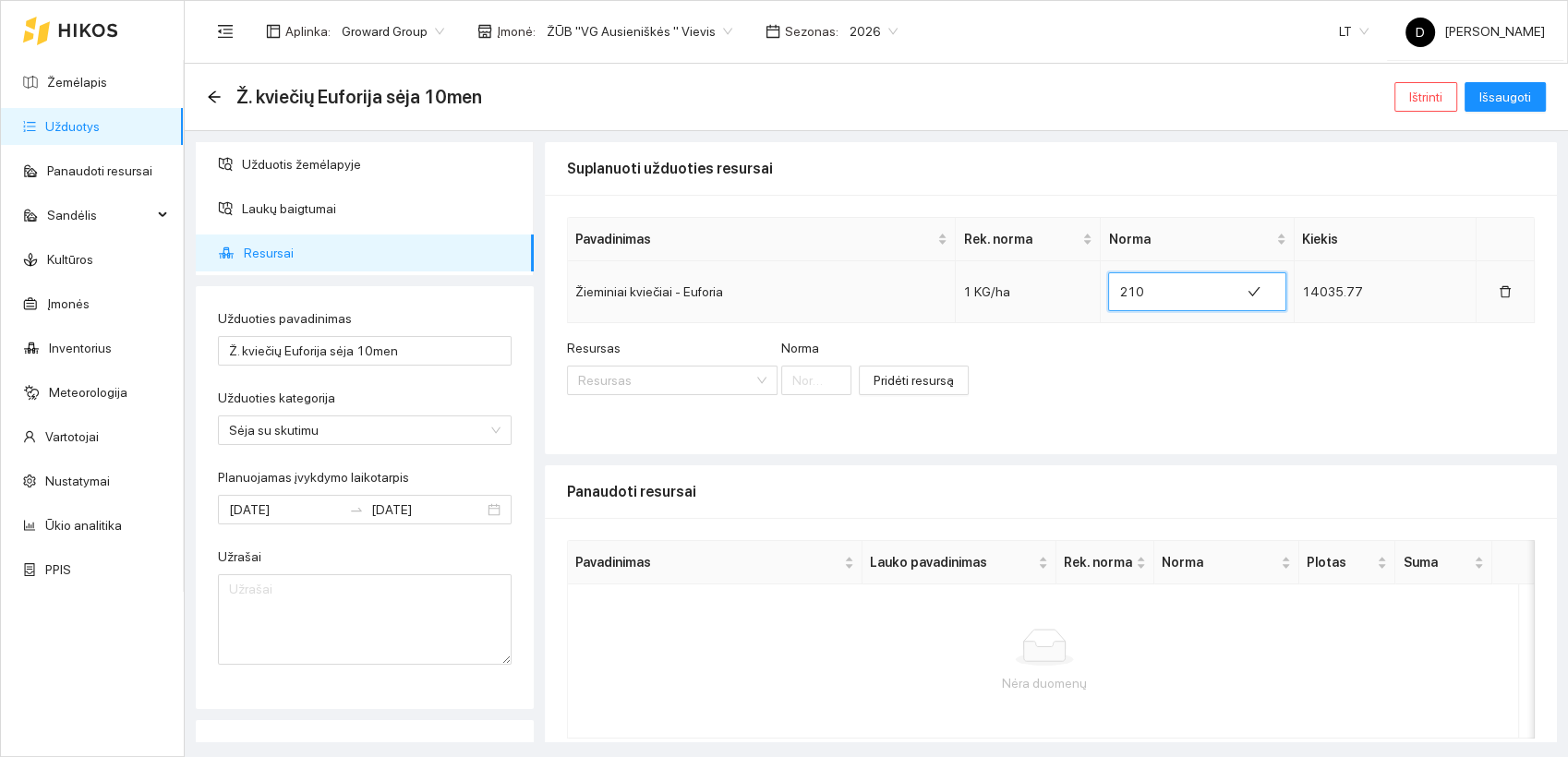
click at [1119, 290] on input "210" at bounding box center [1174, 292] width 109 height 30
click at [1125, 292] on input "250" at bounding box center [1176, 292] width 109 height 30
type input "255"
click at [1496, 93] on span "Išsaugoti" at bounding box center [1504, 97] width 51 height 20
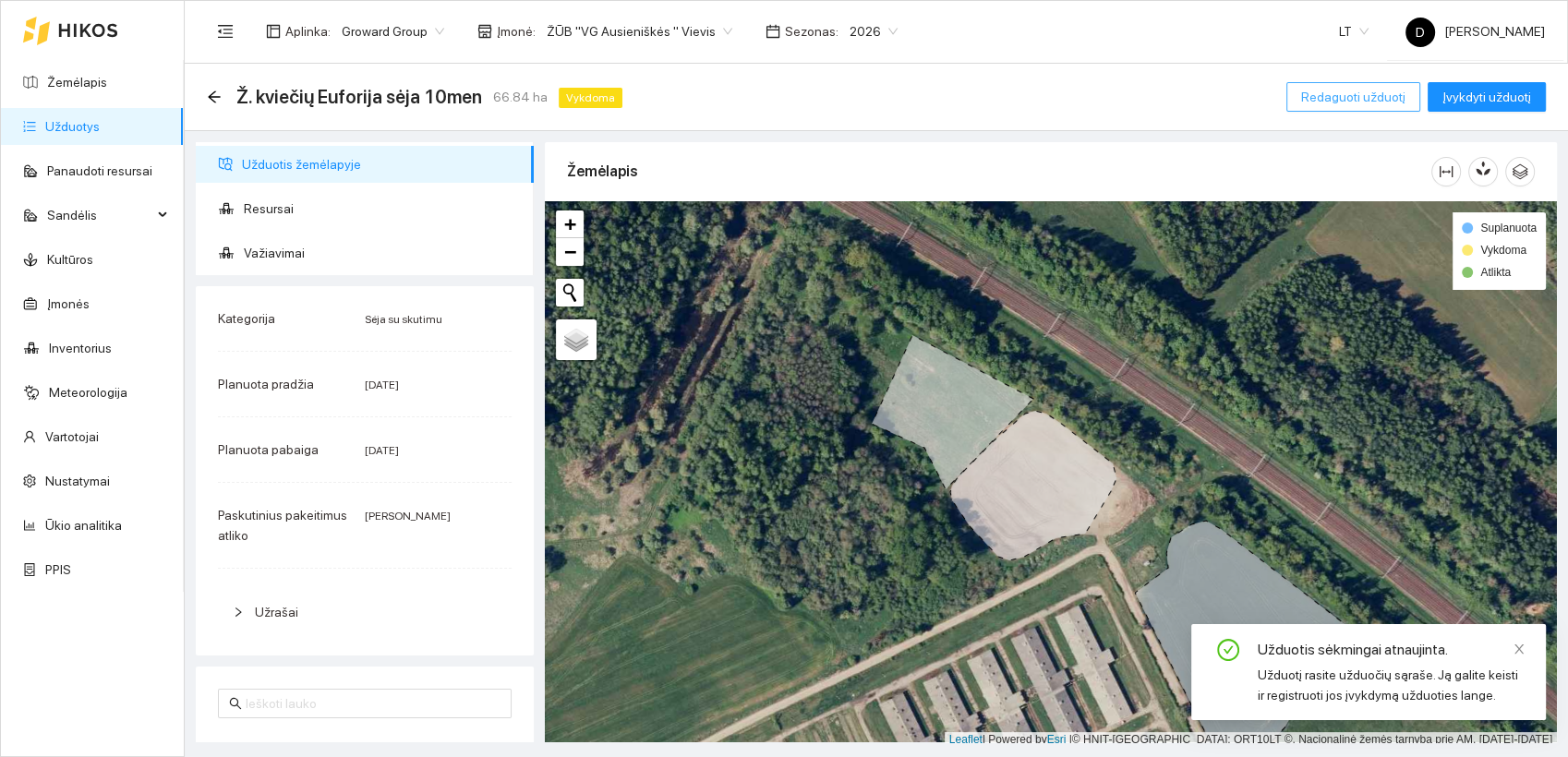
click at [1367, 102] on span "Redaguoti užduotį" at bounding box center [1353, 97] width 104 height 20
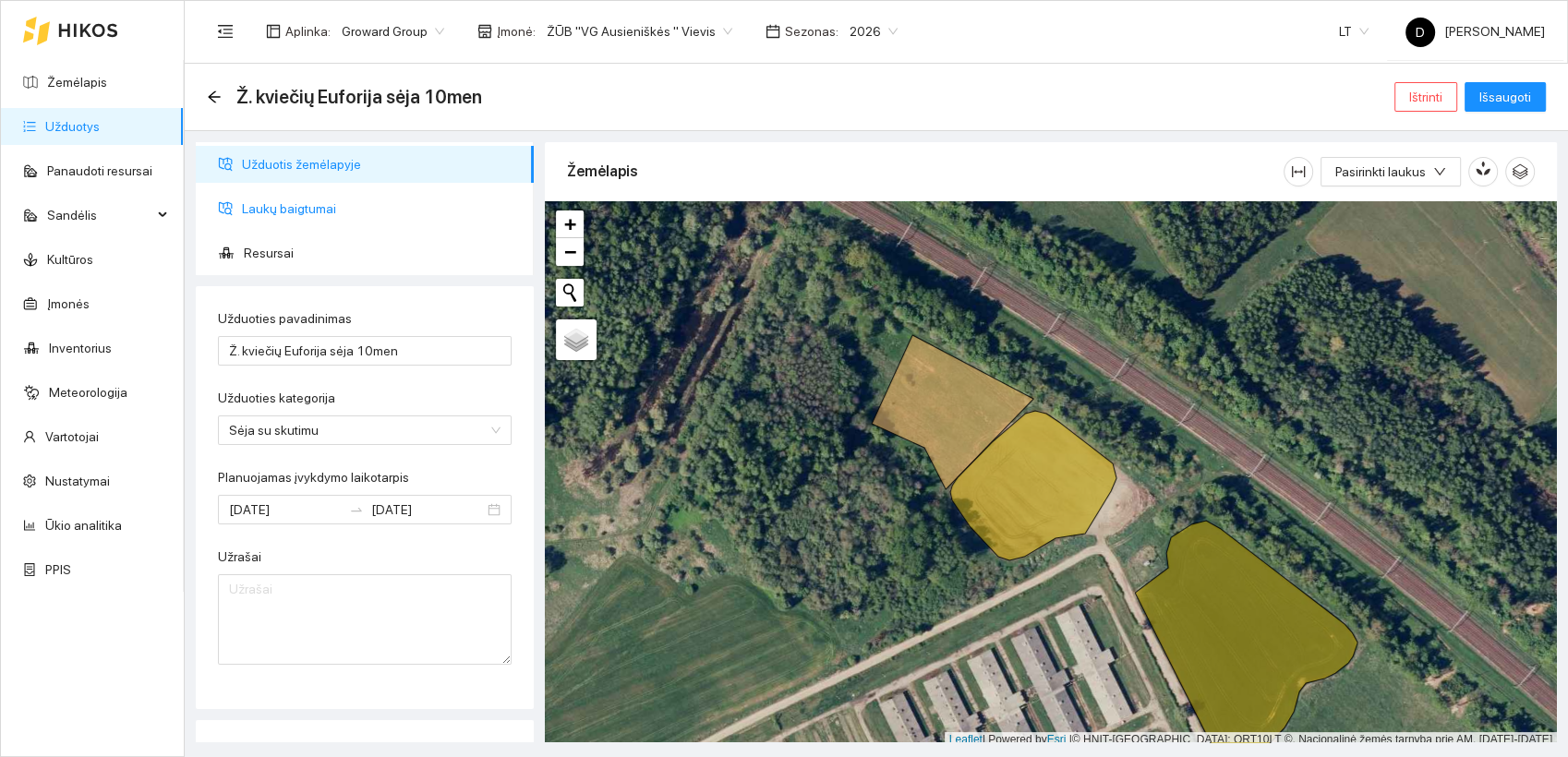
click at [296, 204] on span "Laukų baigtumai" at bounding box center [380, 209] width 277 height 37
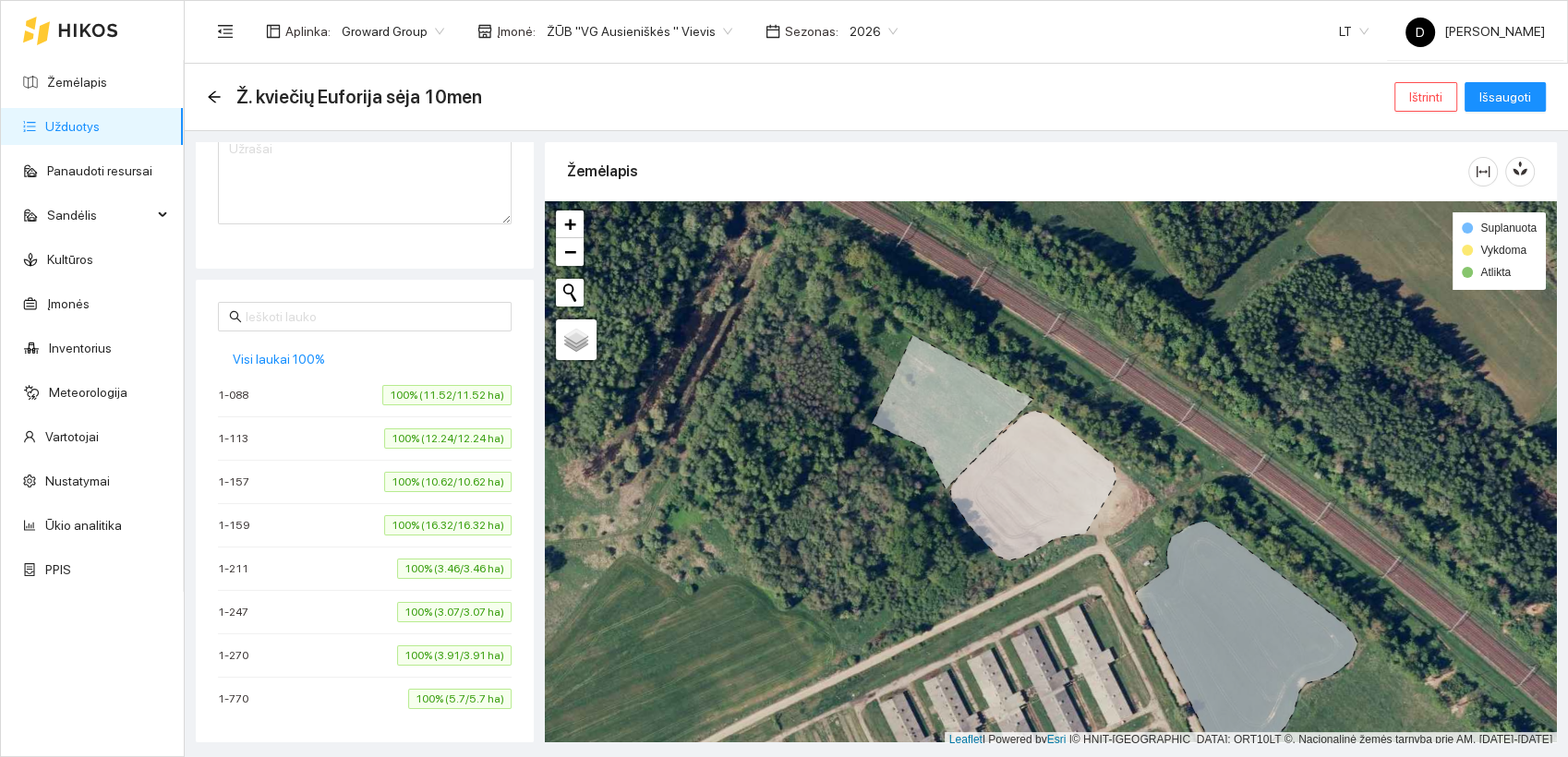
scroll to position [443, 0]
click at [283, 357] on span "Visi laukai 100%" at bounding box center [279, 357] width 93 height 20
click at [1524, 87] on span "Išsaugoti" at bounding box center [1504, 97] width 51 height 20
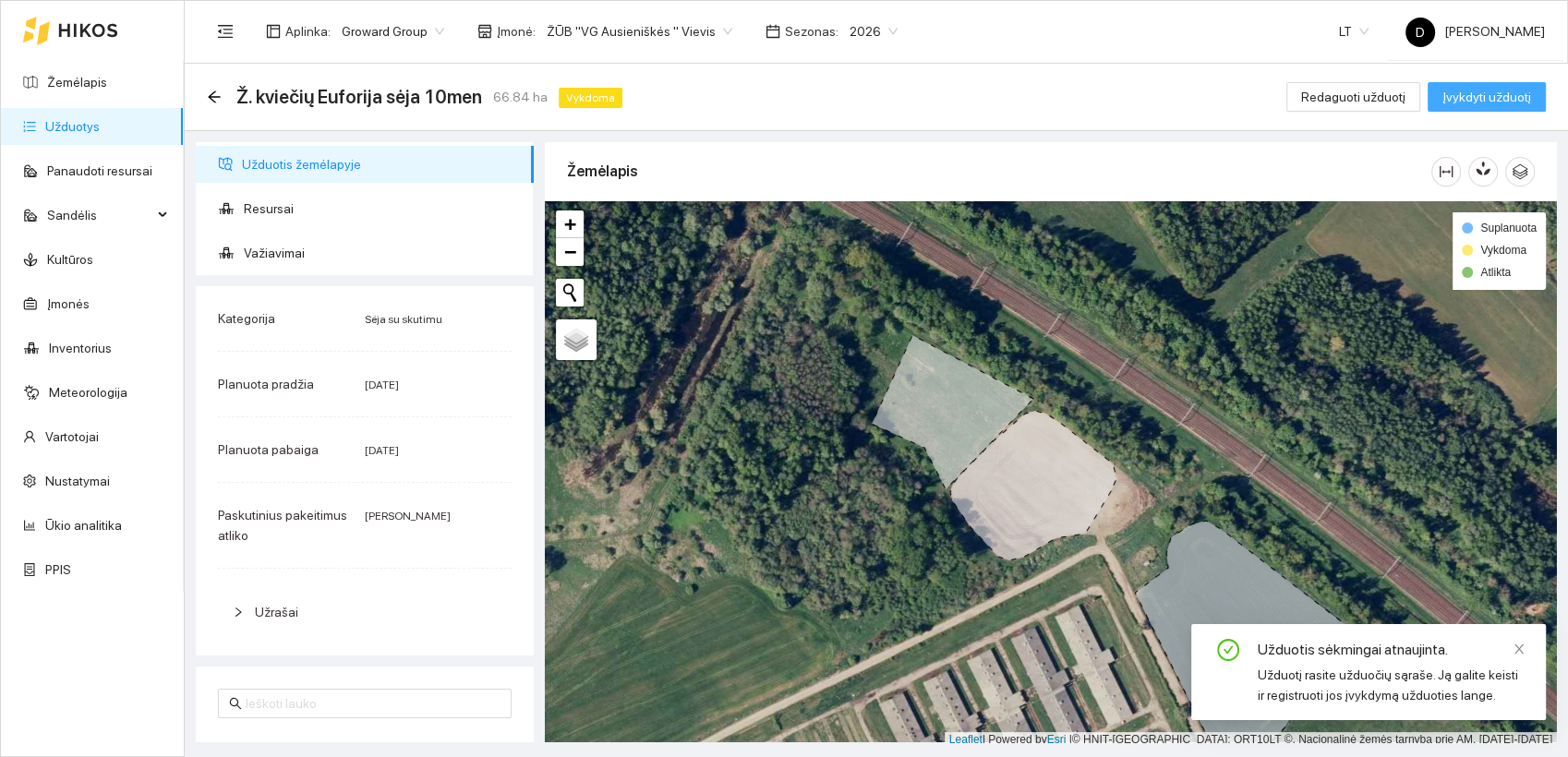
click at [1495, 100] on span "Įvykdyti užduotį" at bounding box center [1487, 97] width 89 height 20
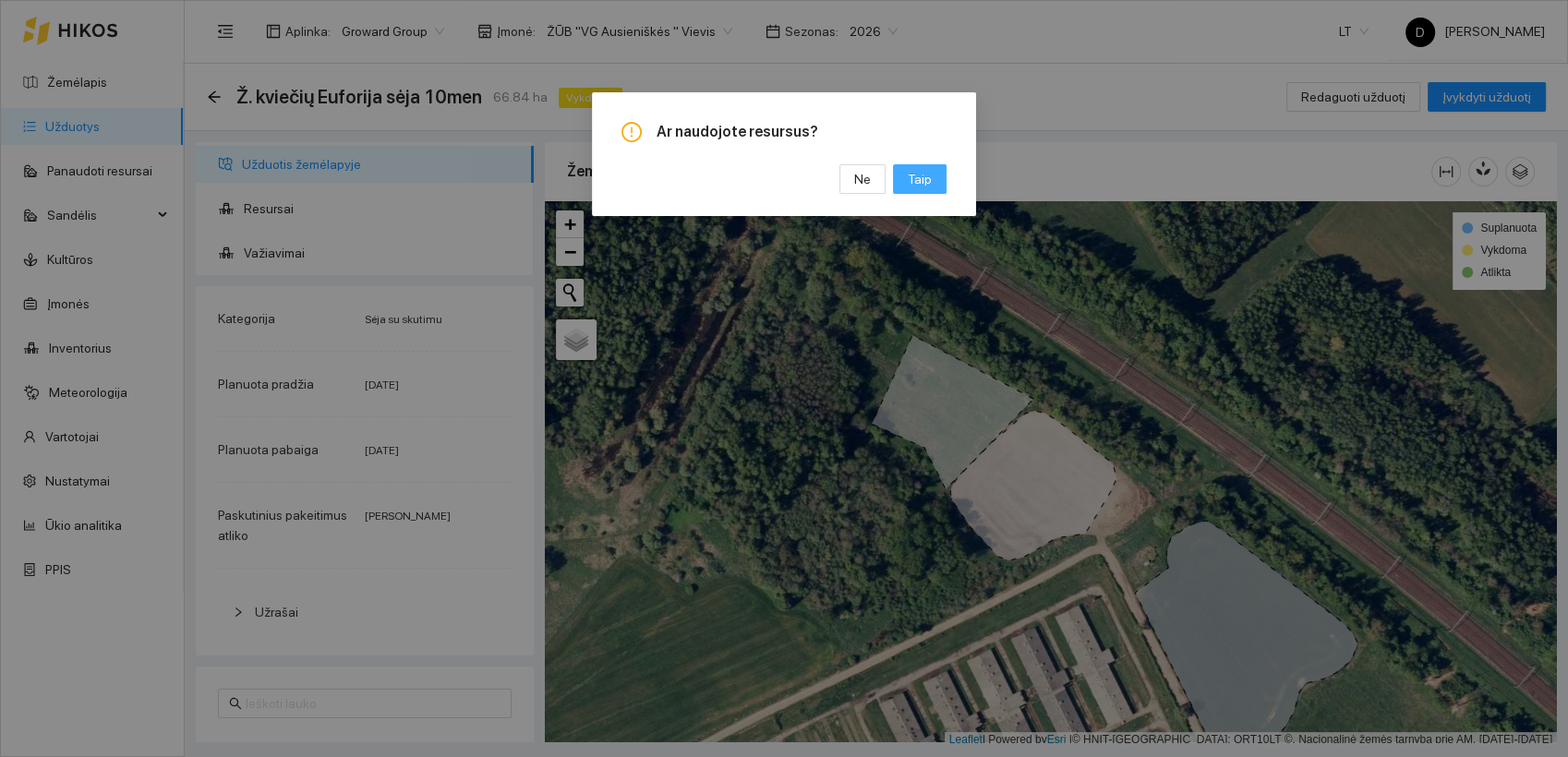
click at [919, 176] on span "Taip" at bounding box center [919, 179] width 24 height 20
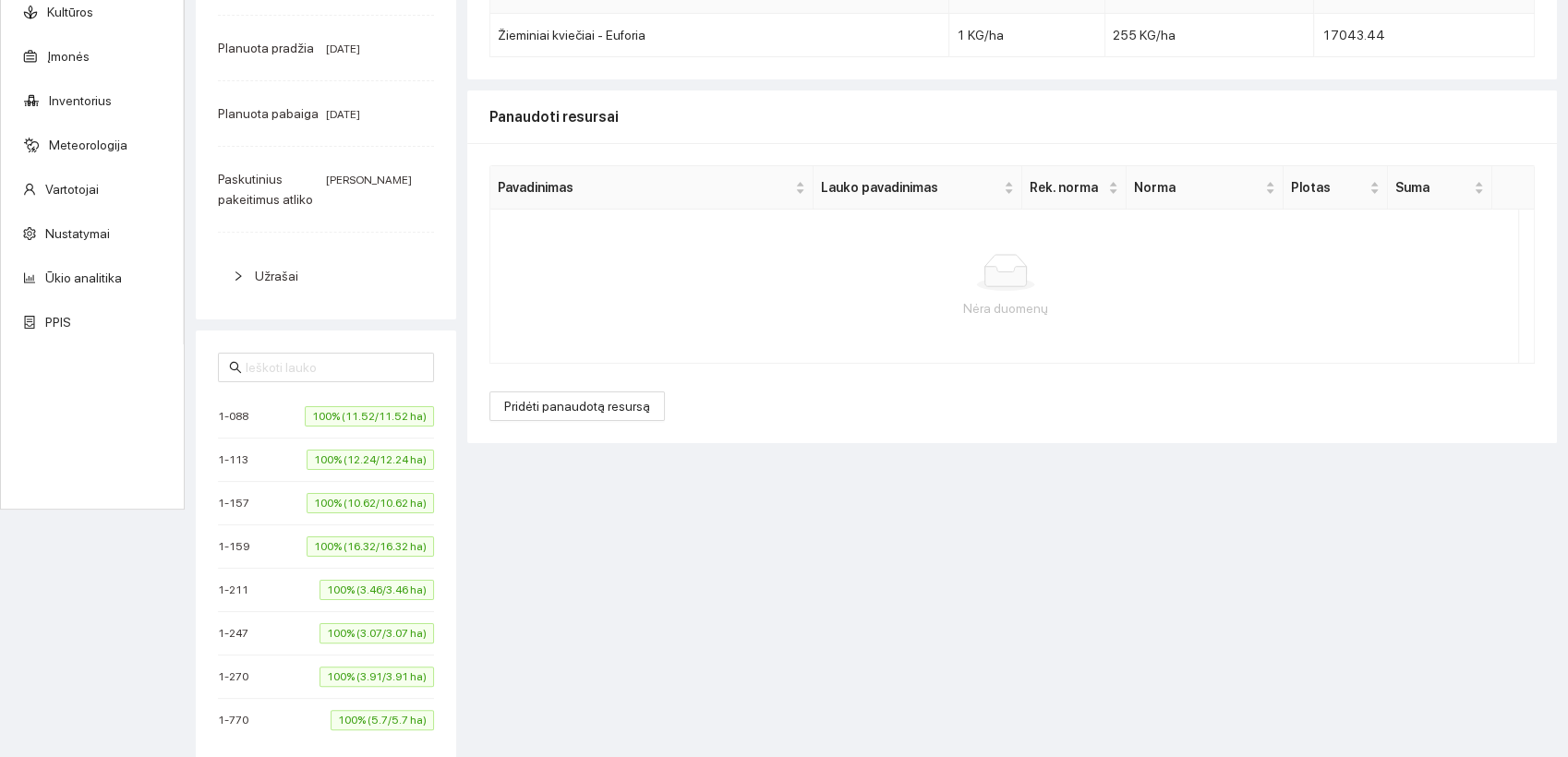
scroll to position [250, 0]
click at [597, 403] on span "Pridėti panaudotą resursą" at bounding box center [577, 403] width 146 height 20
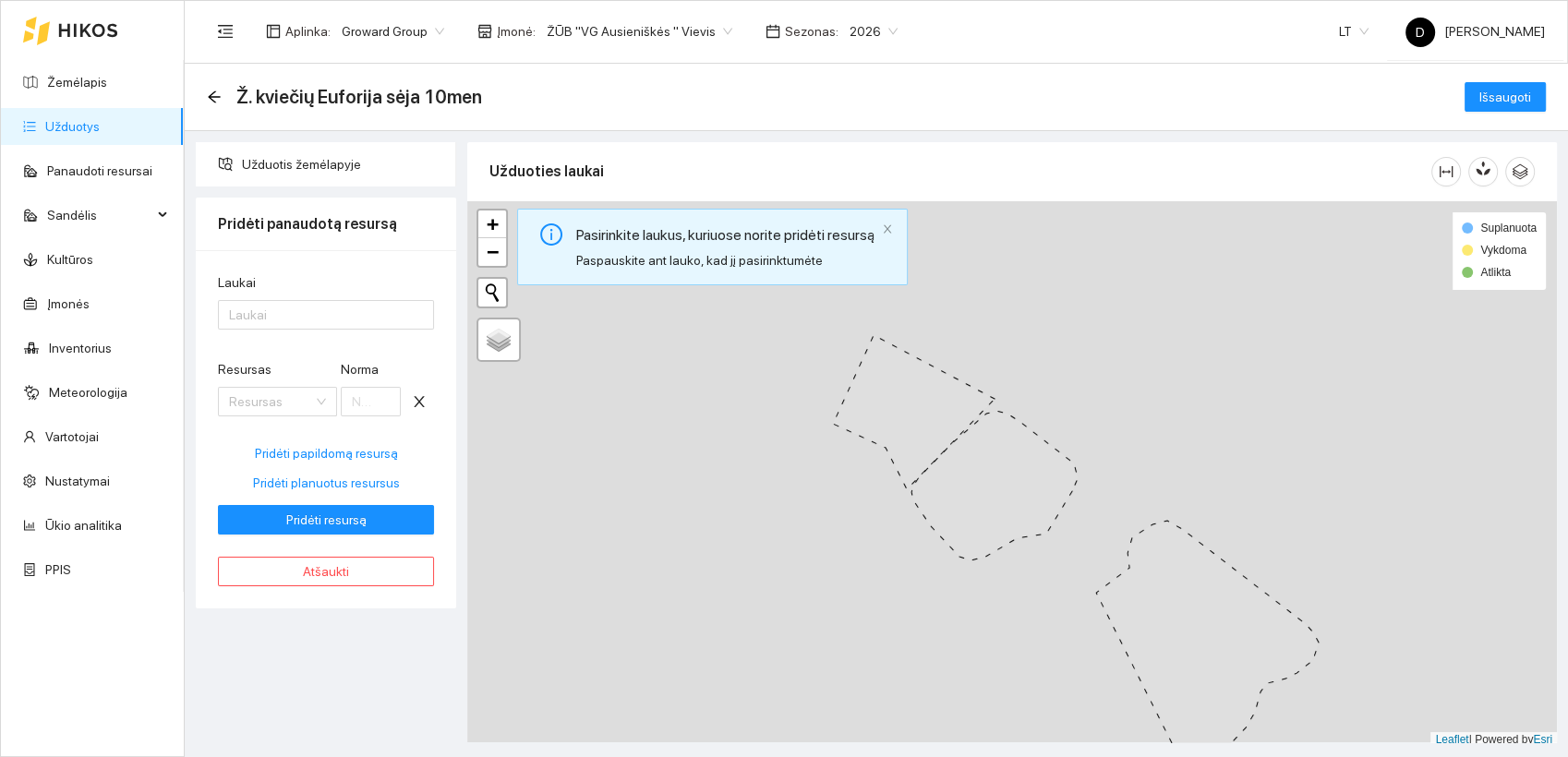
scroll to position [0, 0]
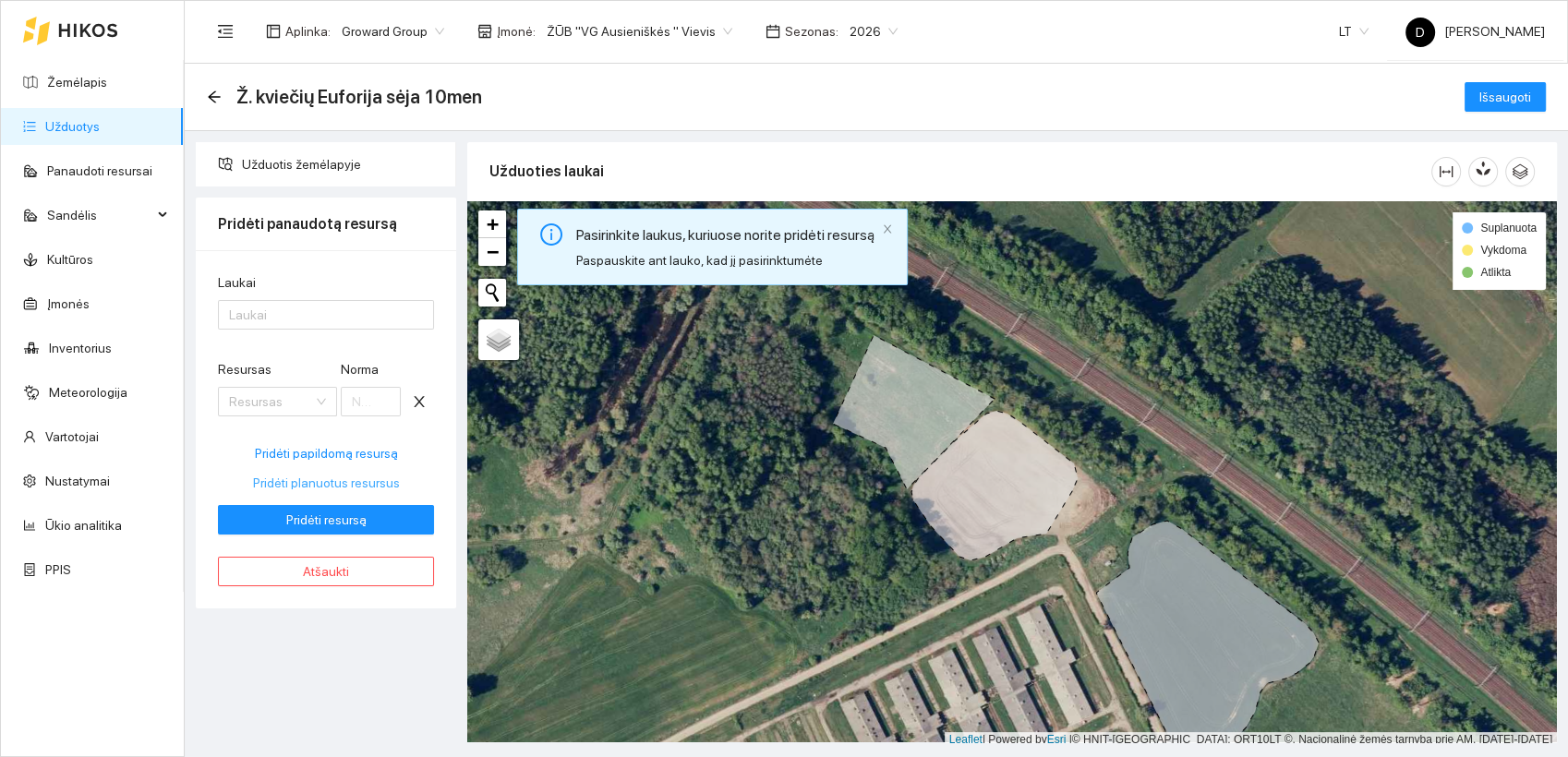
click at [326, 481] on span "Pridėti planuotus resursus" at bounding box center [327, 482] width 147 height 20
type input "255"
click at [342, 314] on div at bounding box center [316, 314] width 189 height 22
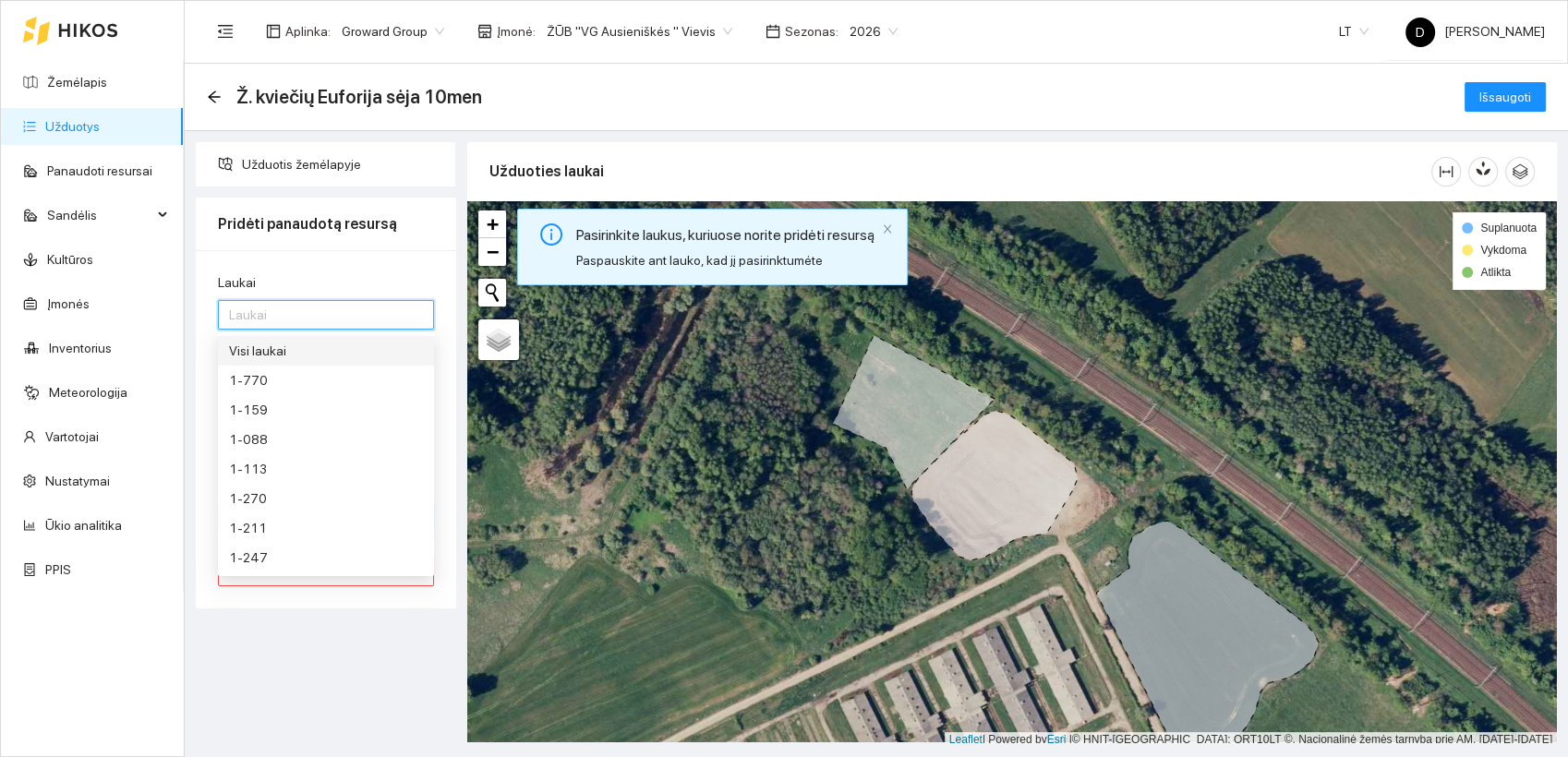
click at [259, 346] on div "Visi laukai" at bounding box center [326, 350] width 194 height 20
click at [340, 268] on div "Laukai Visi laukai Visi laukai Resursas Veislės / Žieminiai kviečiai / Euforia …" at bounding box center [326, 429] width 260 height 359
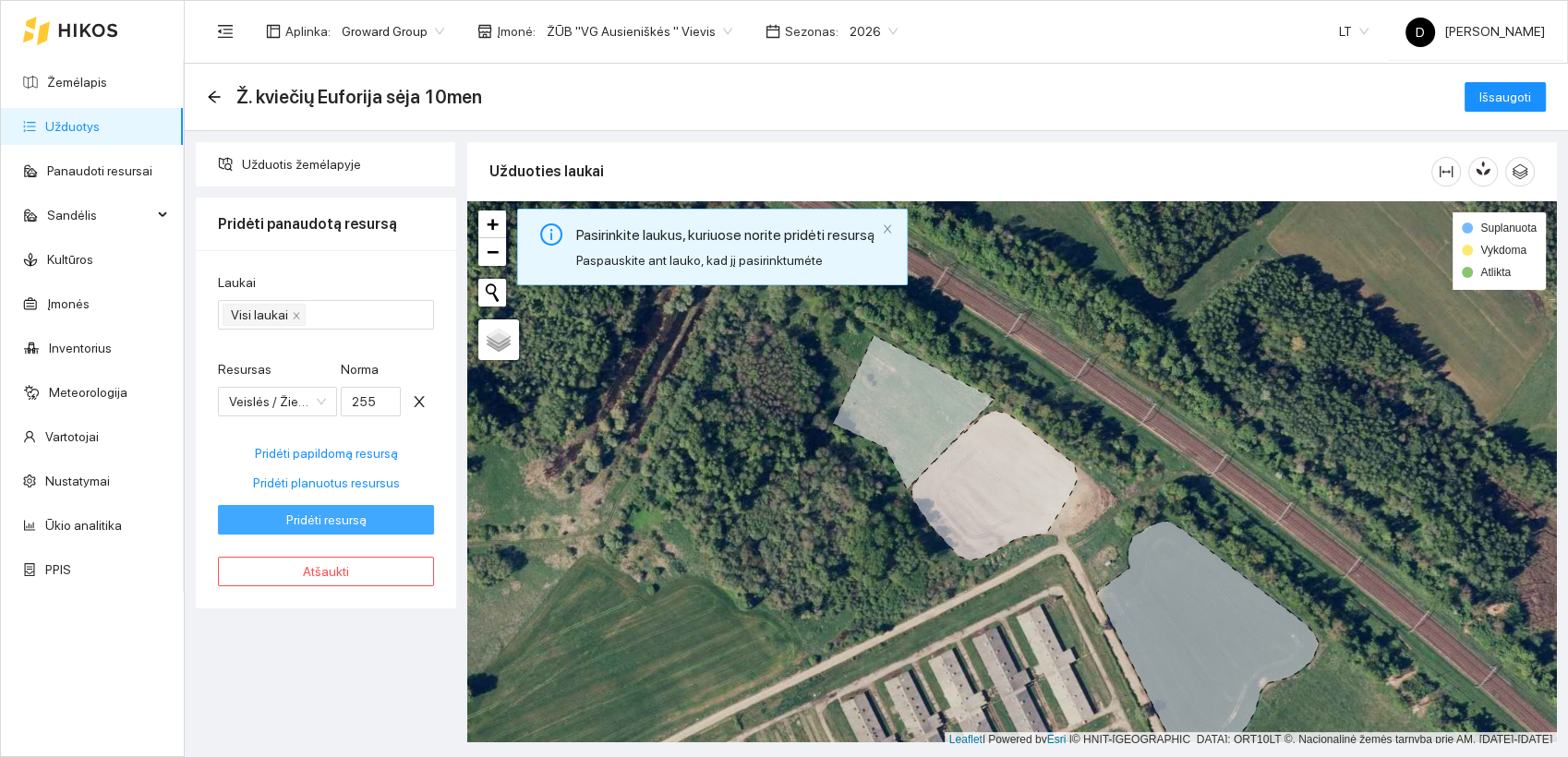
click at [329, 515] on span "Pridėti resursą" at bounding box center [326, 519] width 80 height 20
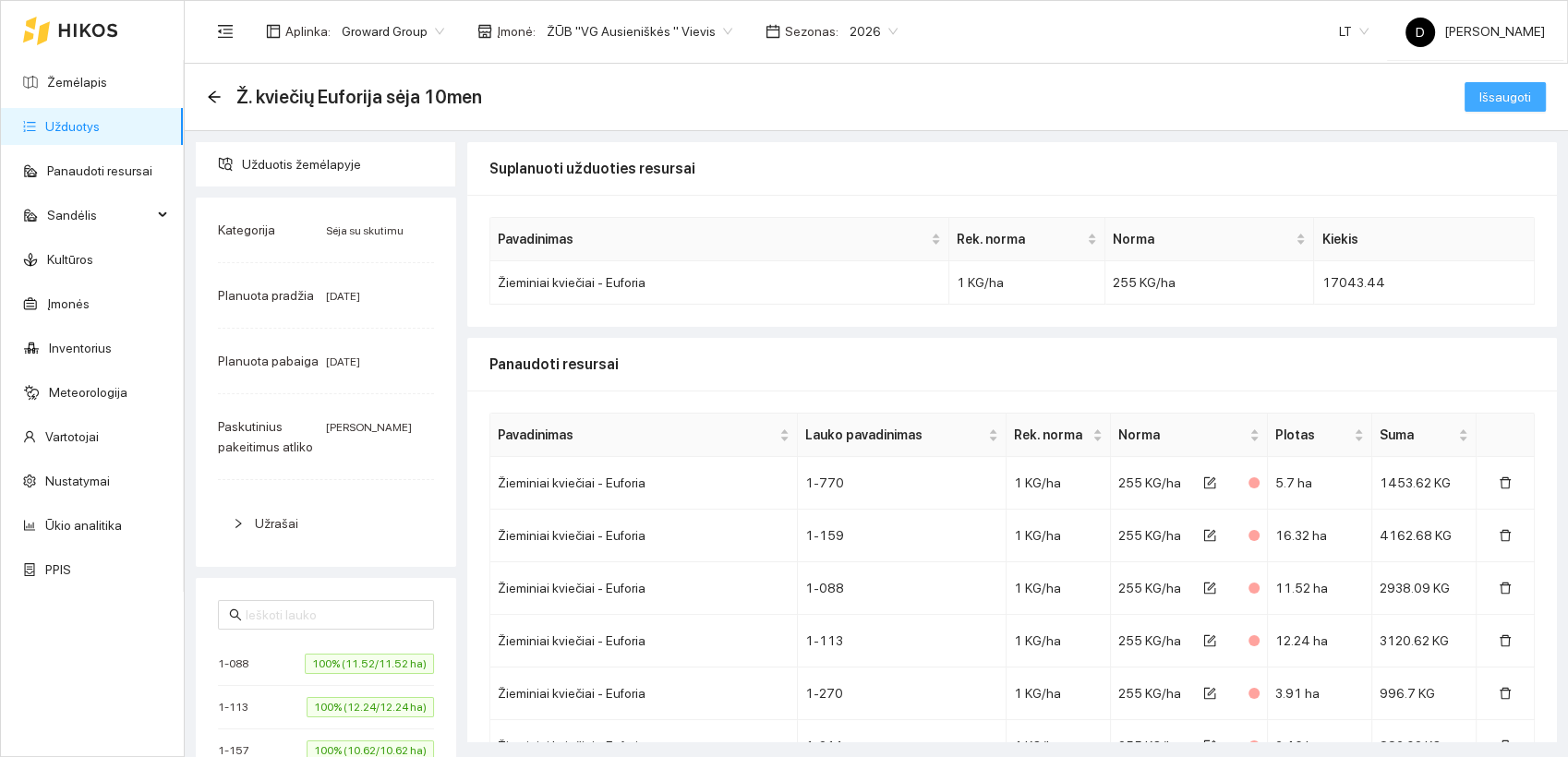
click at [1492, 97] on span "Išsaugoti" at bounding box center [1504, 97] width 51 height 20
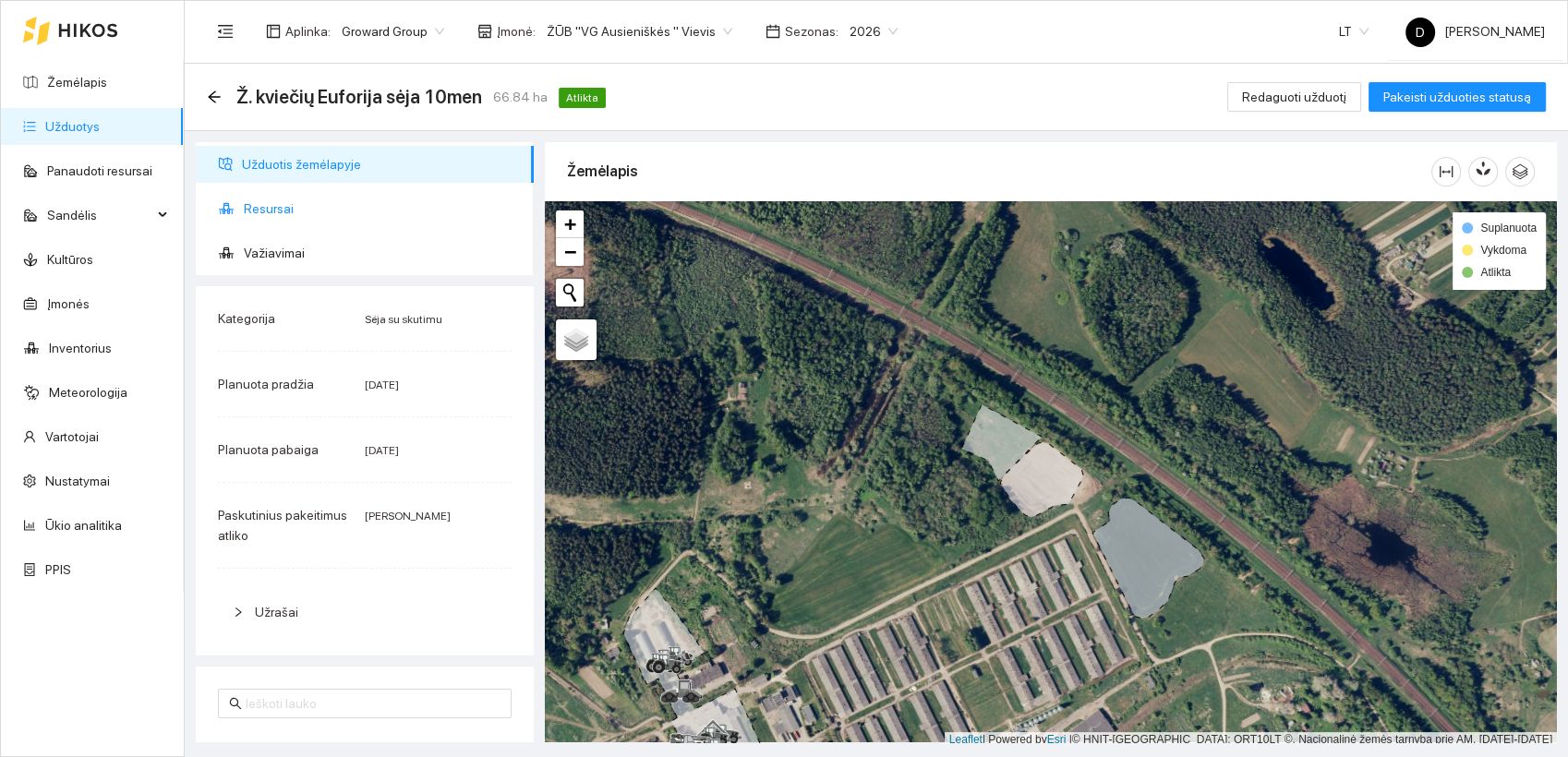
click at [270, 212] on span "Resursai" at bounding box center [381, 209] width 276 height 37
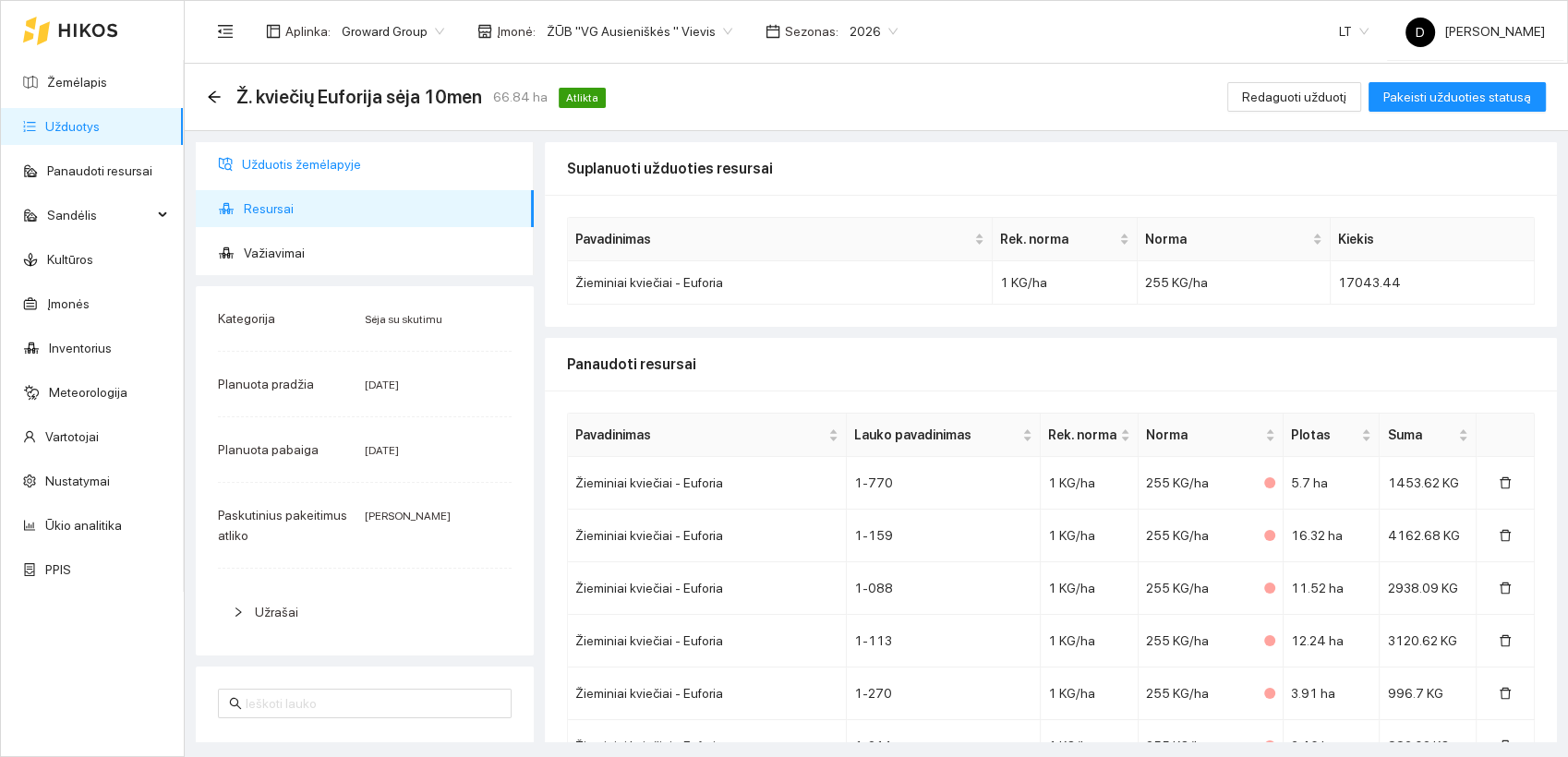
click at [383, 161] on span "Užduotis žemėlapyje" at bounding box center [380, 164] width 277 height 37
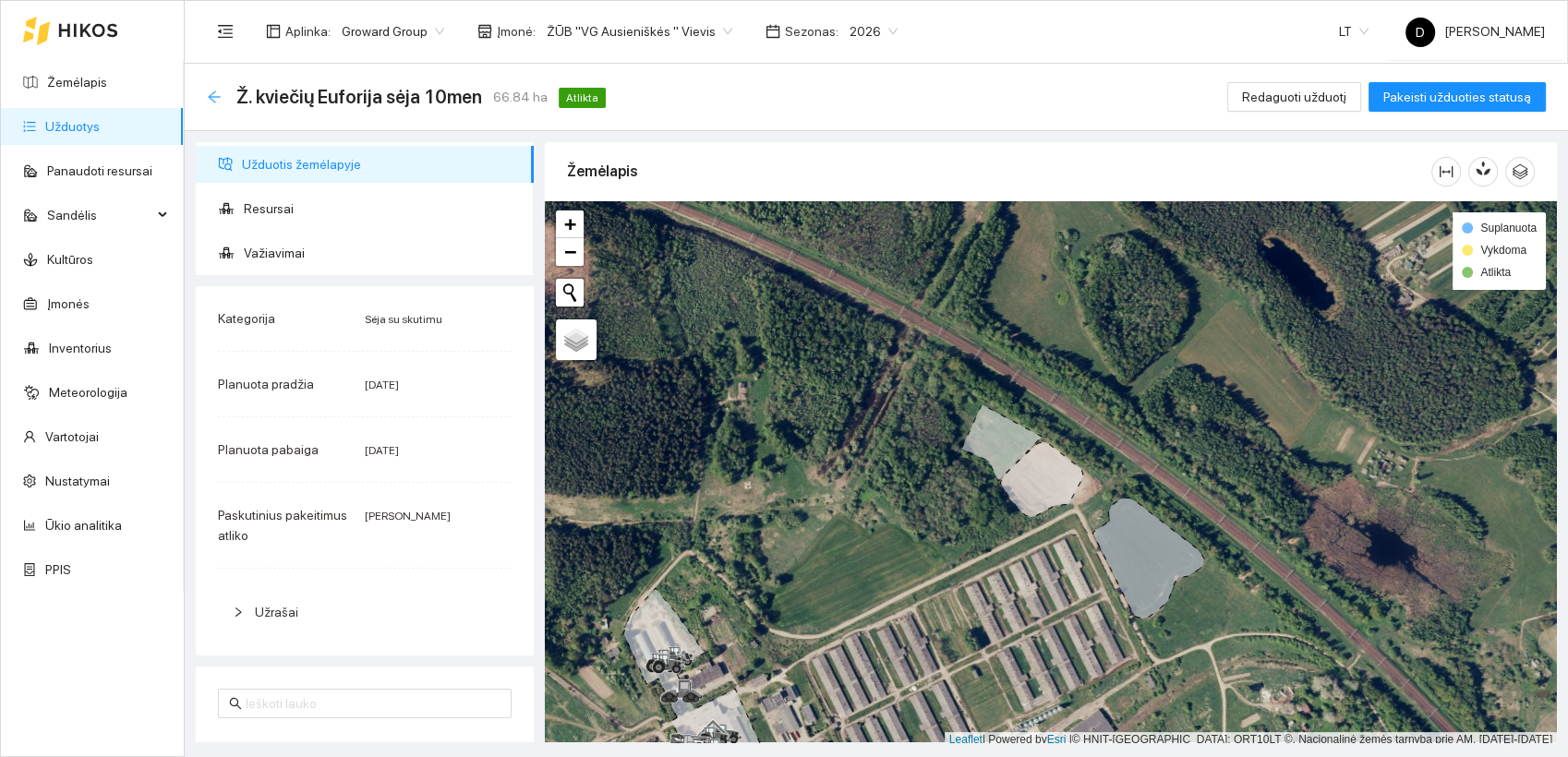
click at [211, 95] on icon "arrow-left" at bounding box center [214, 97] width 12 height 12
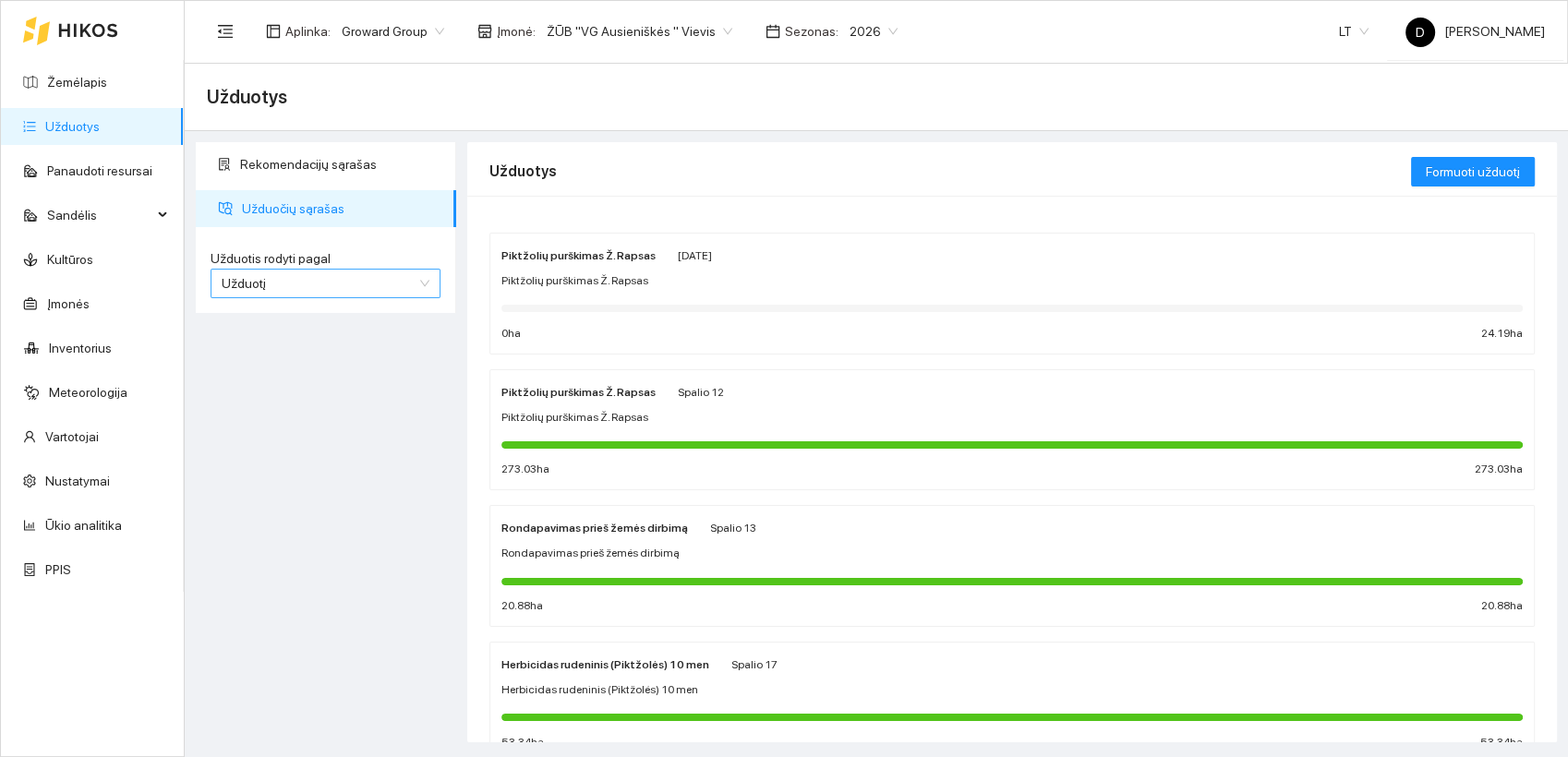
click at [382, 283] on span "Užduotį" at bounding box center [325, 283] width 208 height 28
click at [255, 349] on span "Kultūrą" at bounding box center [241, 348] width 40 height 15
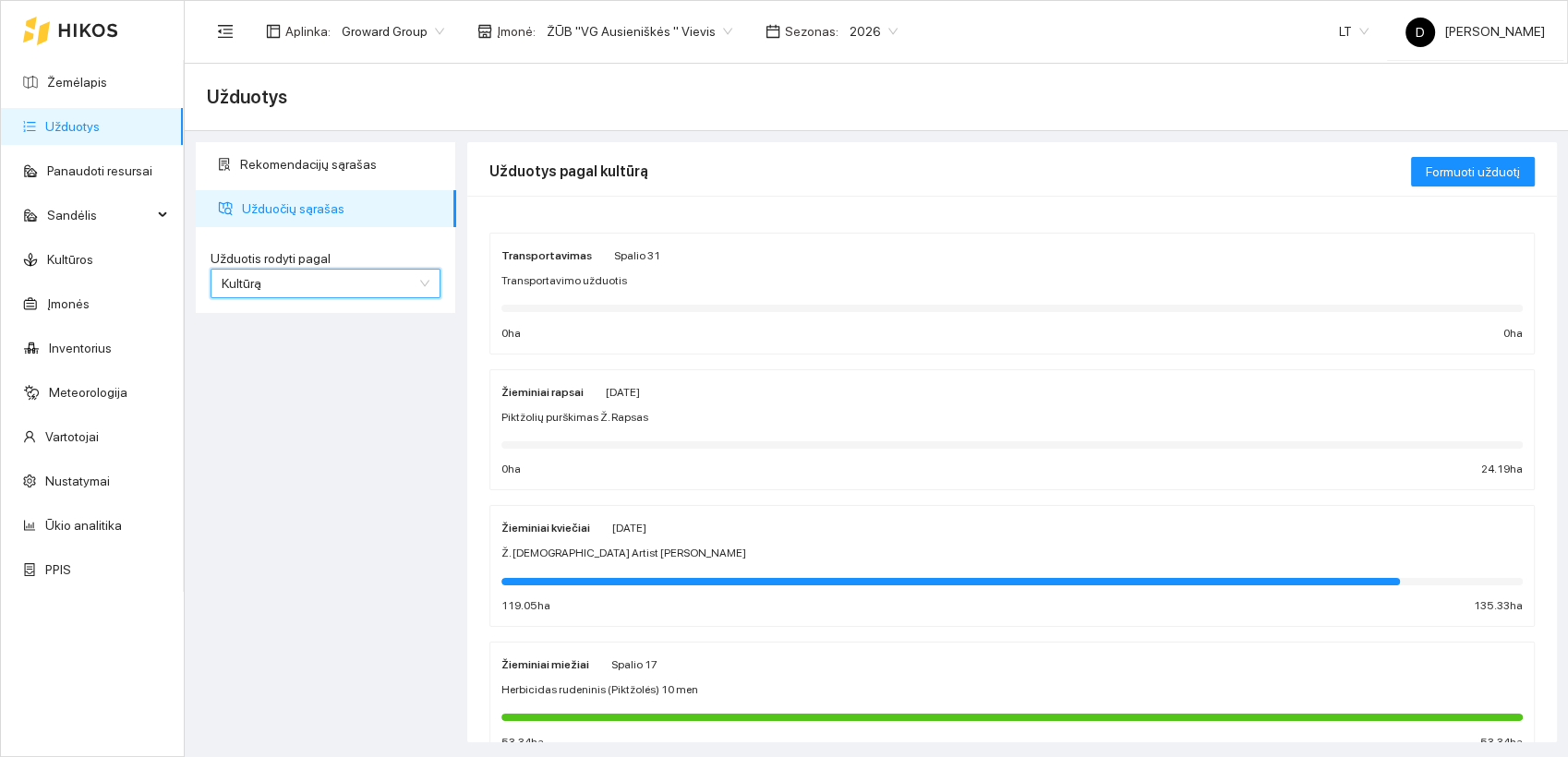
click at [563, 553] on span "Ž. [DEMOGRAPHIC_DATA] Artist [PERSON_NAME]" at bounding box center [624, 554] width 245 height 17
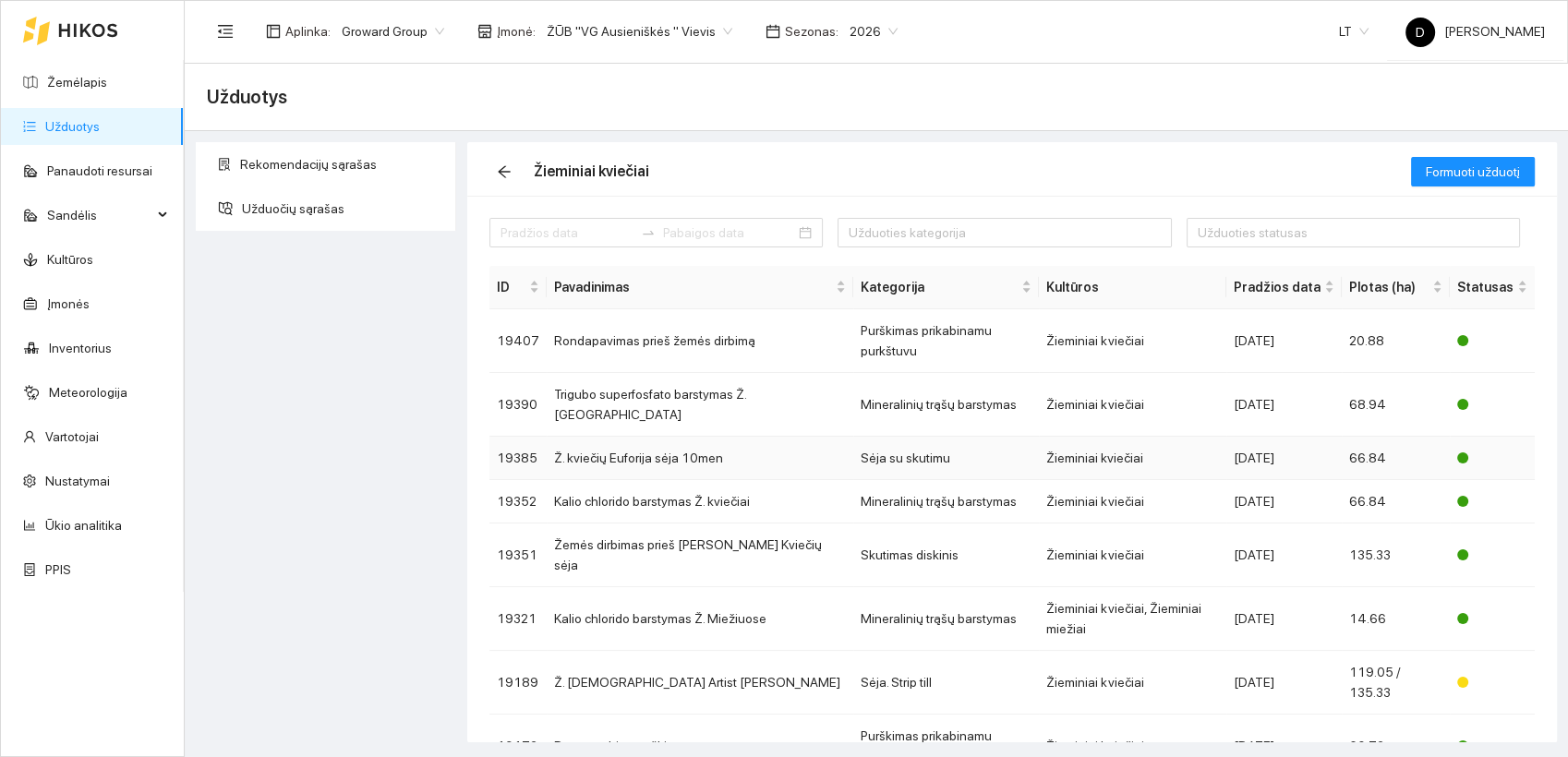
scroll to position [73, 0]
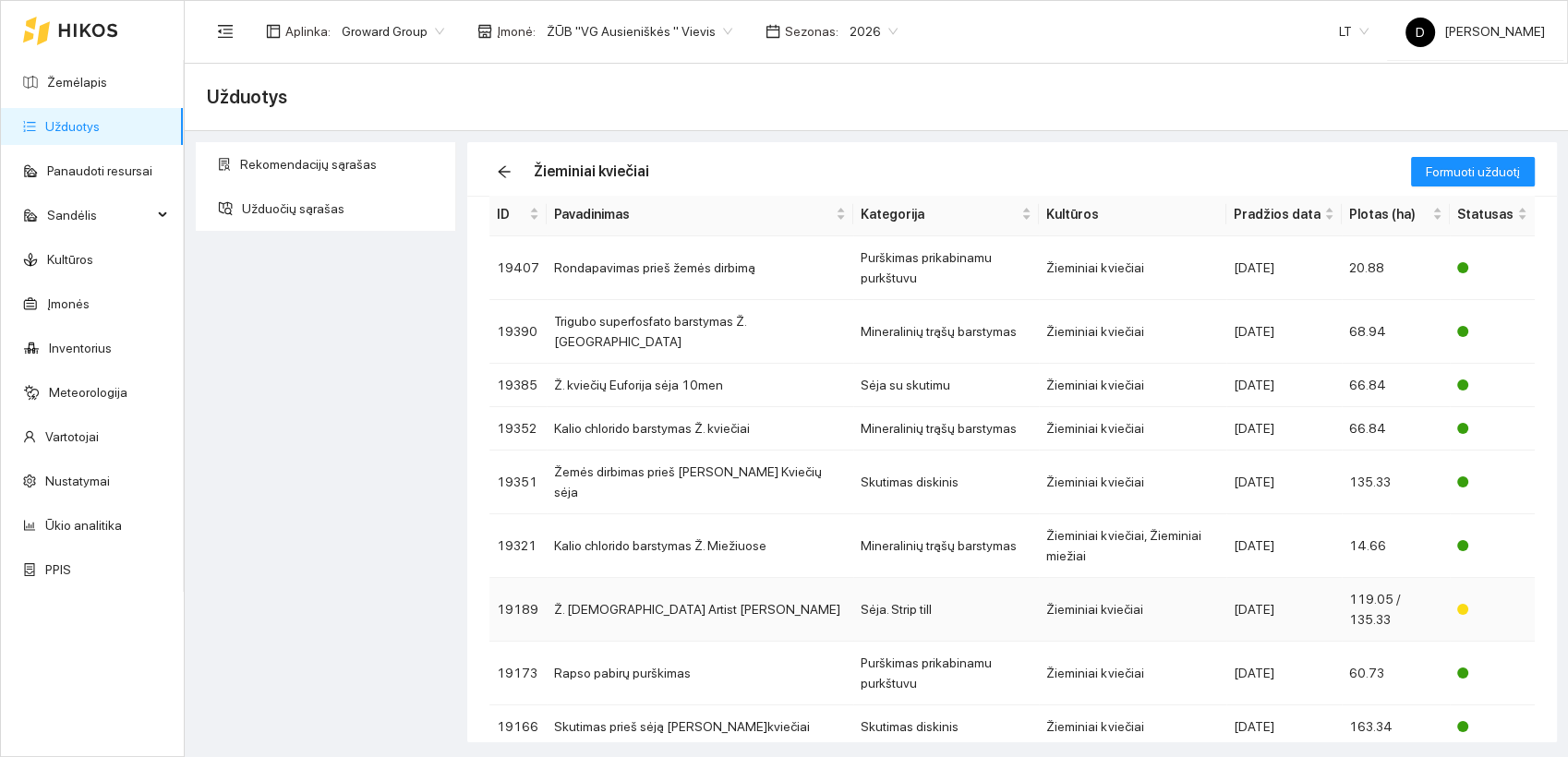
click at [631, 578] on td "Ž. [DEMOGRAPHIC_DATA] Artist [PERSON_NAME]" at bounding box center [700, 610] width 306 height 64
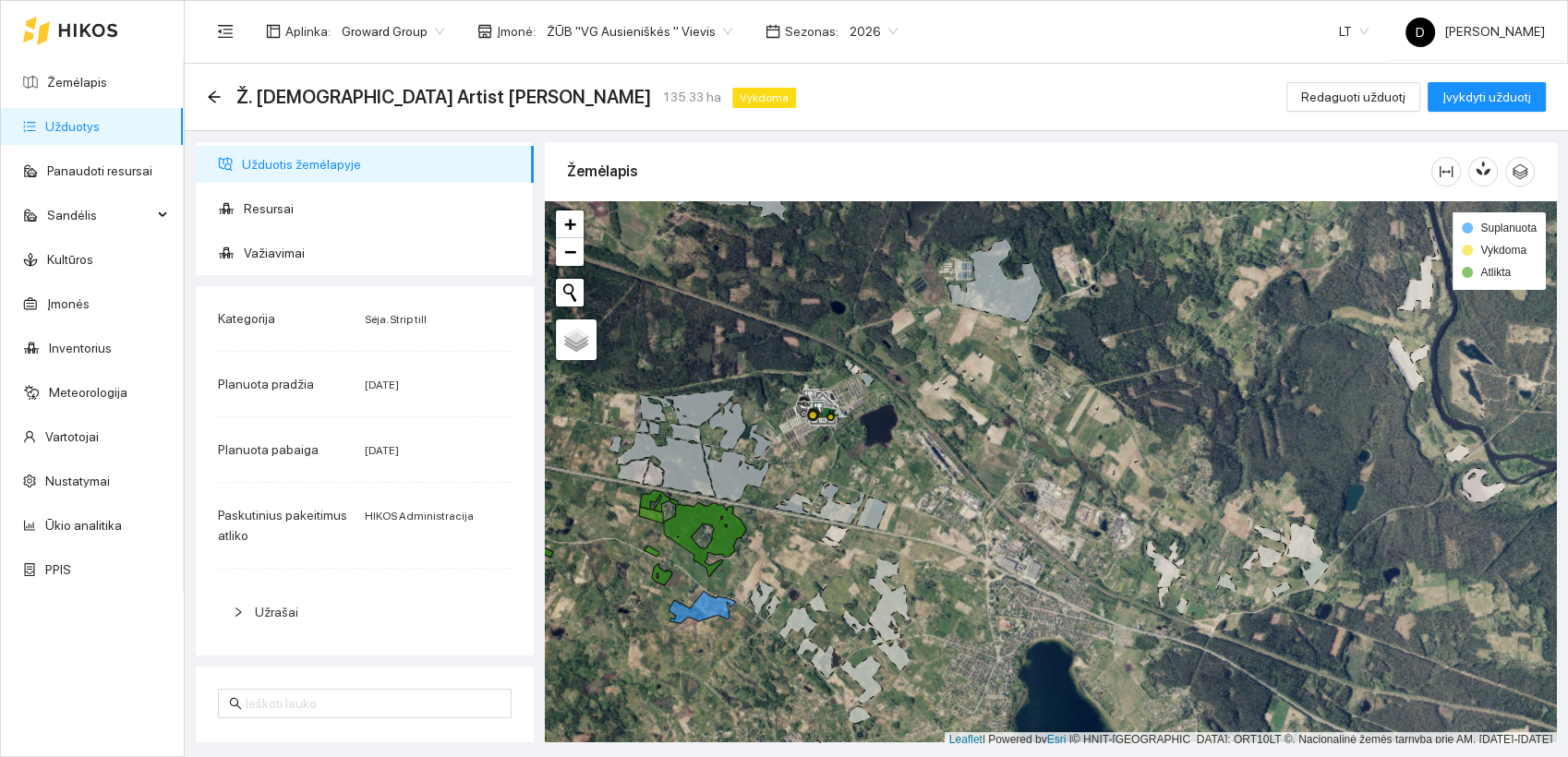
scroll to position [5, 0]
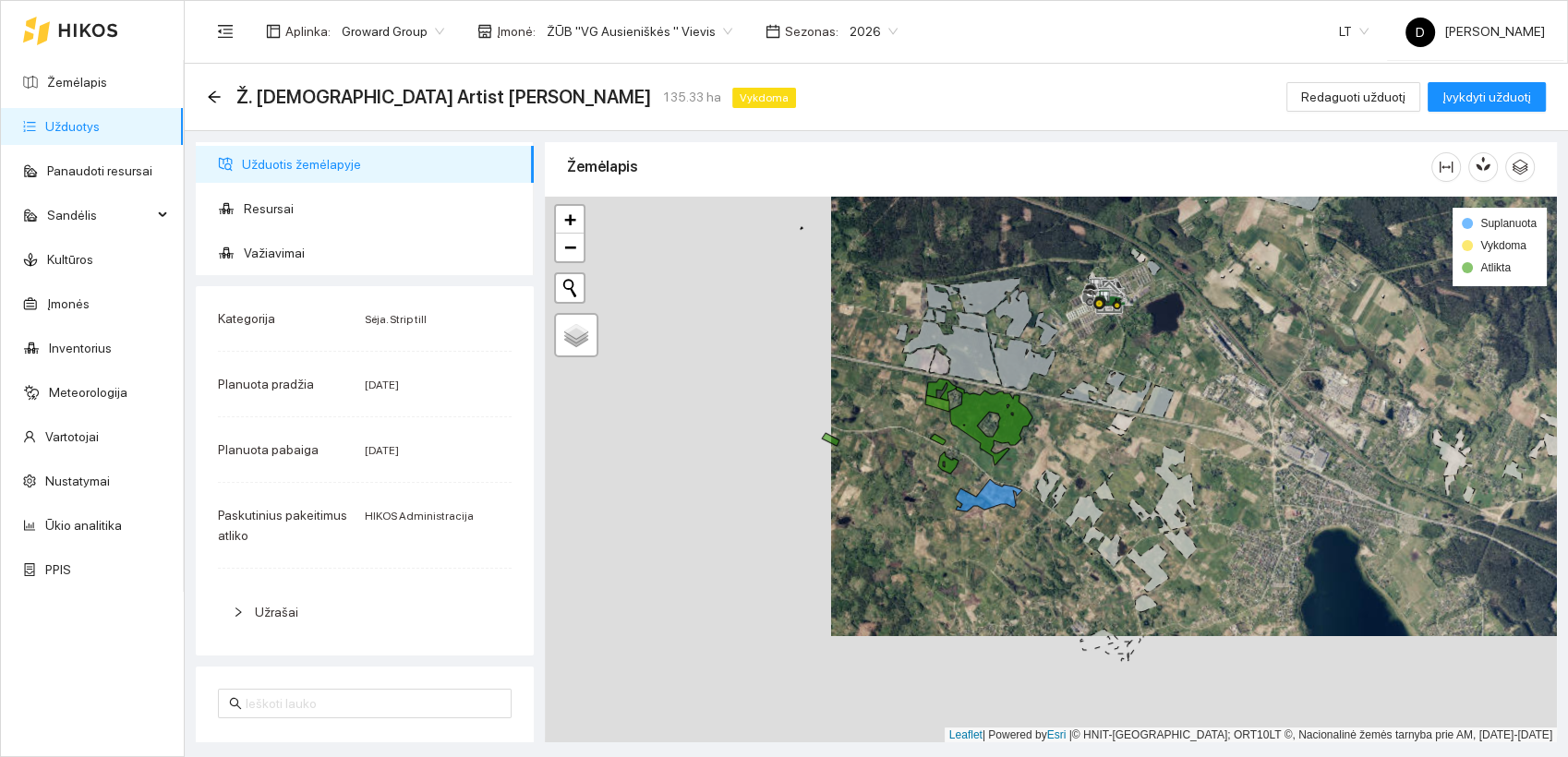
drag, startPoint x: 851, startPoint y: 528, endPoint x: 1130, endPoint y: 376, distance: 317.7
click at [1130, 377] on div at bounding box center [1051, 470] width 1012 height 547
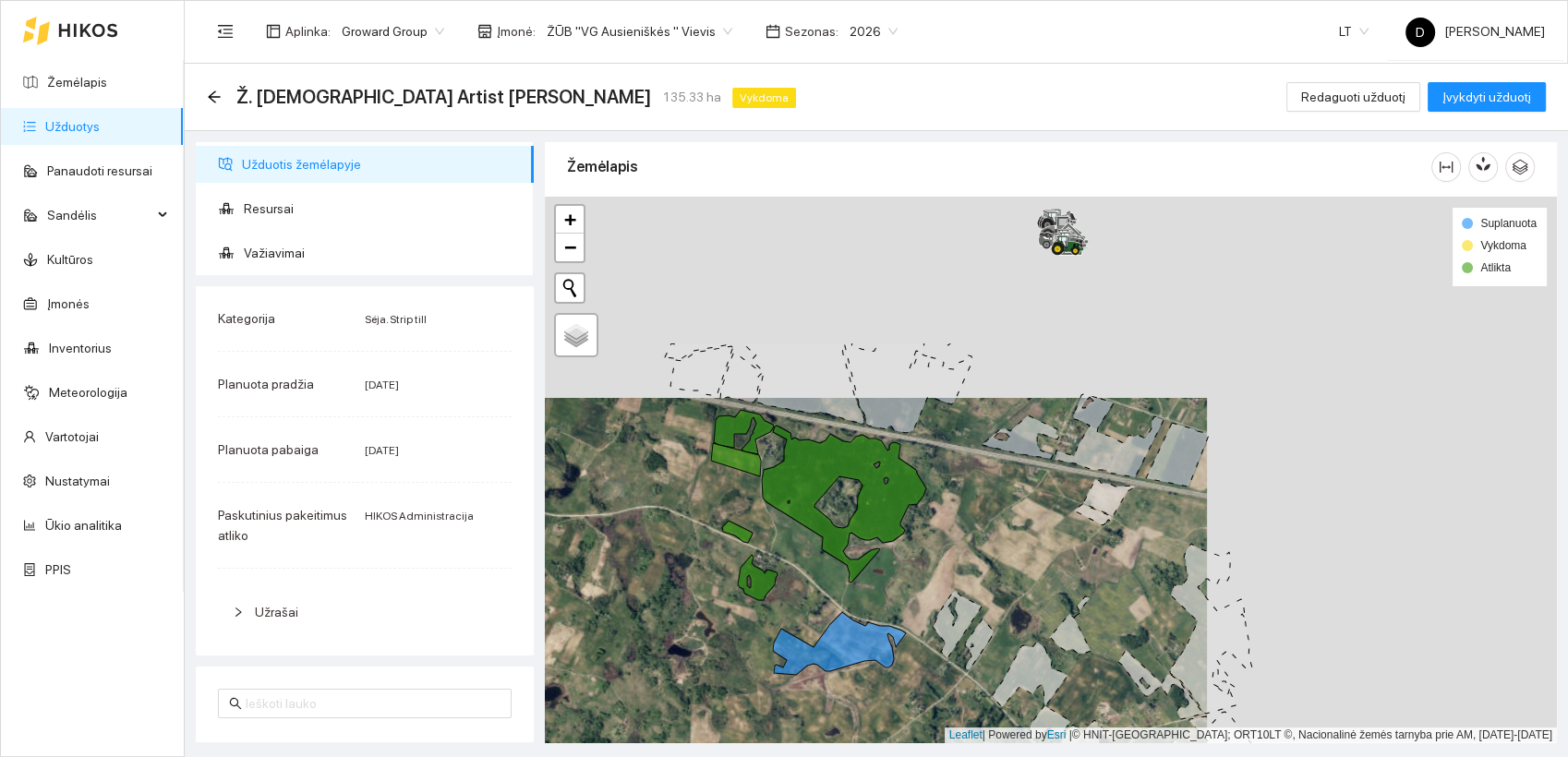
drag, startPoint x: 1324, startPoint y: 365, endPoint x: 977, endPoint y: 575, distance: 405.6
click at [977, 575] on div at bounding box center [1051, 470] width 1012 height 547
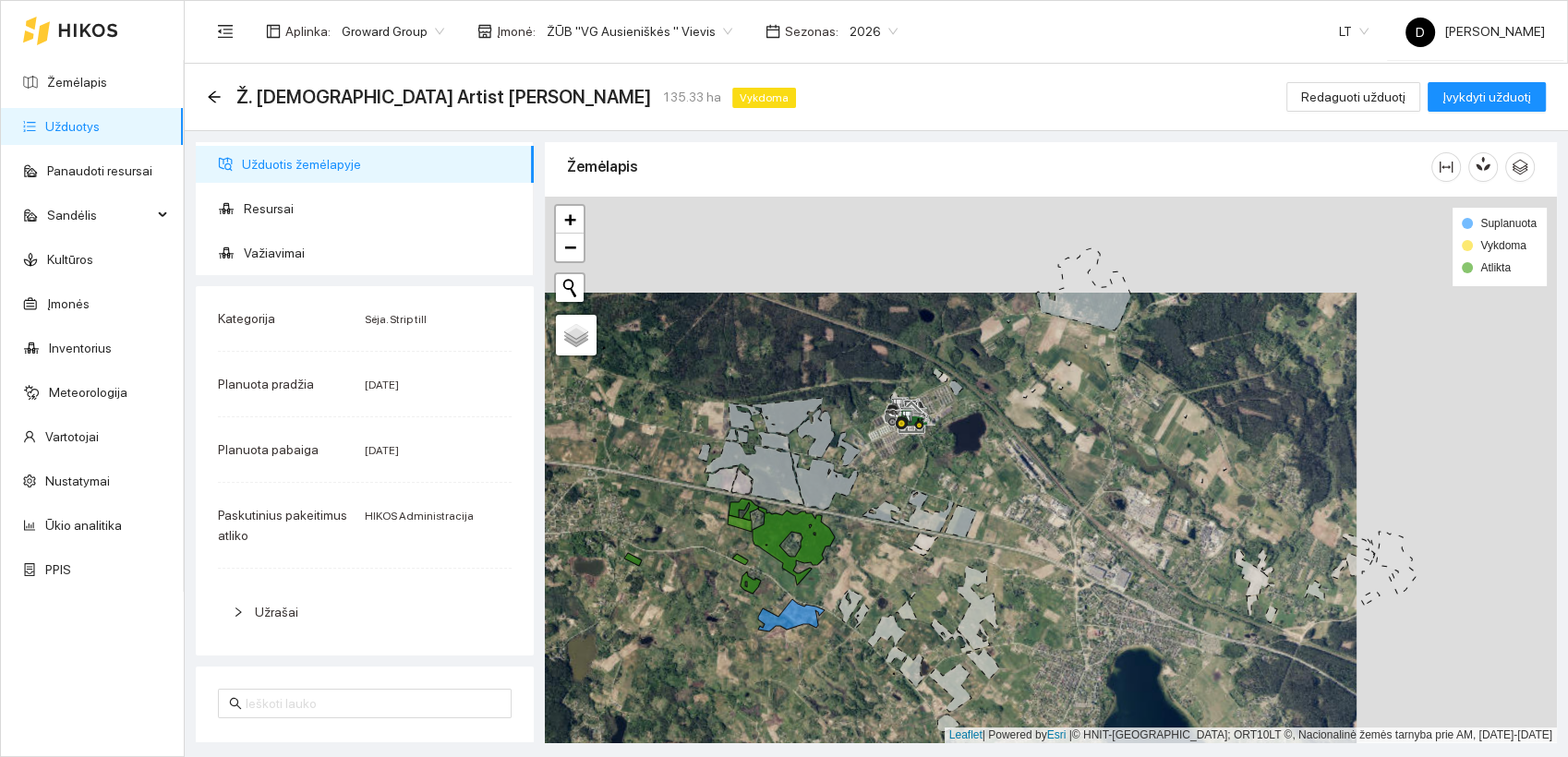
drag, startPoint x: 1348, startPoint y: 323, endPoint x: 1067, endPoint y: 506, distance: 335.3
click at [1068, 506] on div at bounding box center [1051, 470] width 1012 height 547
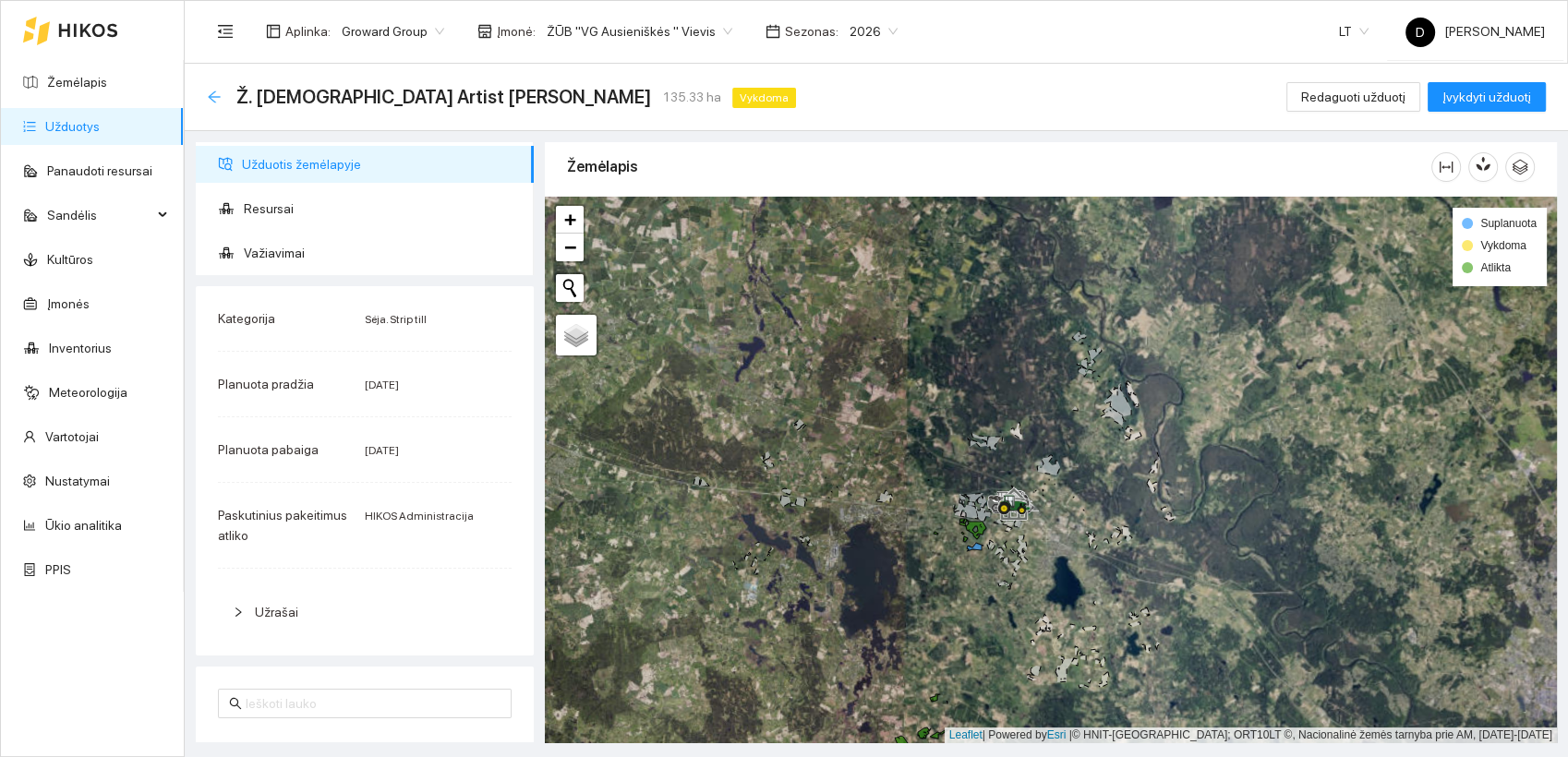
click at [217, 93] on icon "arrow-left" at bounding box center [214, 97] width 15 height 15
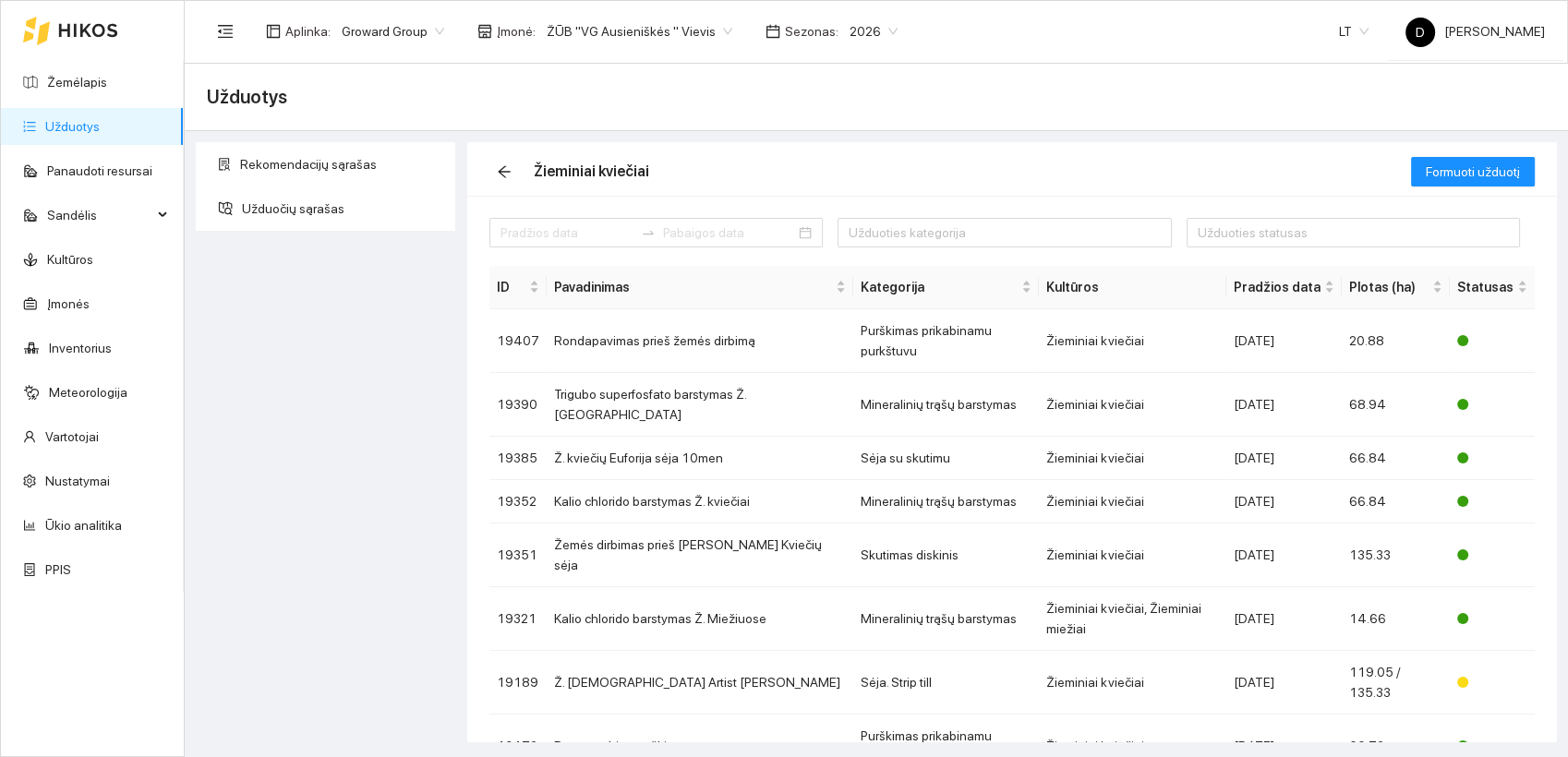
click at [305, 311] on div "Rekomendacijų sąrašas Užduočių sąrašas" at bounding box center [326, 442] width 272 height 600
click at [88, 165] on link "Panaudoti resursai" at bounding box center [100, 170] width 105 height 15
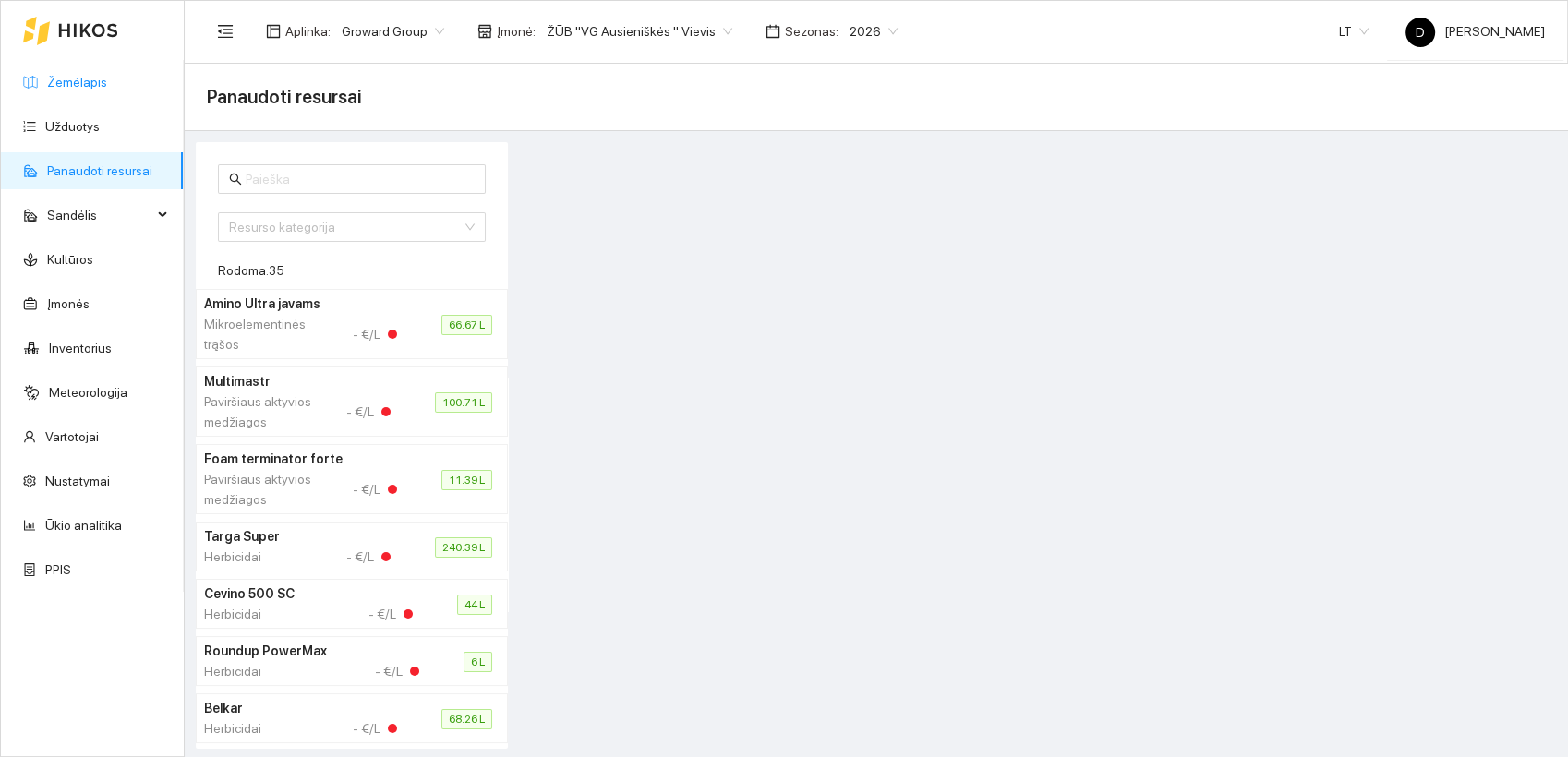
click at [71, 74] on link "Žemėlapis" at bounding box center [77, 81] width 60 height 15
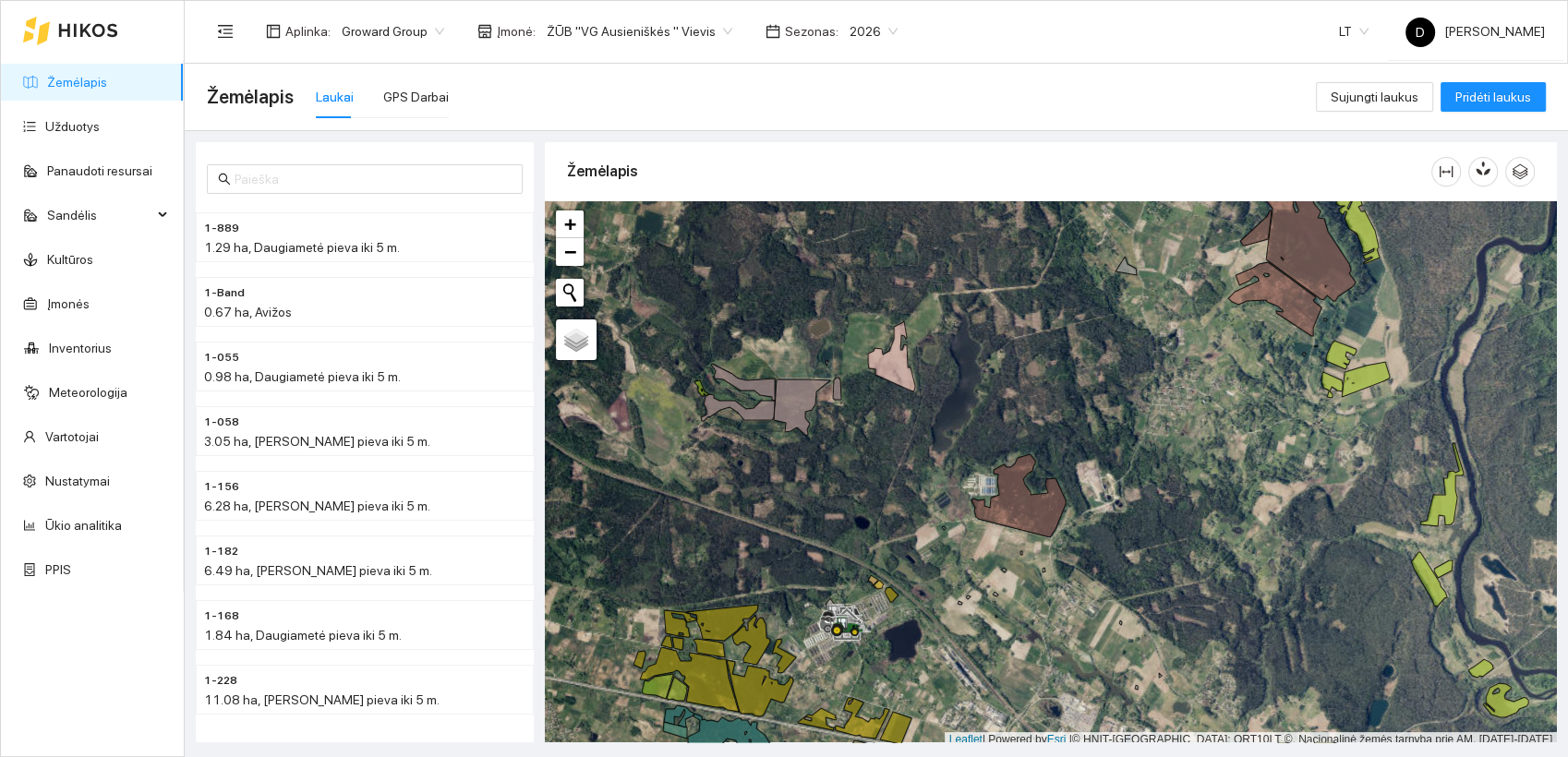
scroll to position [5, 0]
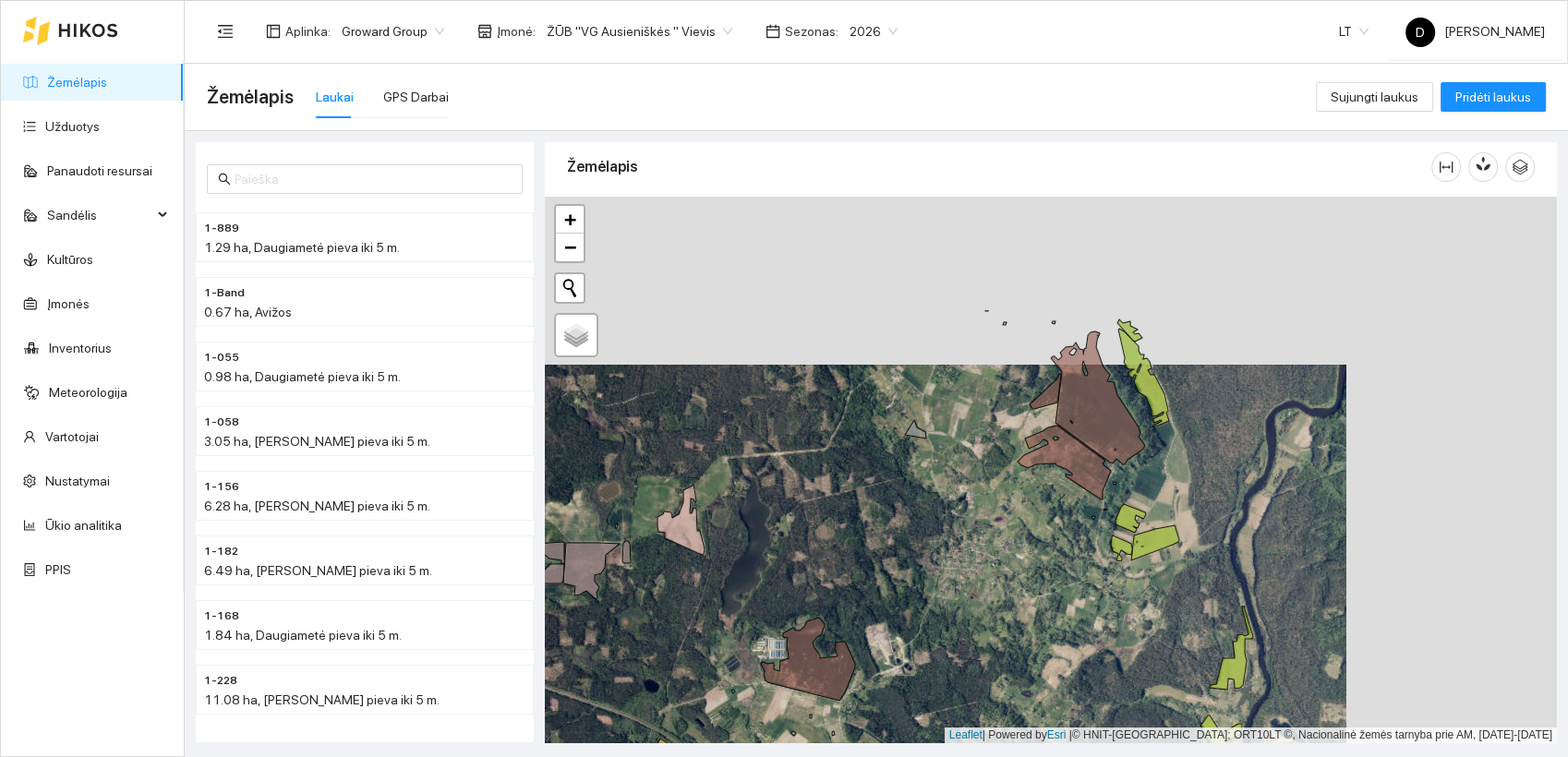
drag, startPoint x: 1237, startPoint y: 377, endPoint x: 1027, endPoint y: 545, distance: 268.9
click at [1027, 545] on div at bounding box center [1051, 470] width 1012 height 547
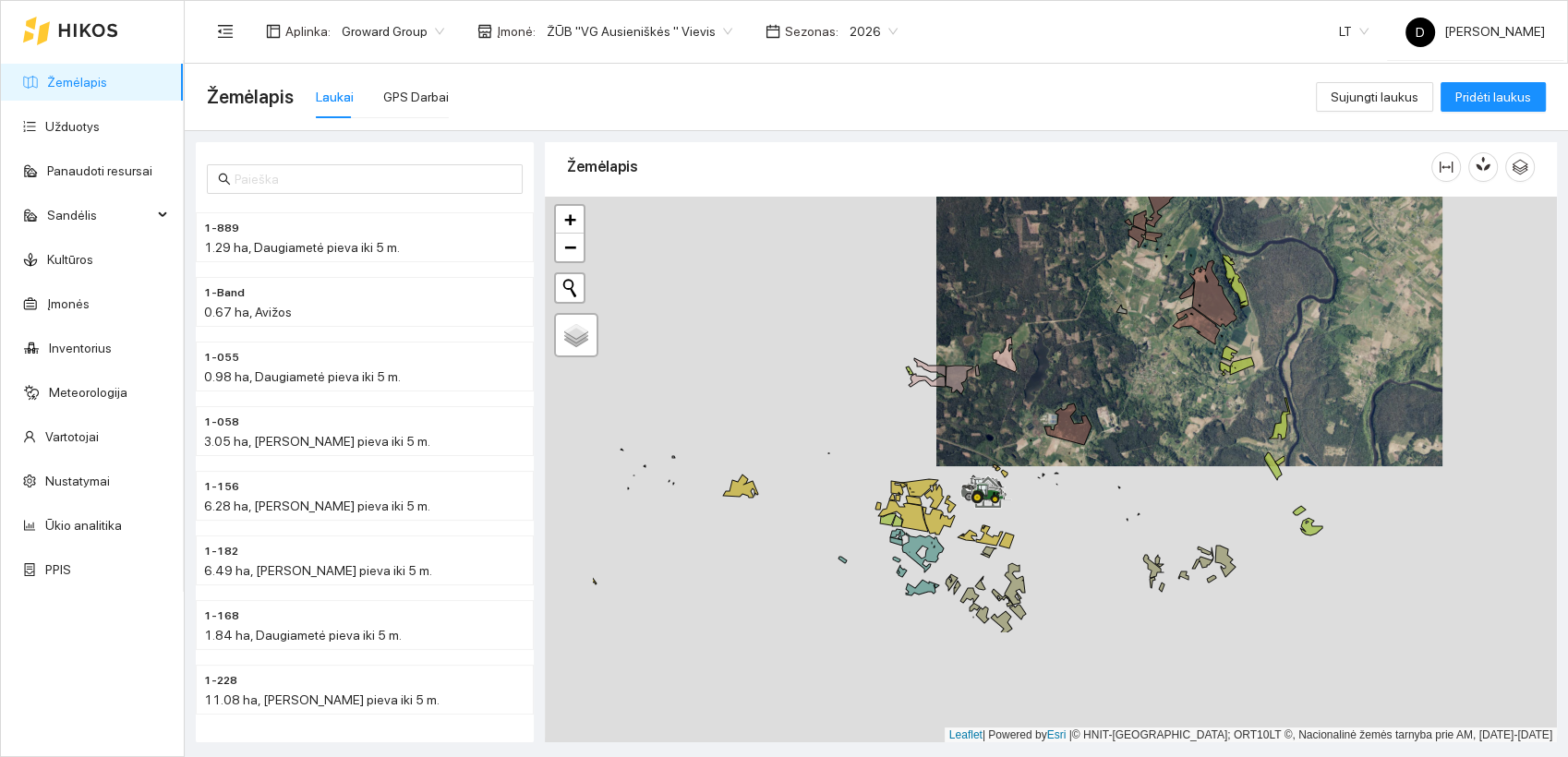
drag, startPoint x: 1031, startPoint y: 567, endPoint x: 1181, endPoint y: 401, distance: 223.7
click at [1181, 401] on div at bounding box center [1051, 470] width 1012 height 547
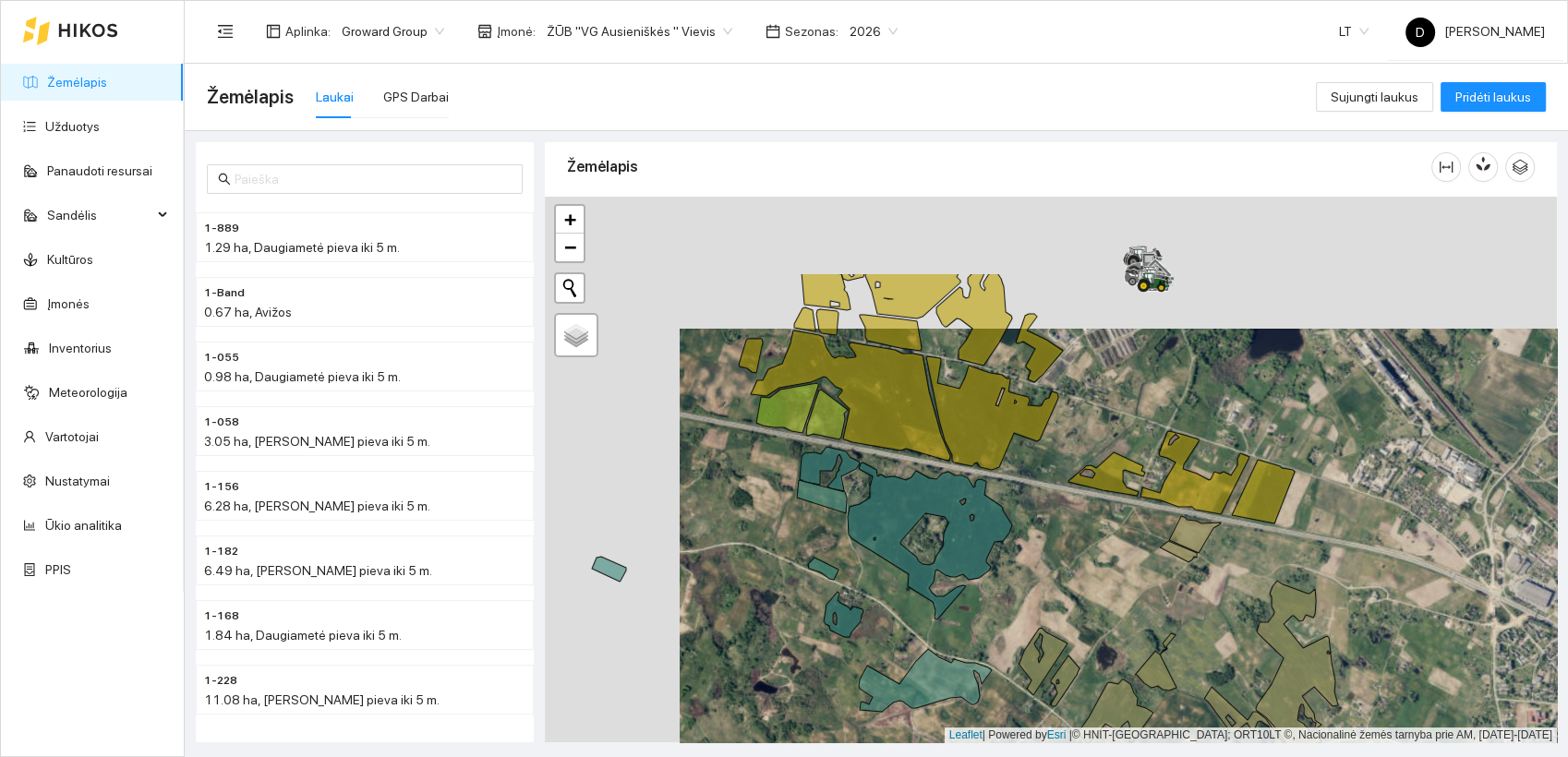
drag, startPoint x: 940, startPoint y: 429, endPoint x: 1072, endPoint y: 546, distance: 176.4
click at [1071, 546] on div at bounding box center [1051, 470] width 1012 height 547
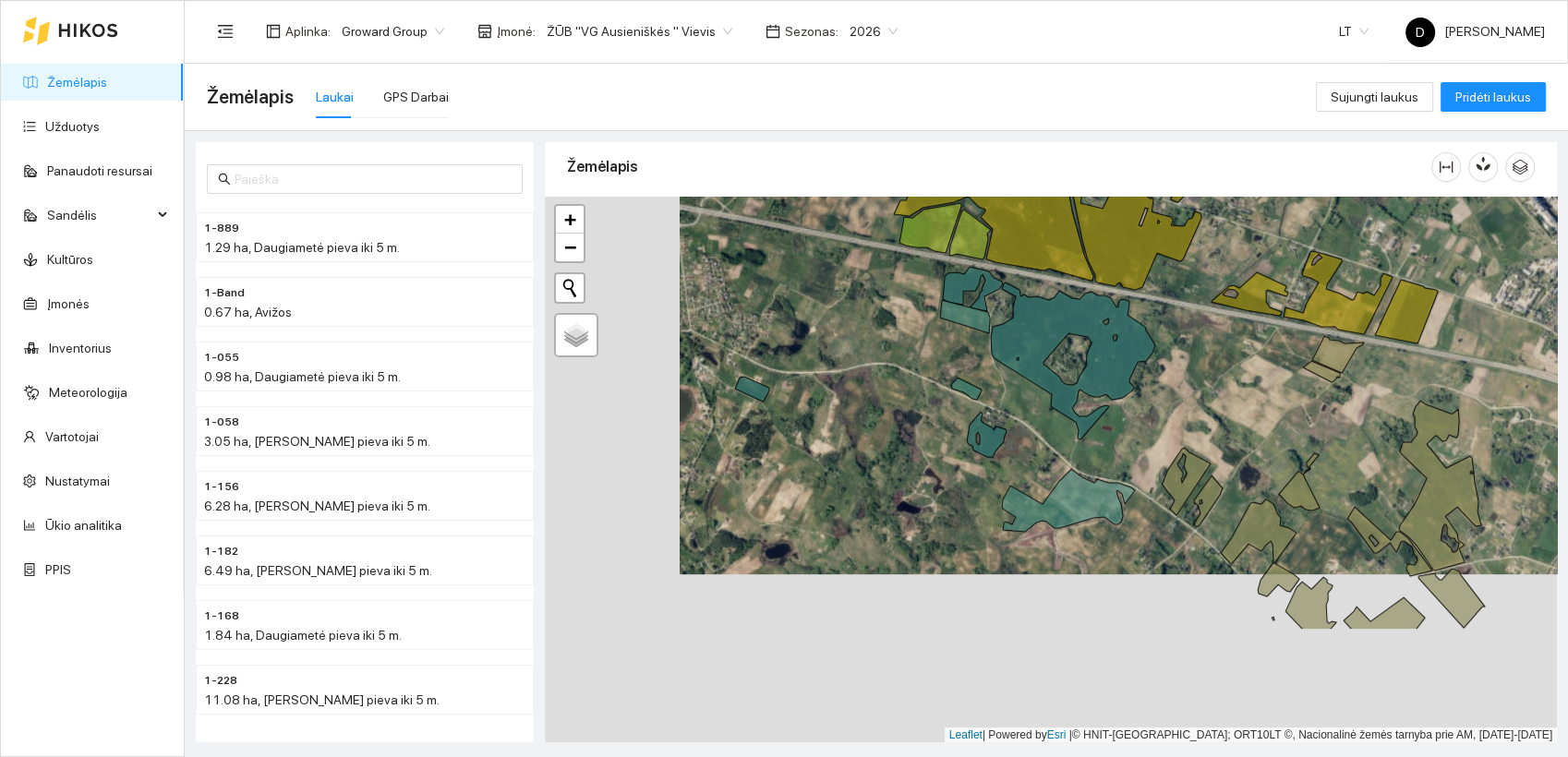
drag, startPoint x: 1084, startPoint y: 575, endPoint x: 1214, endPoint y: 372, distance: 241.1
click at [1214, 372] on div at bounding box center [1051, 470] width 1012 height 547
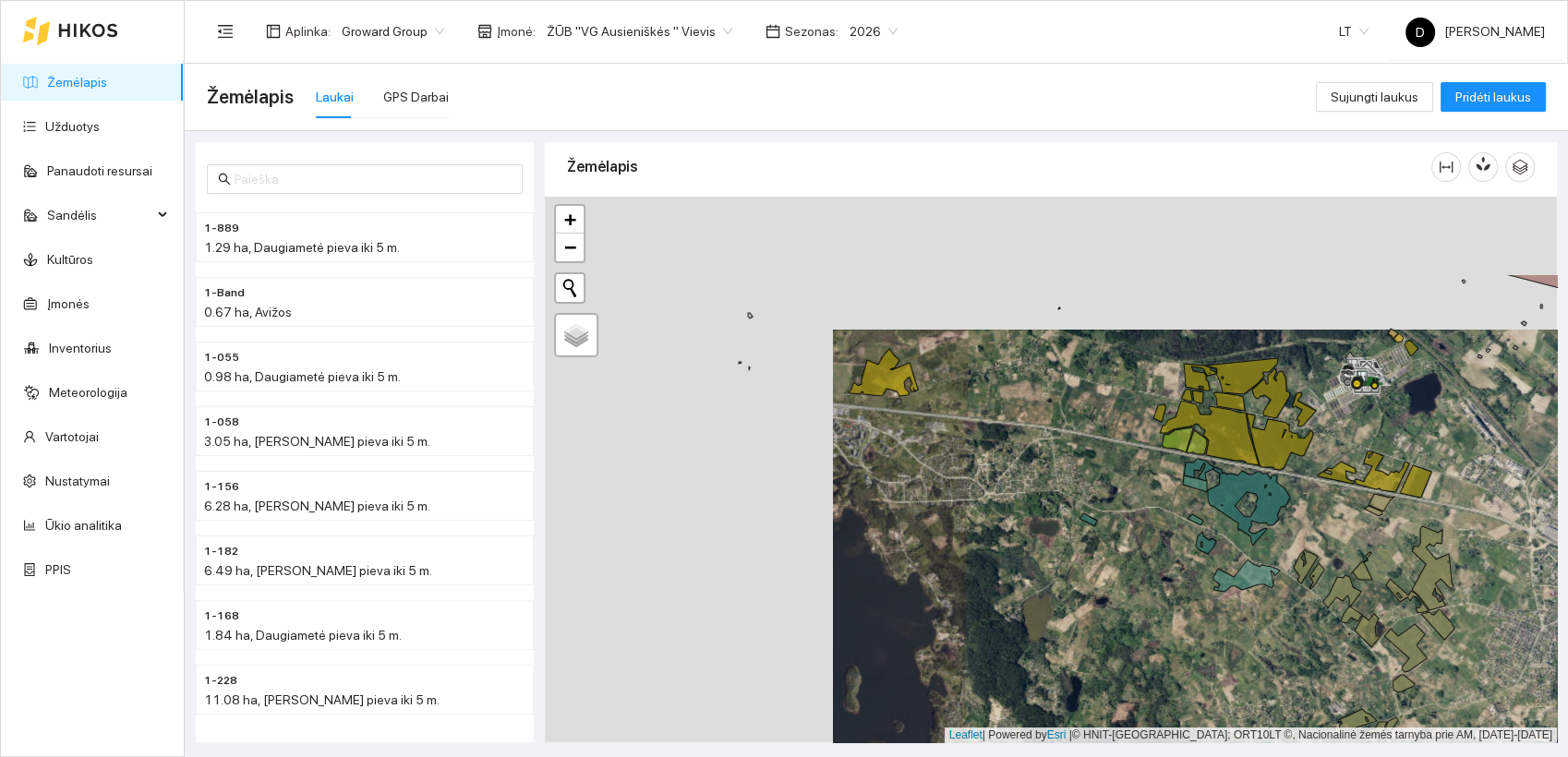
drag, startPoint x: 739, startPoint y: 364, endPoint x: 1027, endPoint y: 498, distance: 317.6
click at [1027, 498] on div at bounding box center [1051, 470] width 1012 height 547
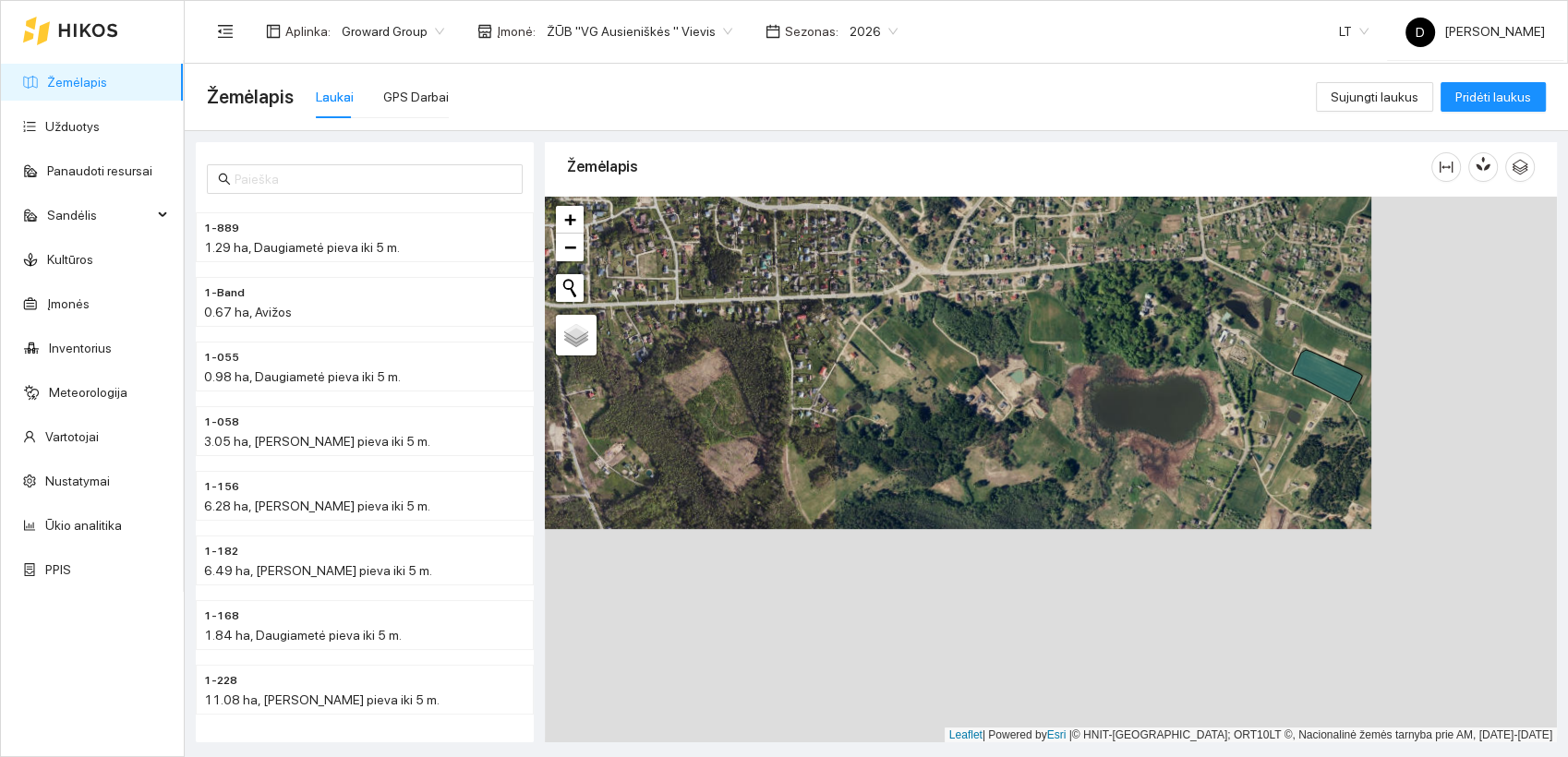
drag, startPoint x: 1131, startPoint y: 556, endPoint x: 945, endPoint y: 342, distance: 283.5
click at [945, 342] on div at bounding box center [1051, 470] width 1012 height 547
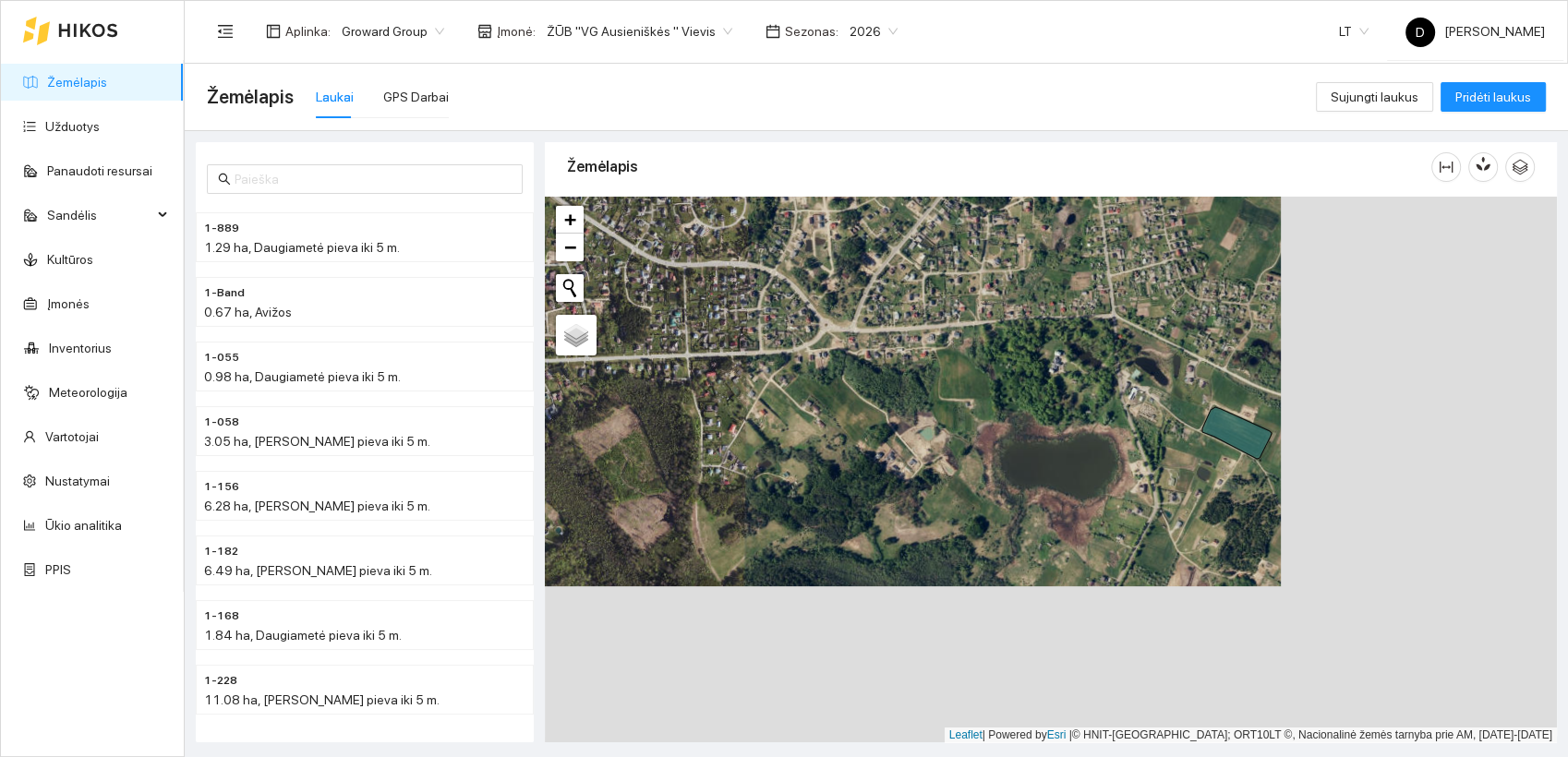
drag, startPoint x: 970, startPoint y: 393, endPoint x: 936, endPoint y: 436, distance: 54.8
click at [936, 436] on div at bounding box center [1051, 470] width 1012 height 547
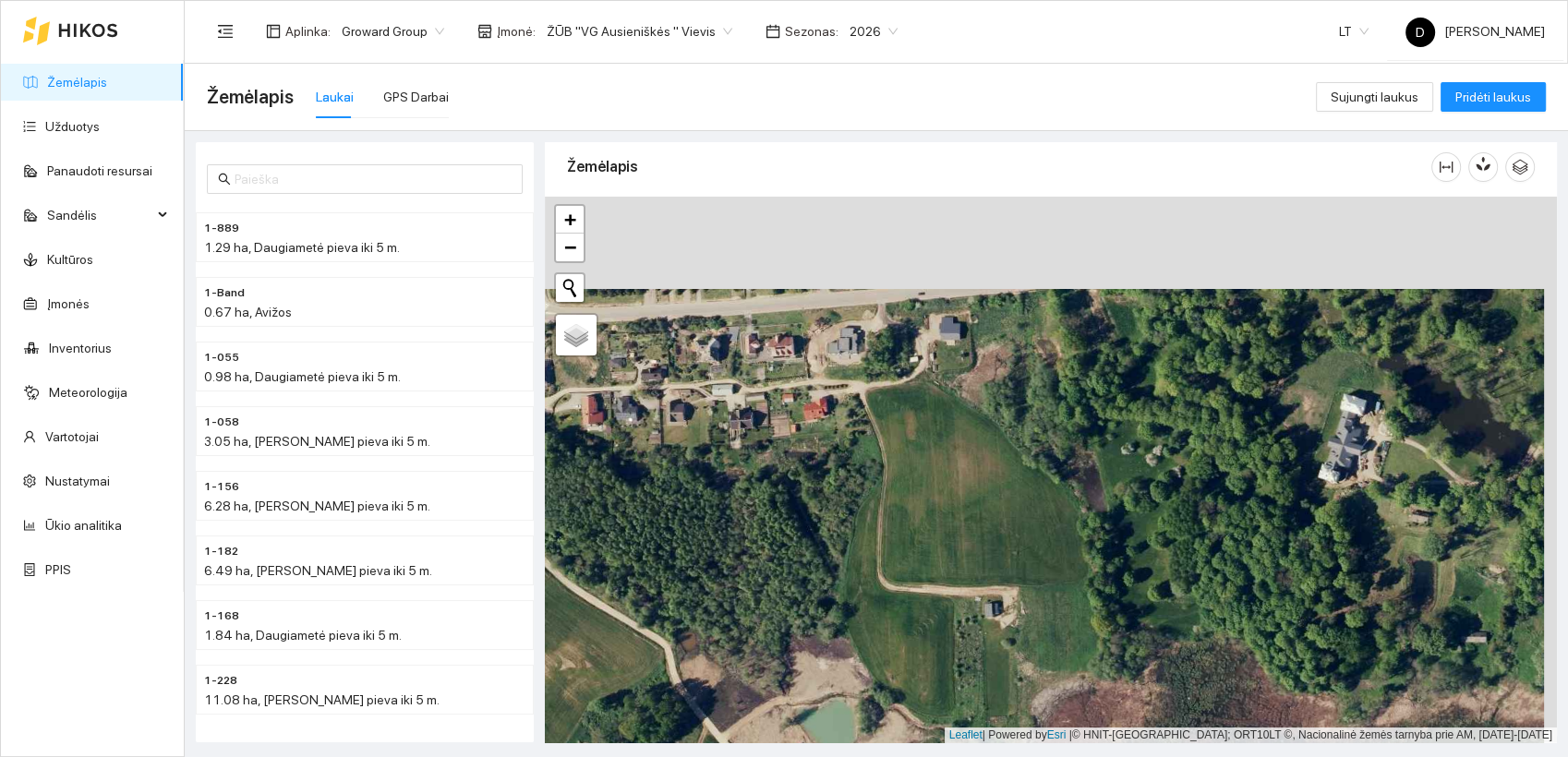
drag, startPoint x: 944, startPoint y: 339, endPoint x: 928, endPoint y: 442, distance: 104.2
click at [928, 442] on div at bounding box center [1051, 470] width 1012 height 547
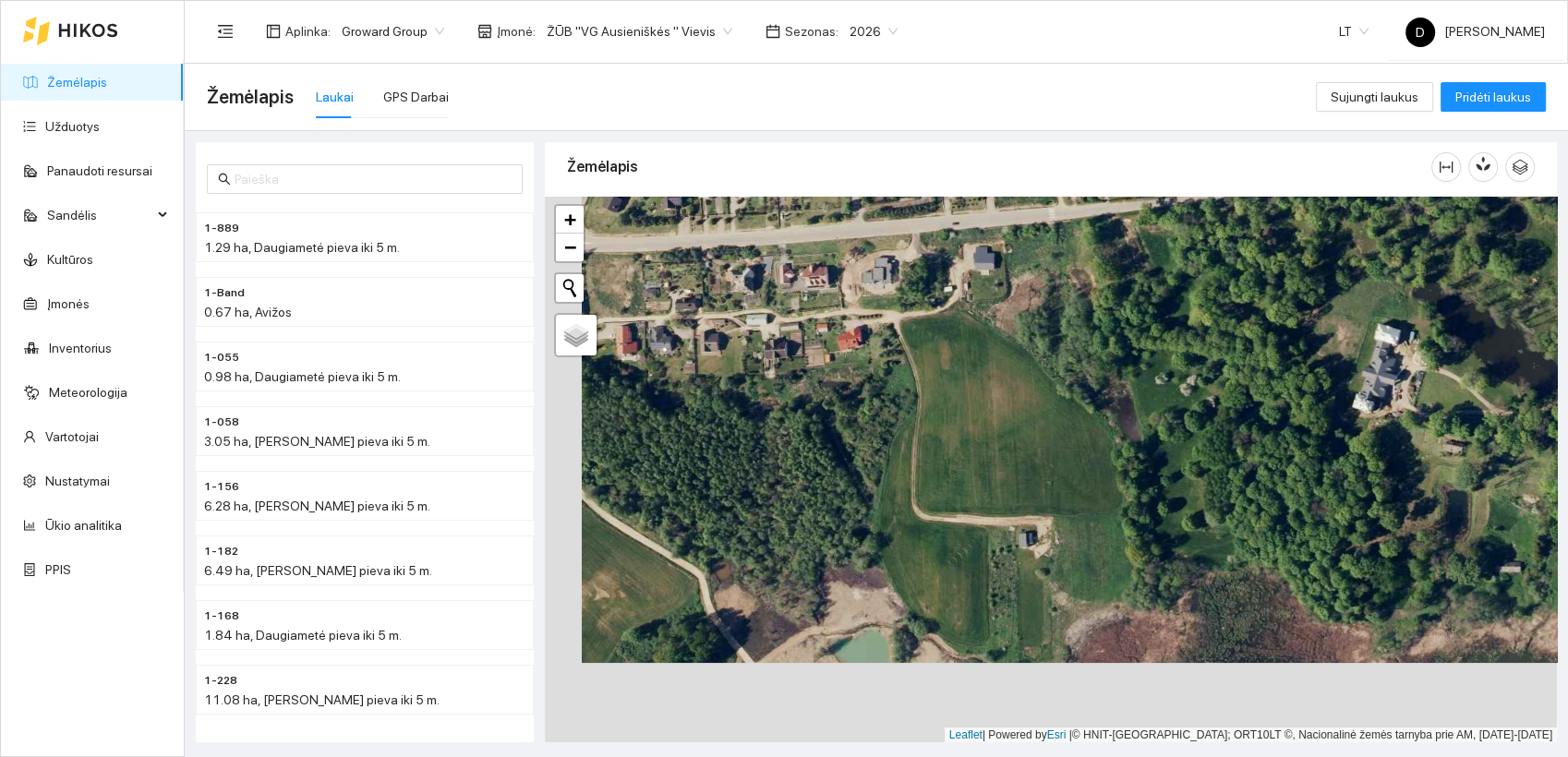
drag, startPoint x: 931, startPoint y: 506, endPoint x: 942, endPoint y: 444, distance: 63.0
click at [968, 424] on div at bounding box center [1051, 470] width 1012 height 547
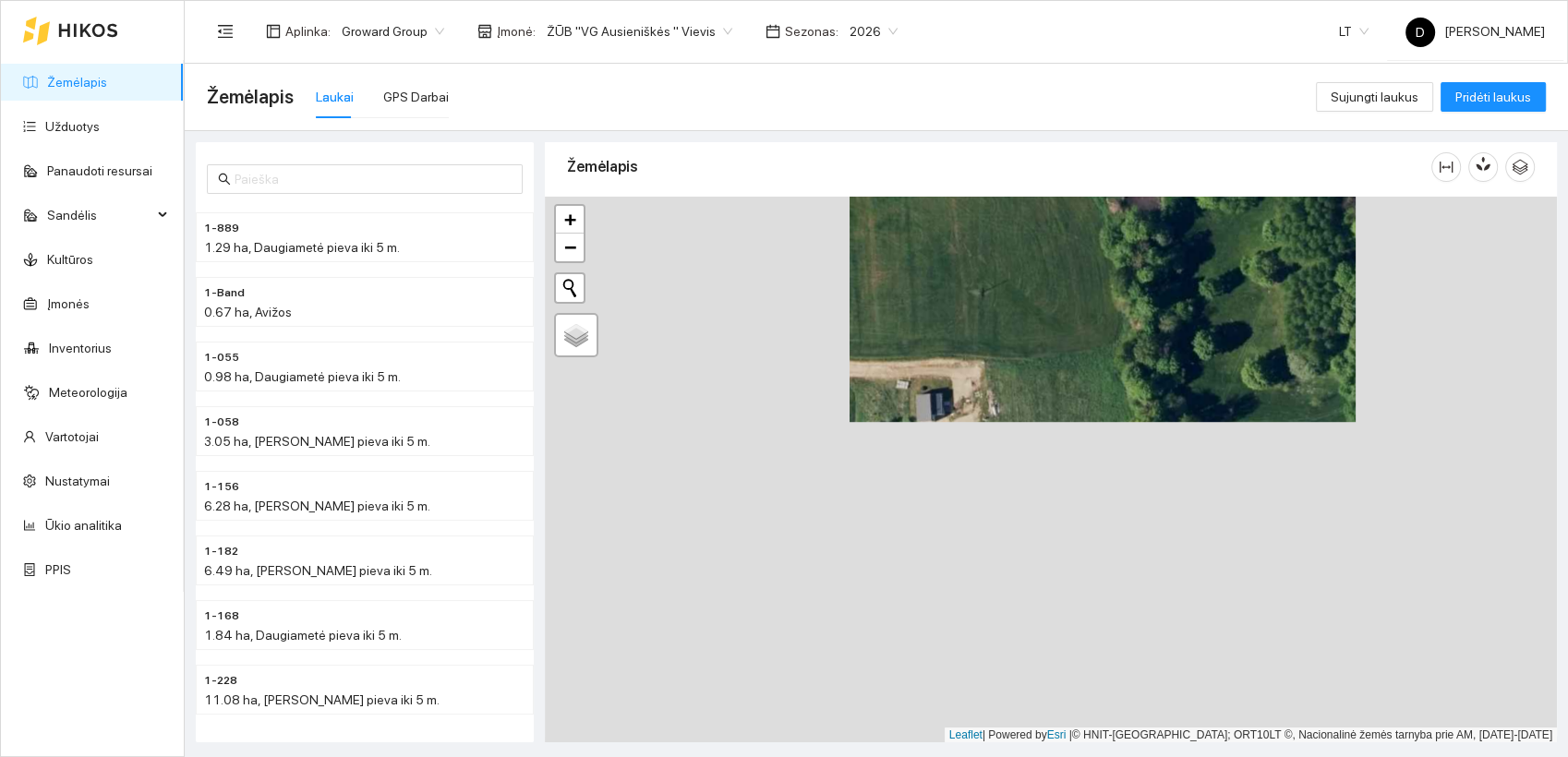
drag, startPoint x: 1038, startPoint y: 543, endPoint x: 1104, endPoint y: 313, distance: 239.3
click at [1104, 313] on div at bounding box center [1051, 470] width 1012 height 547
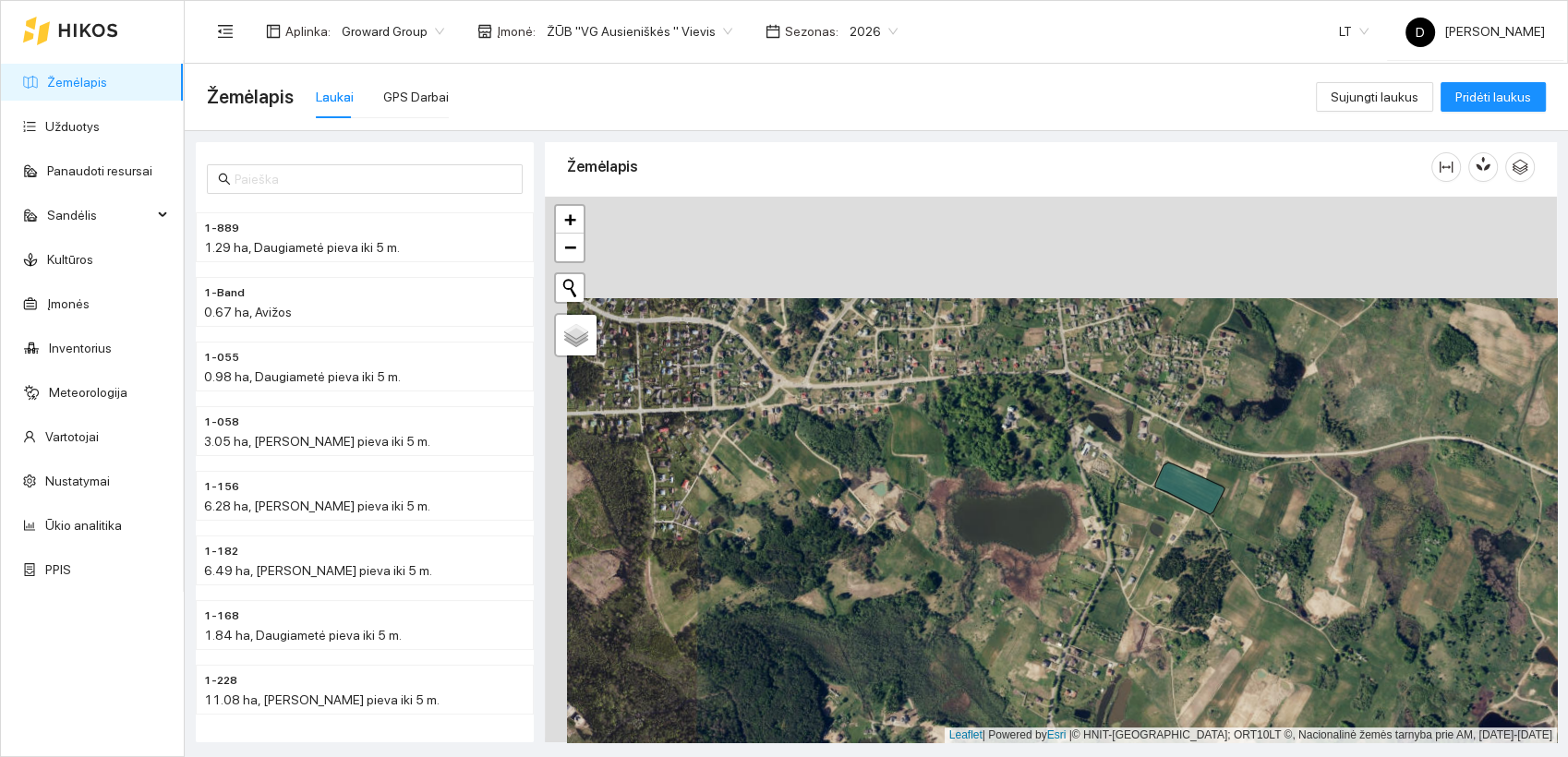
drag, startPoint x: 798, startPoint y: 353, endPoint x: 830, endPoint y: 444, distance: 96.5
click at [819, 454] on div at bounding box center [1051, 470] width 1012 height 547
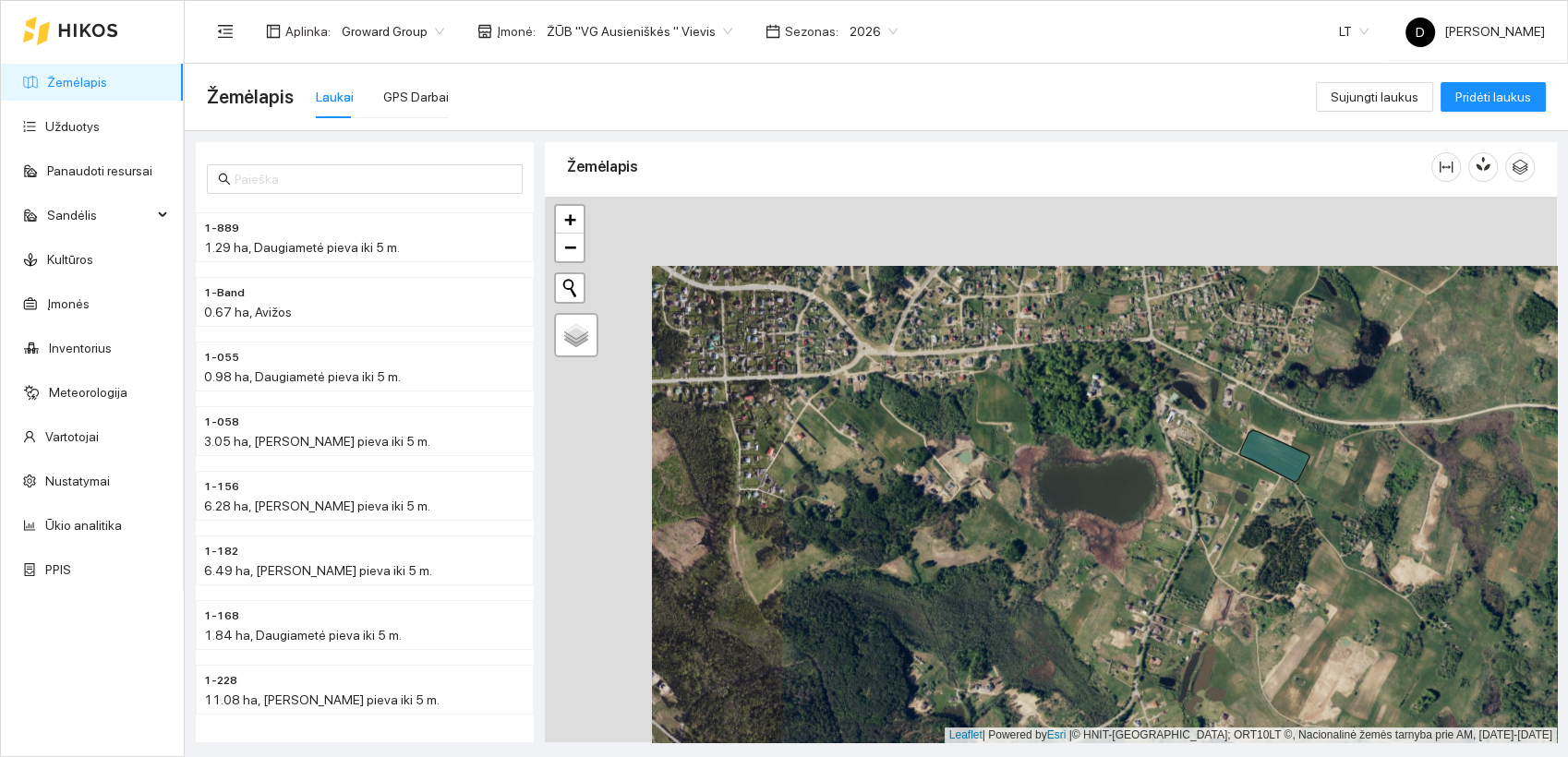
drag, startPoint x: 835, startPoint y: 443, endPoint x: 930, endPoint y: 423, distance: 97.1
click at [929, 423] on div at bounding box center [1051, 470] width 1012 height 547
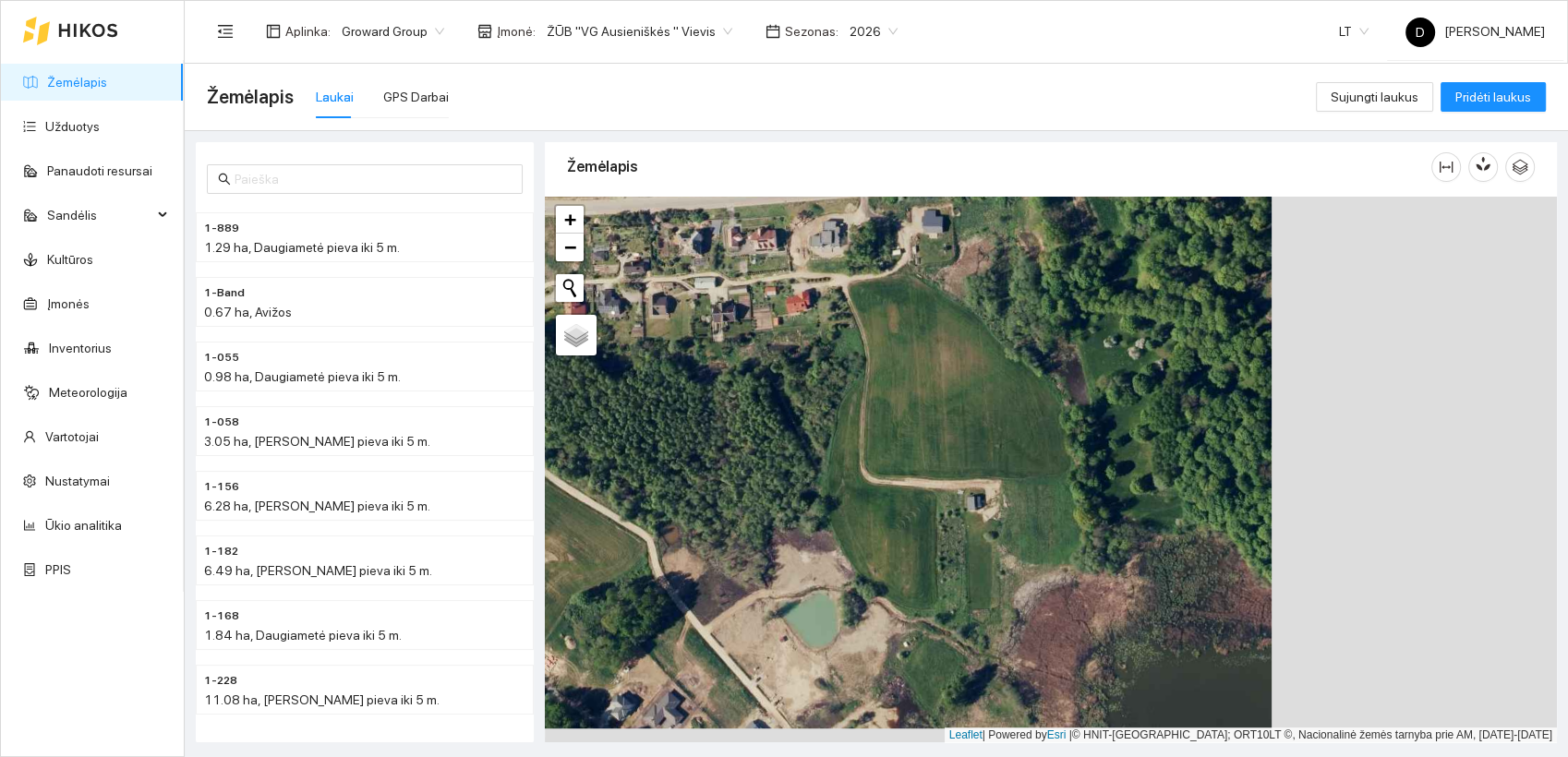
drag, startPoint x: 996, startPoint y: 427, endPoint x: 711, endPoint y: 413, distance: 285.3
click at [711, 413] on div at bounding box center [1051, 470] width 1012 height 547
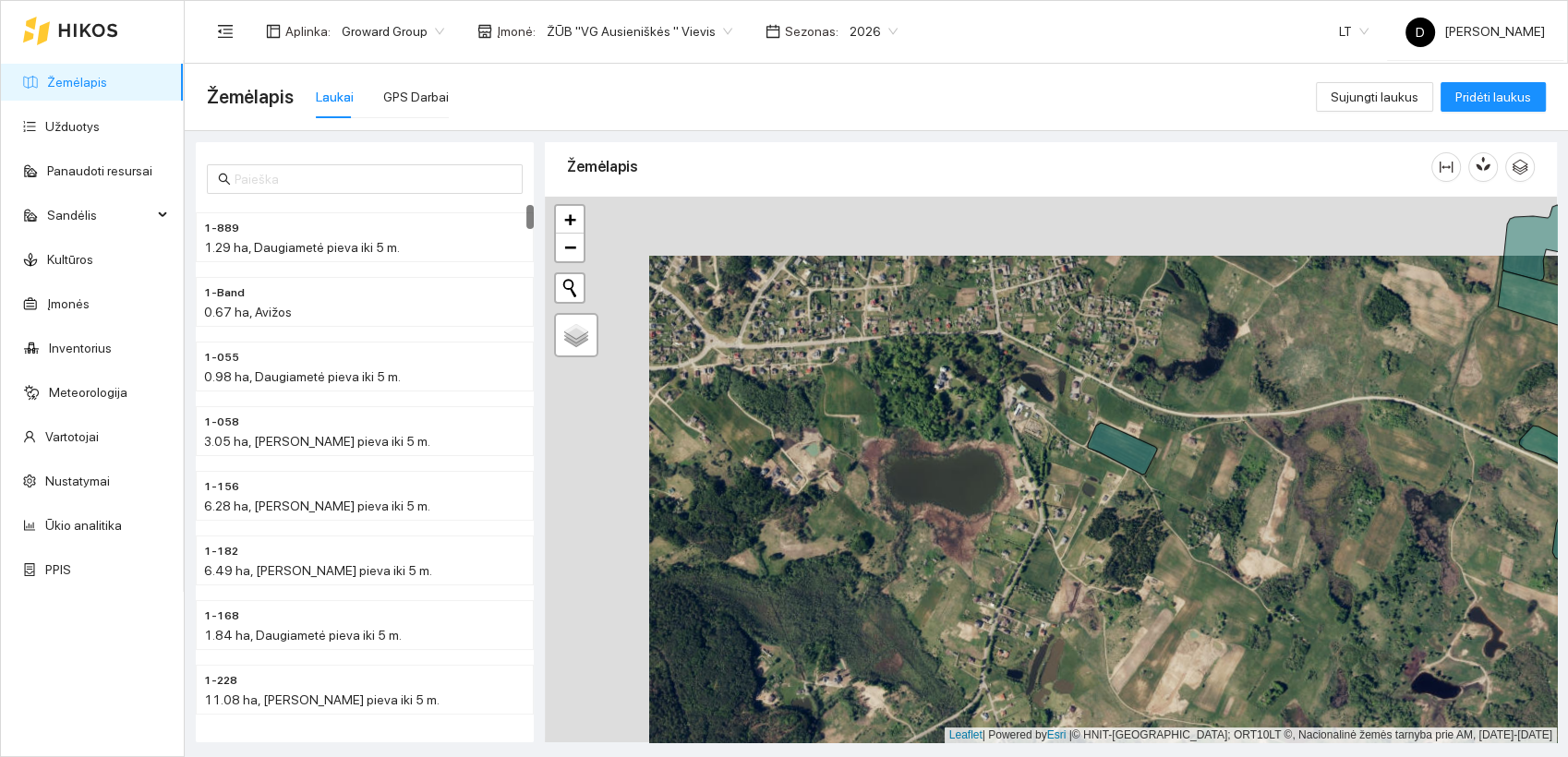
drag, startPoint x: 719, startPoint y: 351, endPoint x: 829, endPoint y: 393, distance: 117.7
click at [820, 401] on div at bounding box center [1051, 470] width 1012 height 547
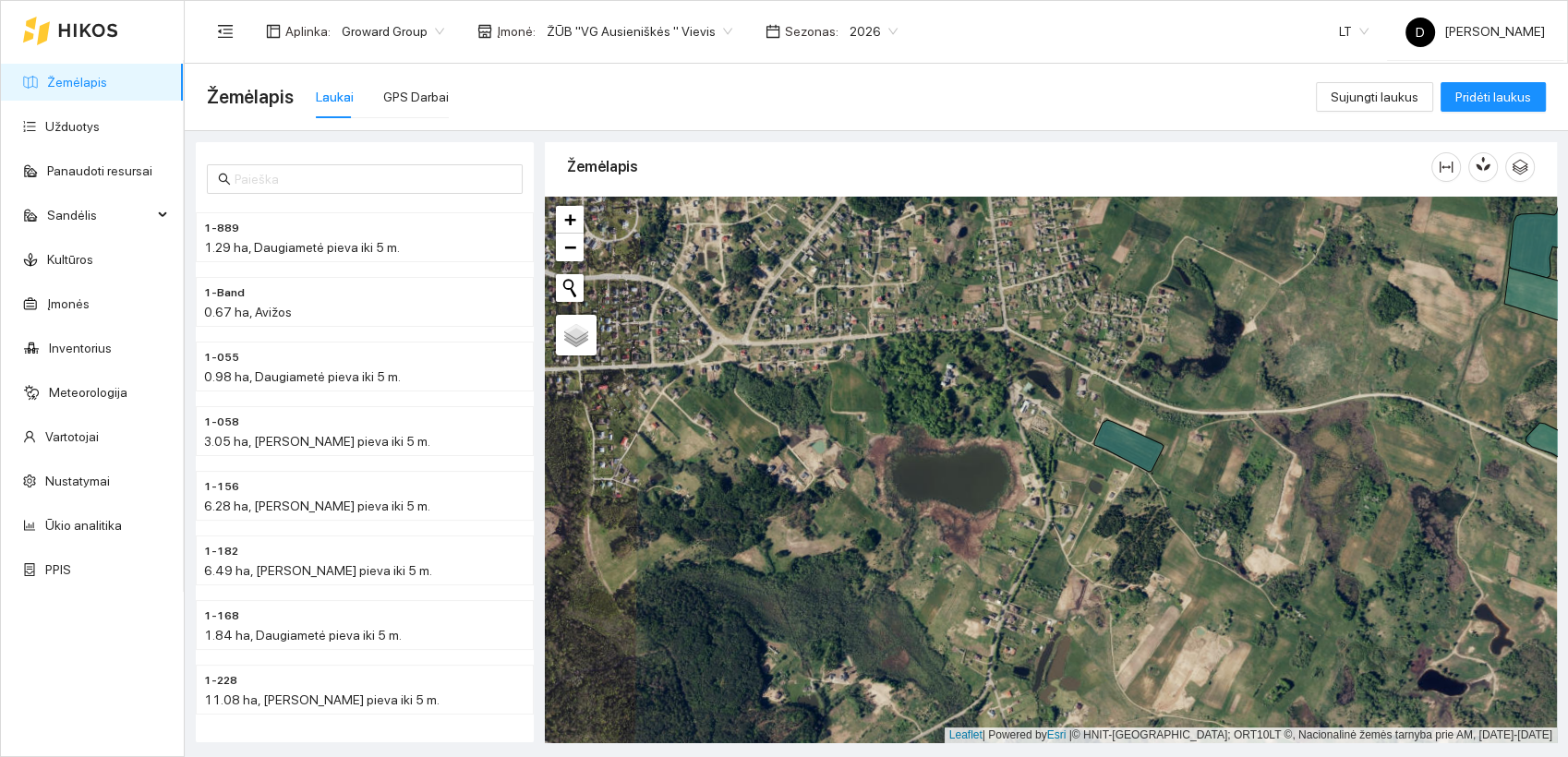
click at [890, 114] on div "Žemėlapis Laukai GPS Darbai" at bounding box center [761, 97] width 1109 height 59
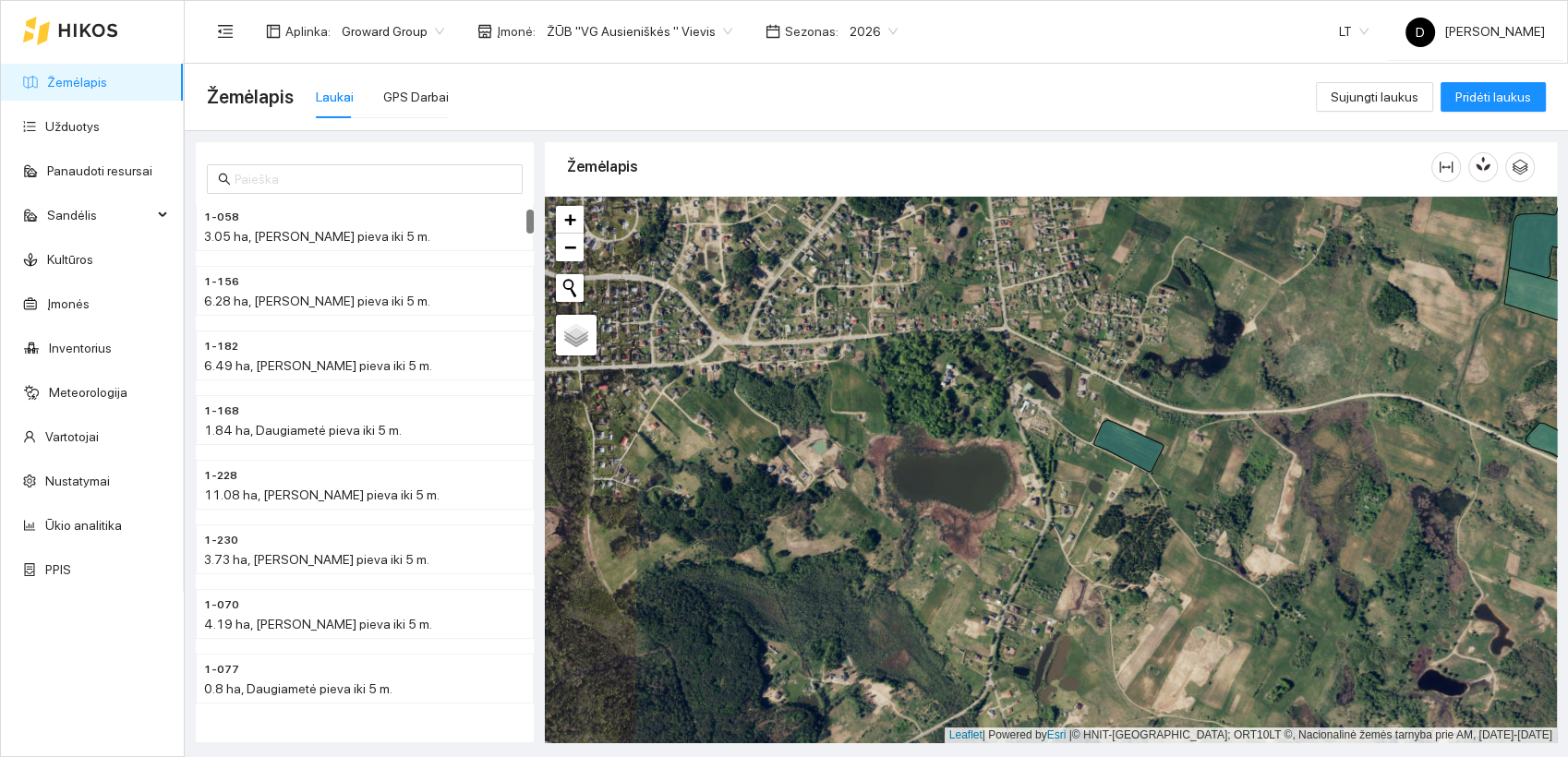
scroll to position [0, 0]
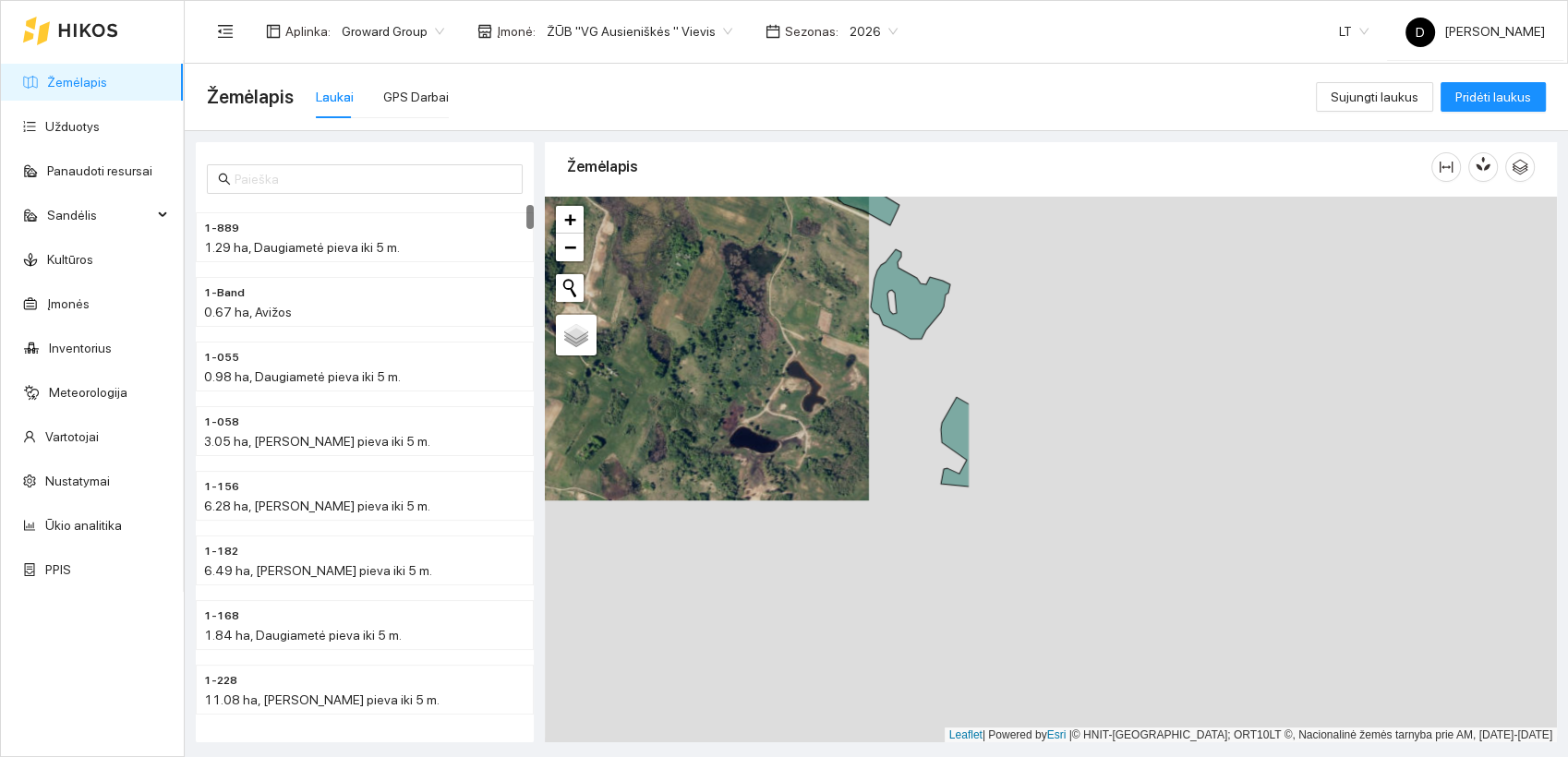
drag, startPoint x: 1329, startPoint y: 608, endPoint x: 665, endPoint y: 374, distance: 704.0
click at [665, 374] on div at bounding box center [1051, 470] width 1012 height 547
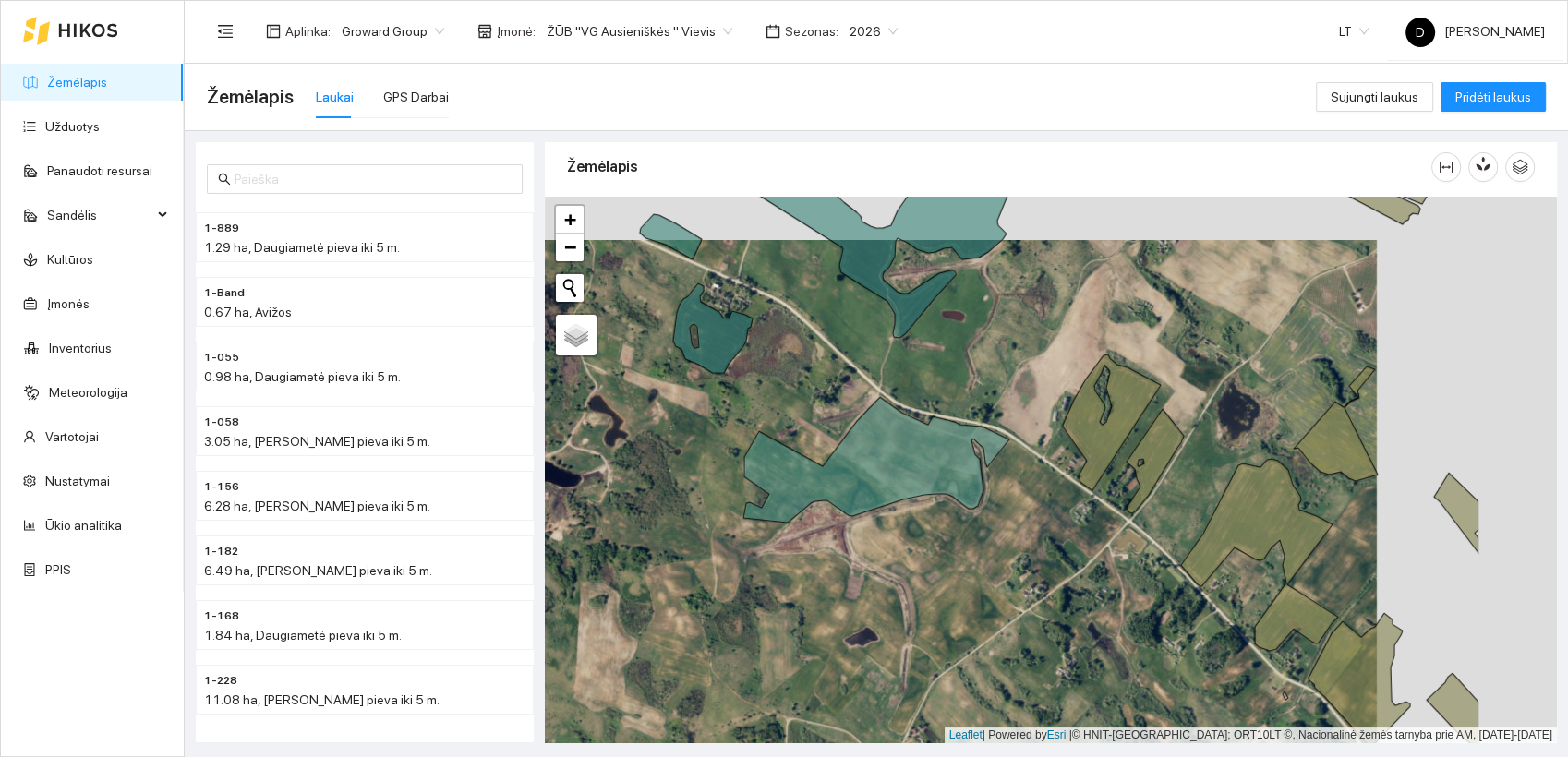
drag, startPoint x: 973, startPoint y: 509, endPoint x: 791, endPoint y: 551, distance: 186.8
click at [792, 552] on div at bounding box center [1051, 470] width 1012 height 547
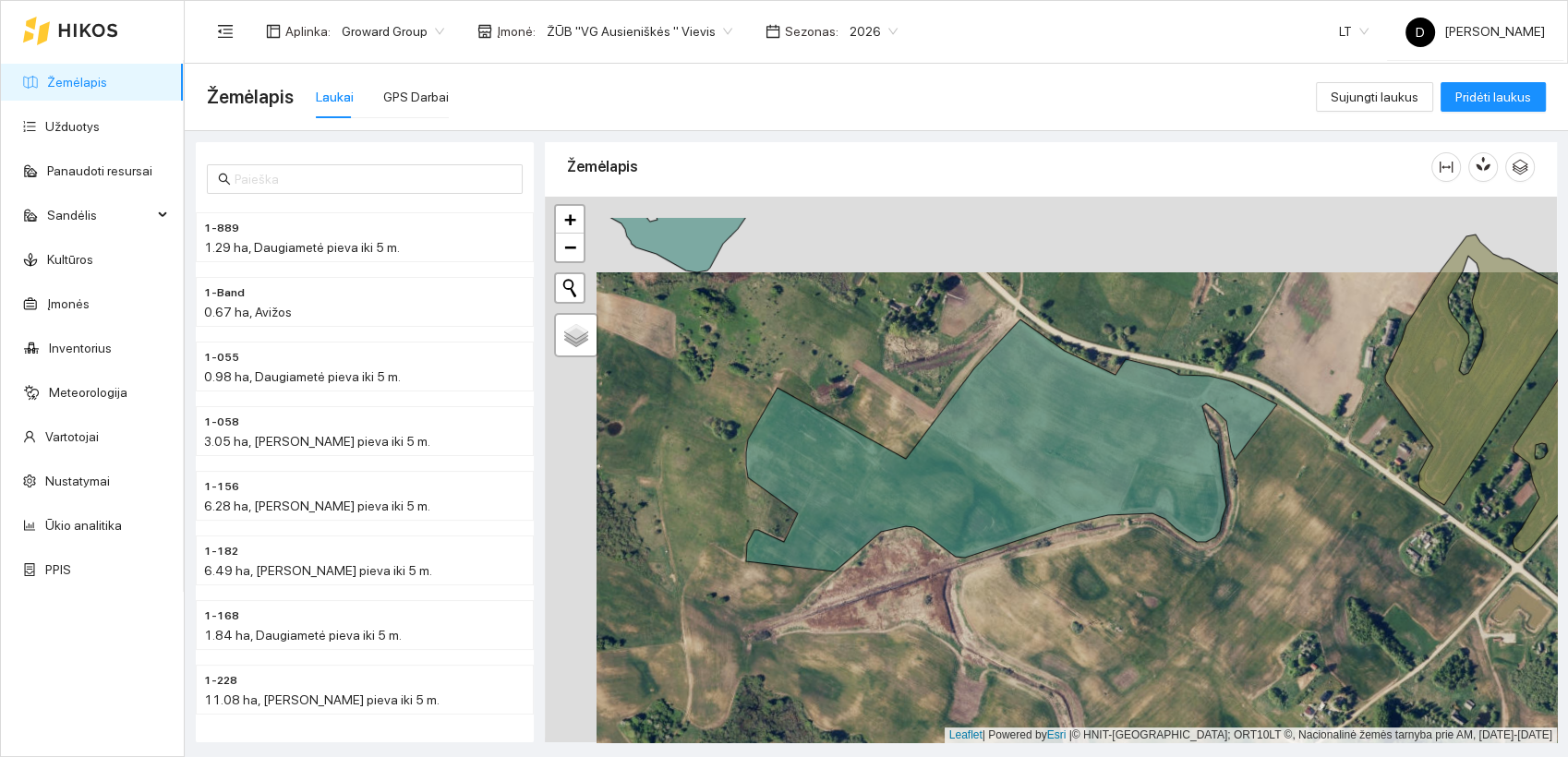
drag, startPoint x: 915, startPoint y: 569, endPoint x: 942, endPoint y: 620, distance: 57.7
click at [942, 620] on div at bounding box center [1051, 470] width 1012 height 547
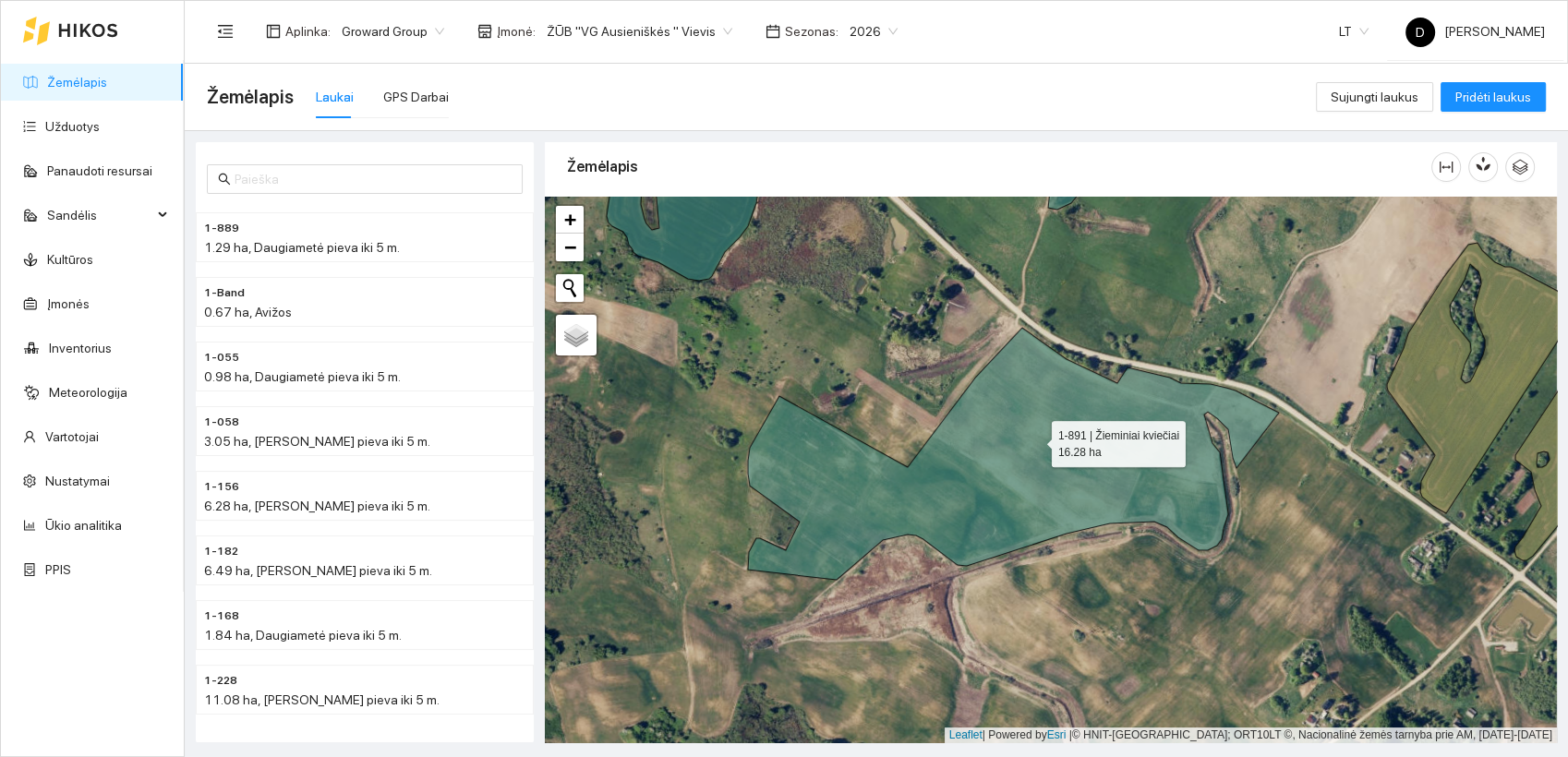
drag, startPoint x: 1076, startPoint y: 462, endPoint x: 1035, endPoint y: 440, distance: 46.5
click at [1035, 440] on icon at bounding box center [1013, 453] width 531 height 252
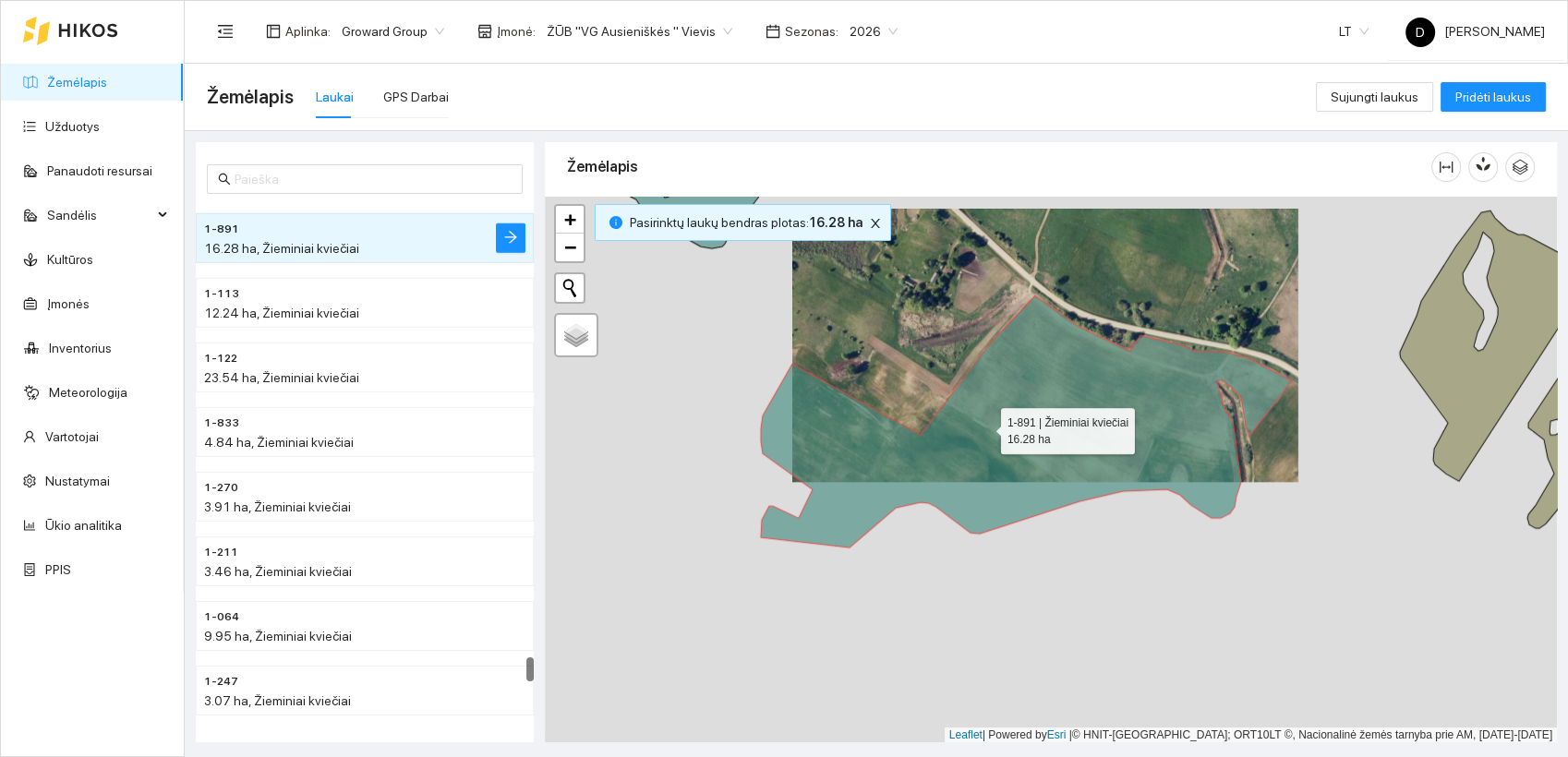
drag, startPoint x: 923, startPoint y: 609, endPoint x: 984, endPoint y: 428, distance: 191.0
click at [984, 428] on icon at bounding box center [1026, 422] width 531 height 252
